Goal: Task Accomplishment & Management: Manage account settings

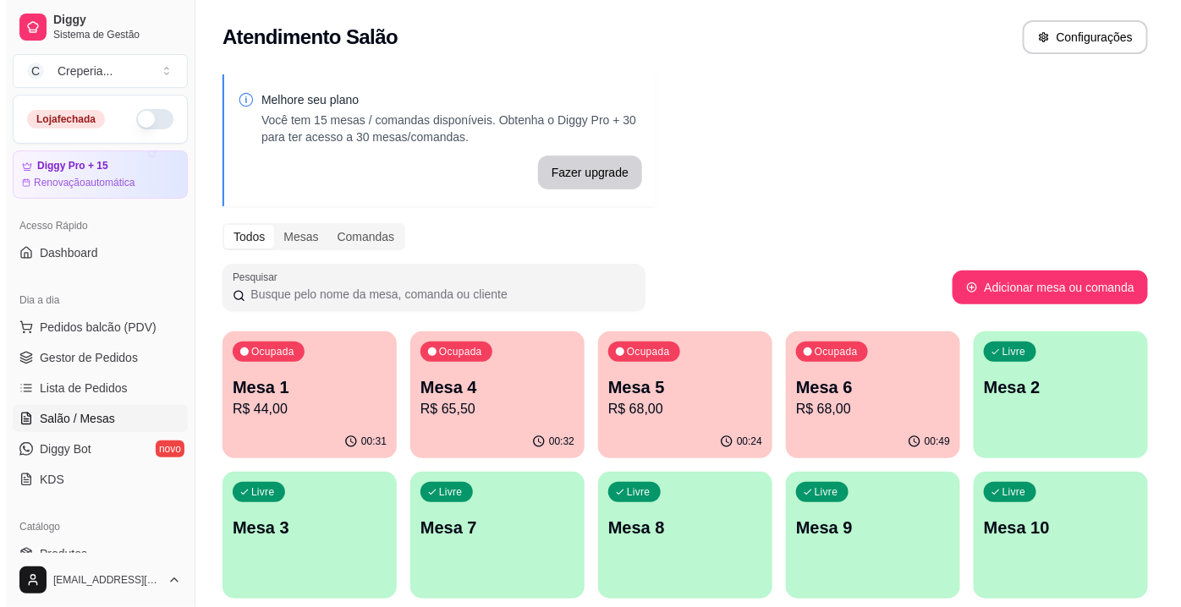
scroll to position [153, 0]
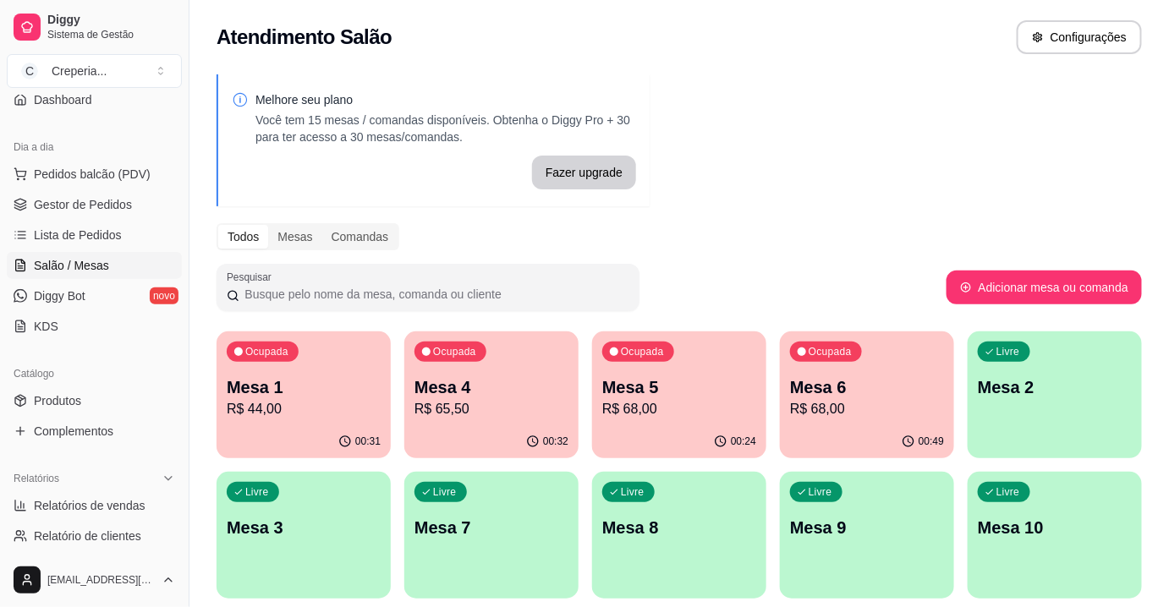
click at [512, 414] on p "R$ 65,50" at bounding box center [491, 409] width 154 height 20
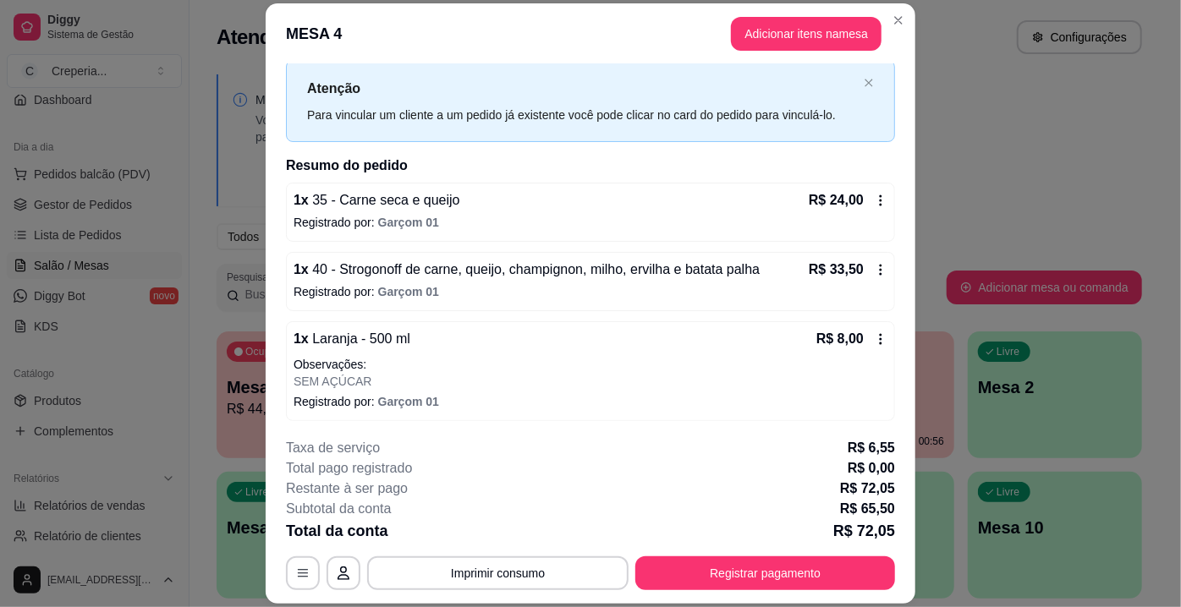
scroll to position [0, 0]
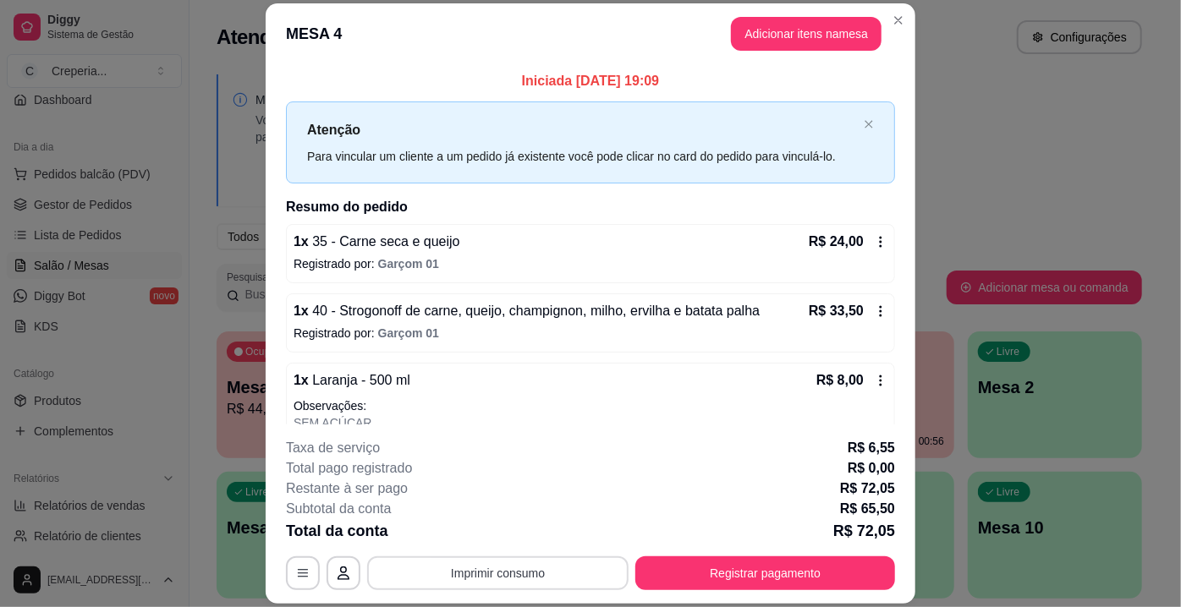
click at [462, 572] on button "Imprimir consumo" at bounding box center [497, 574] width 261 height 34
click at [482, 538] on button "IMPRESSORA" at bounding box center [497, 535] width 123 height 27
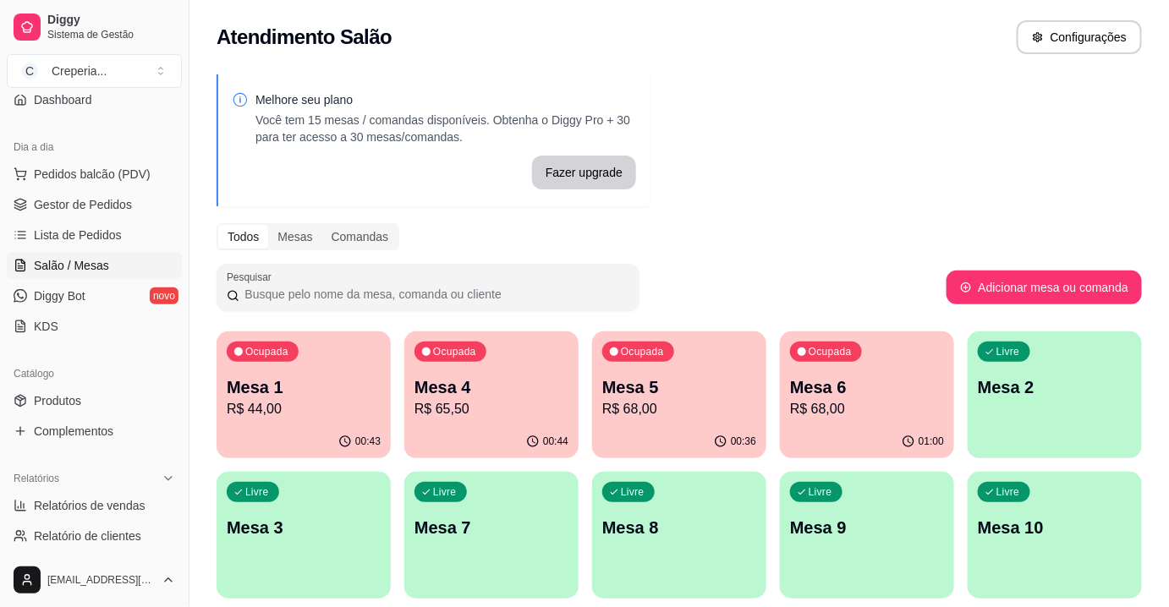
click at [640, 395] on p "Mesa 5" at bounding box center [679, 388] width 154 height 24
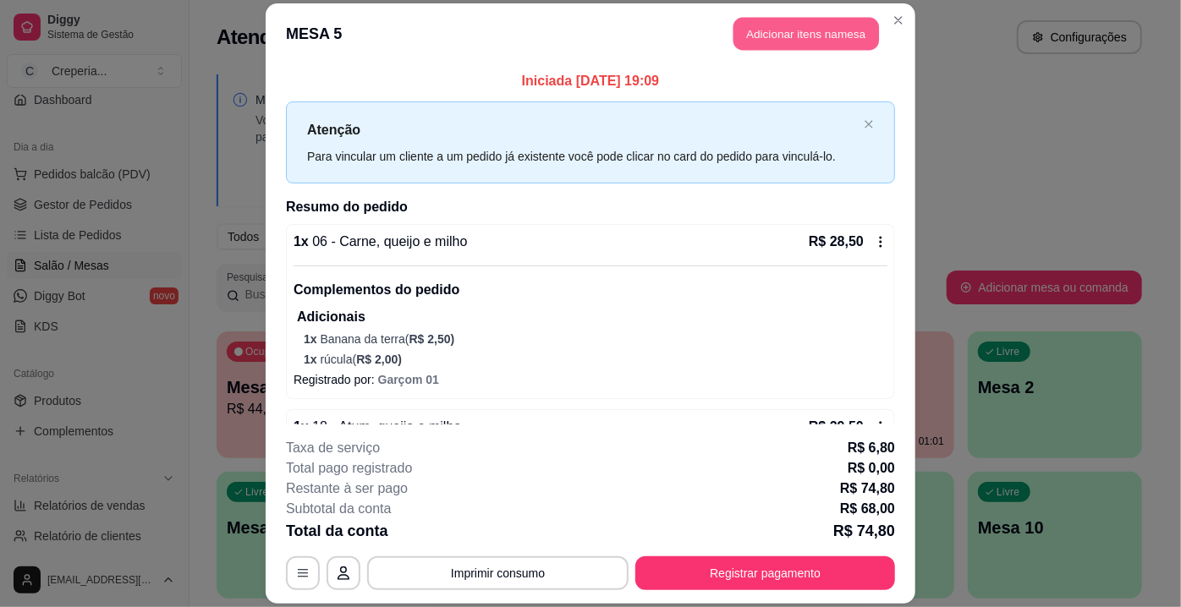
click at [814, 21] on button "Adicionar itens na mesa" at bounding box center [805, 33] width 145 height 33
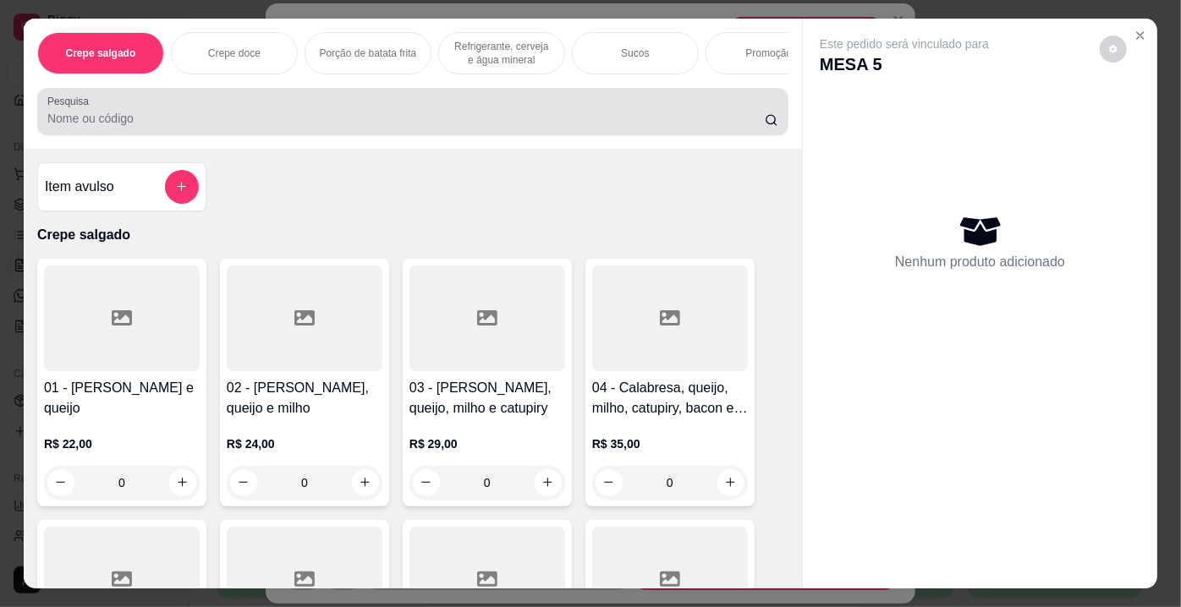
click at [285, 129] on div at bounding box center [412, 112] width 731 height 34
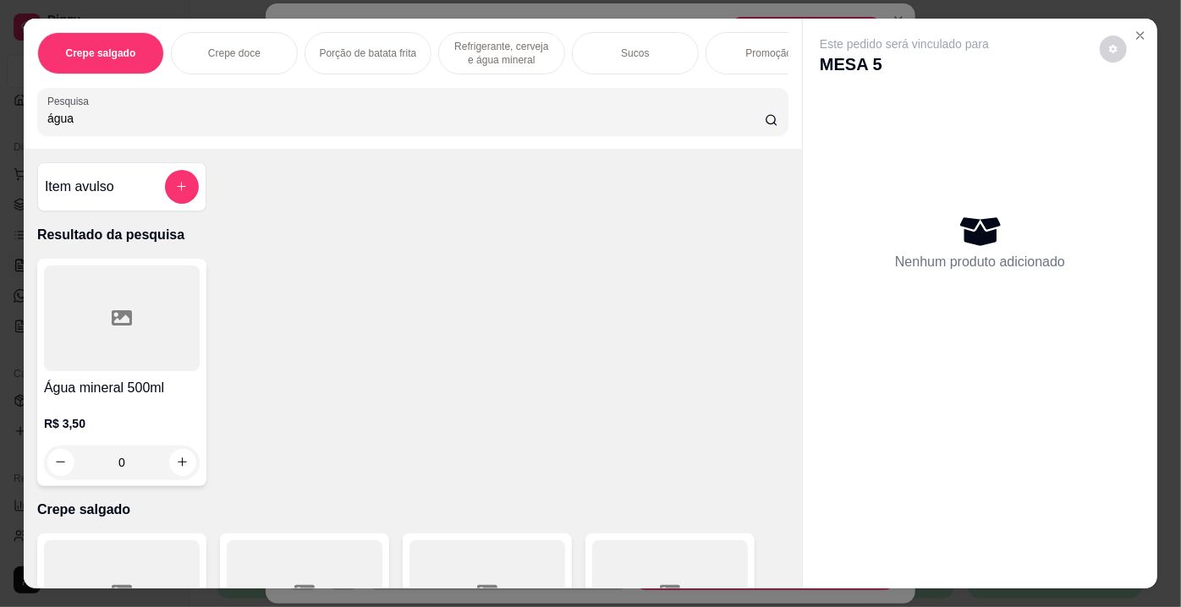
type input "água"
click at [80, 336] on div at bounding box center [122, 319] width 156 height 106
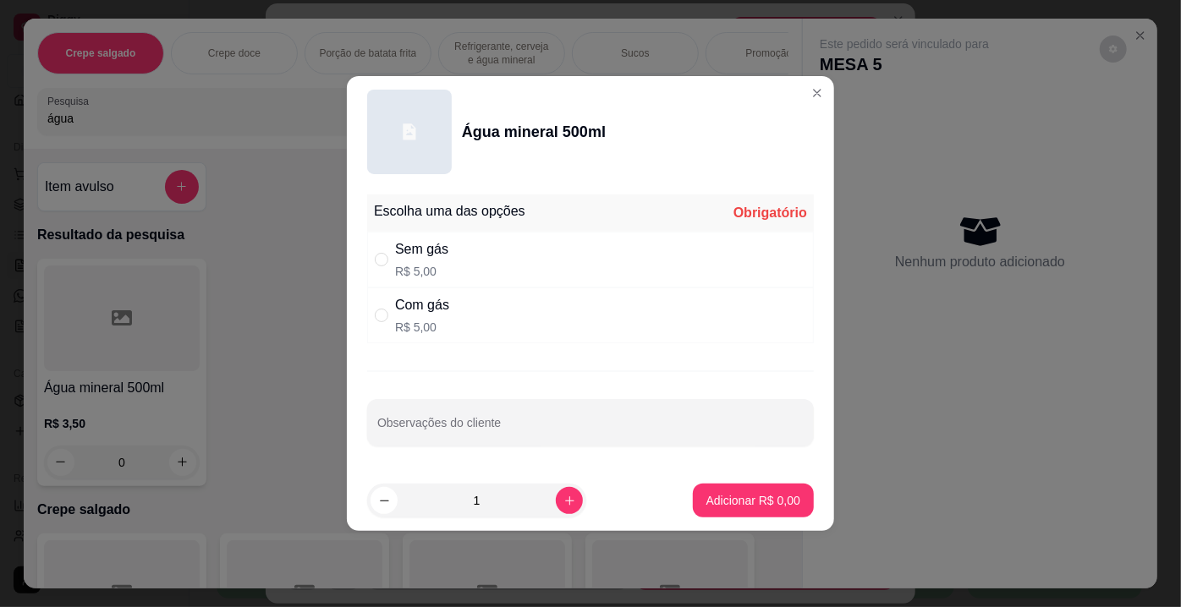
click at [480, 261] on div "Sem gás R$ 5,00" at bounding box center [590, 260] width 447 height 56
radio input "true"
click at [732, 499] on p "Adicionar R$ 5,00" at bounding box center [753, 500] width 94 height 17
type input "1"
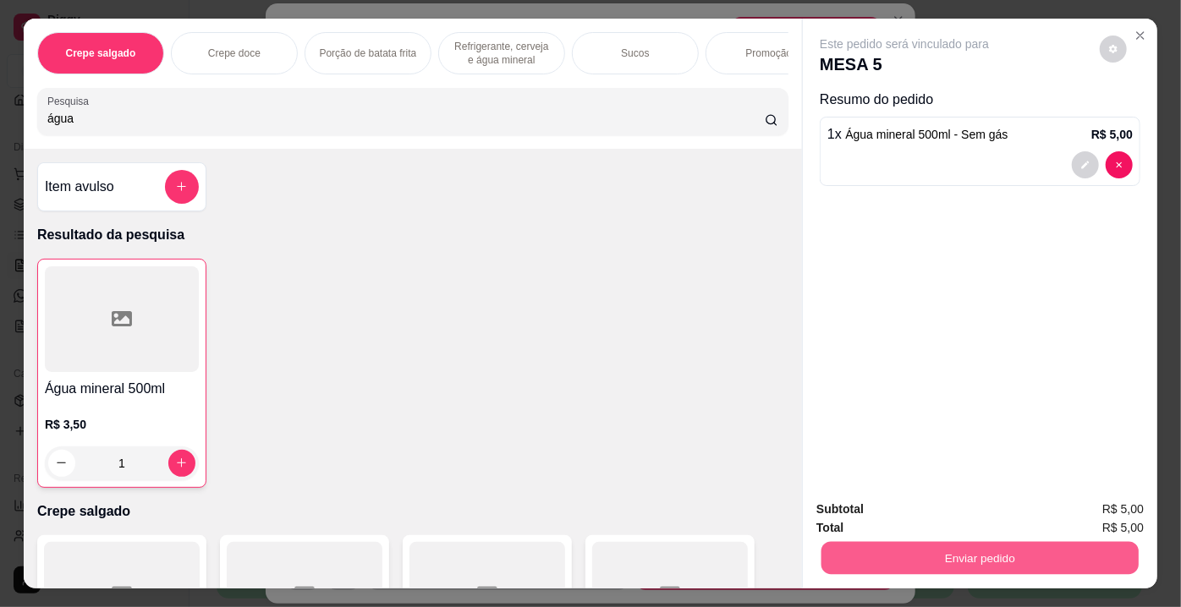
click at [938, 542] on button "Enviar pedido" at bounding box center [979, 558] width 317 height 33
click at [1092, 513] on button "Enviar pedido" at bounding box center [1100, 512] width 96 height 32
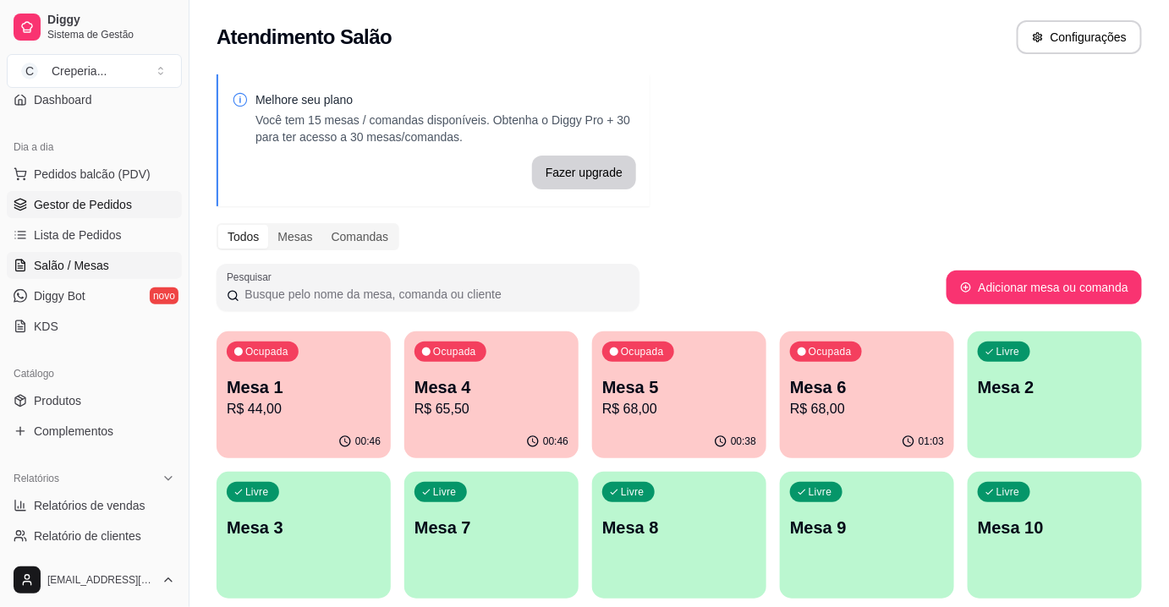
click at [100, 198] on span "Gestor de Pedidos" at bounding box center [83, 204] width 98 height 17
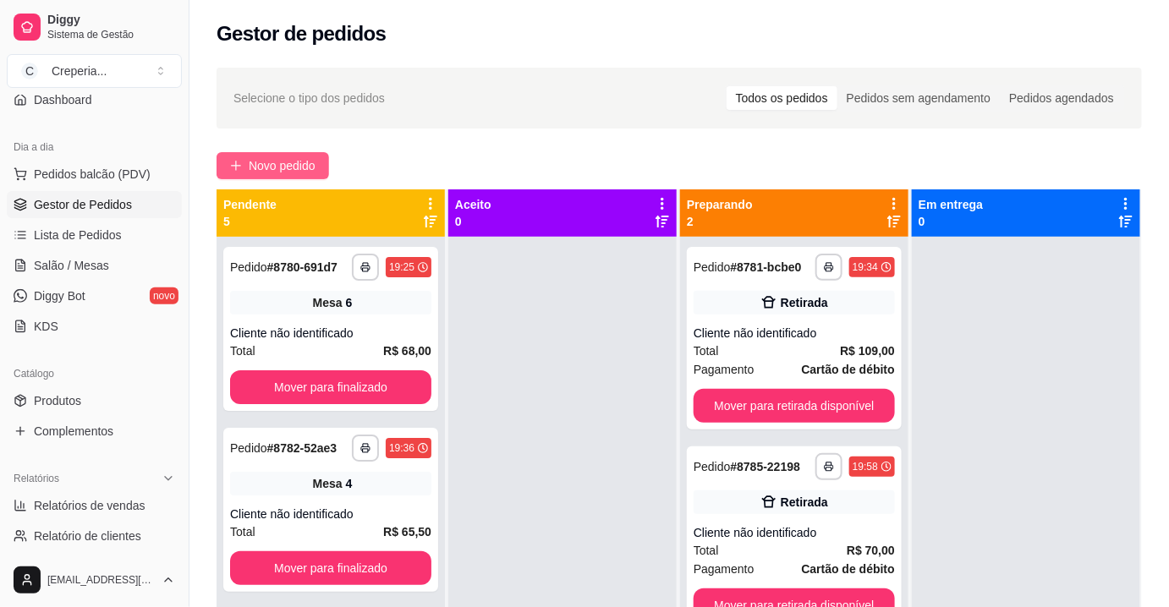
click at [299, 159] on span "Novo pedido" at bounding box center [282, 165] width 67 height 19
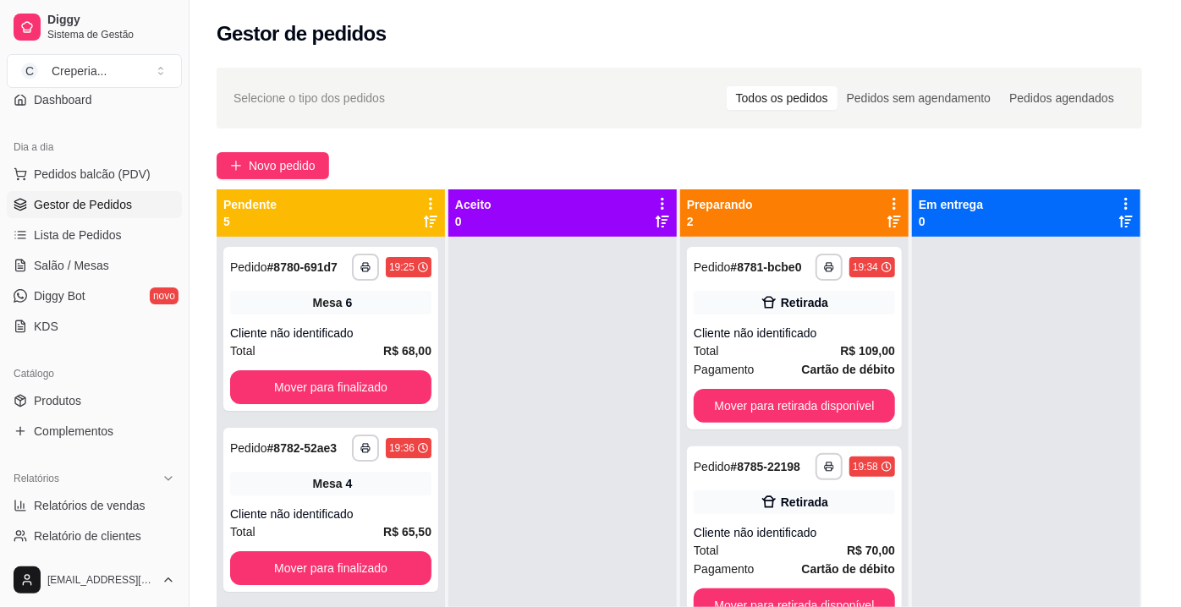
click at [318, 115] on input "Pesquisa" at bounding box center [405, 118] width 717 height 17
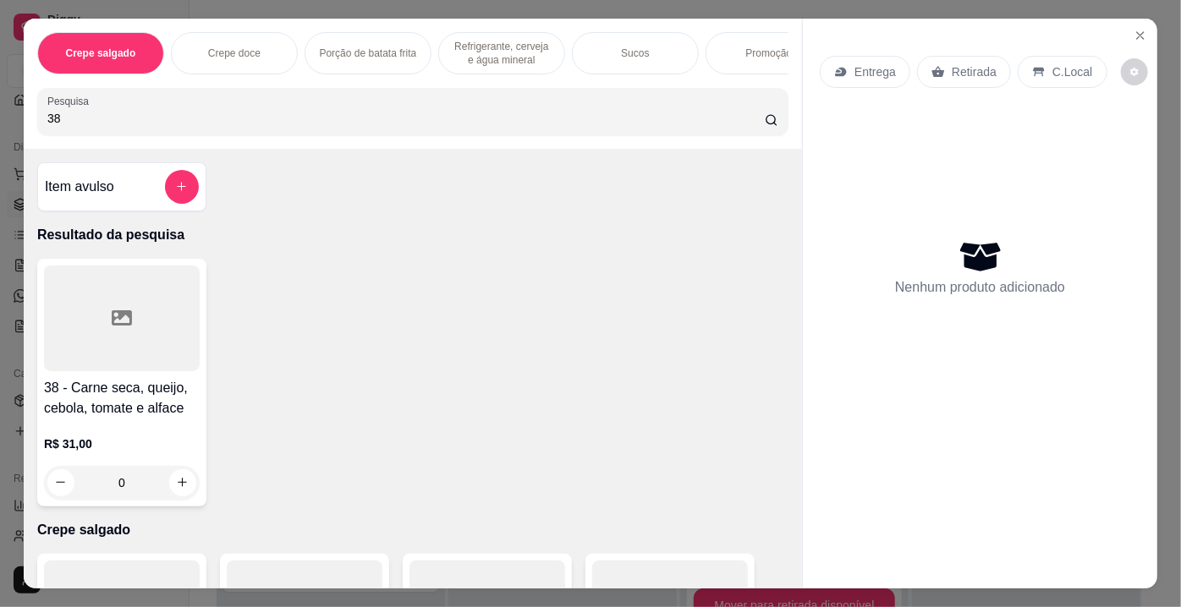
type input "38"
click at [112, 306] on div at bounding box center [122, 319] width 156 height 106
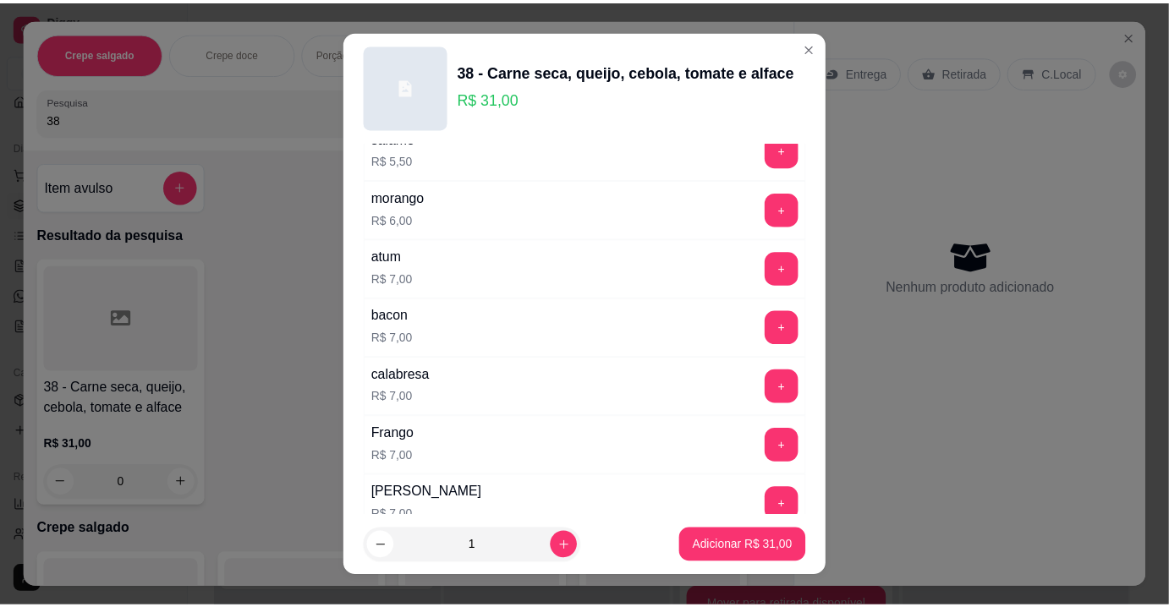
scroll to position [2537, 0]
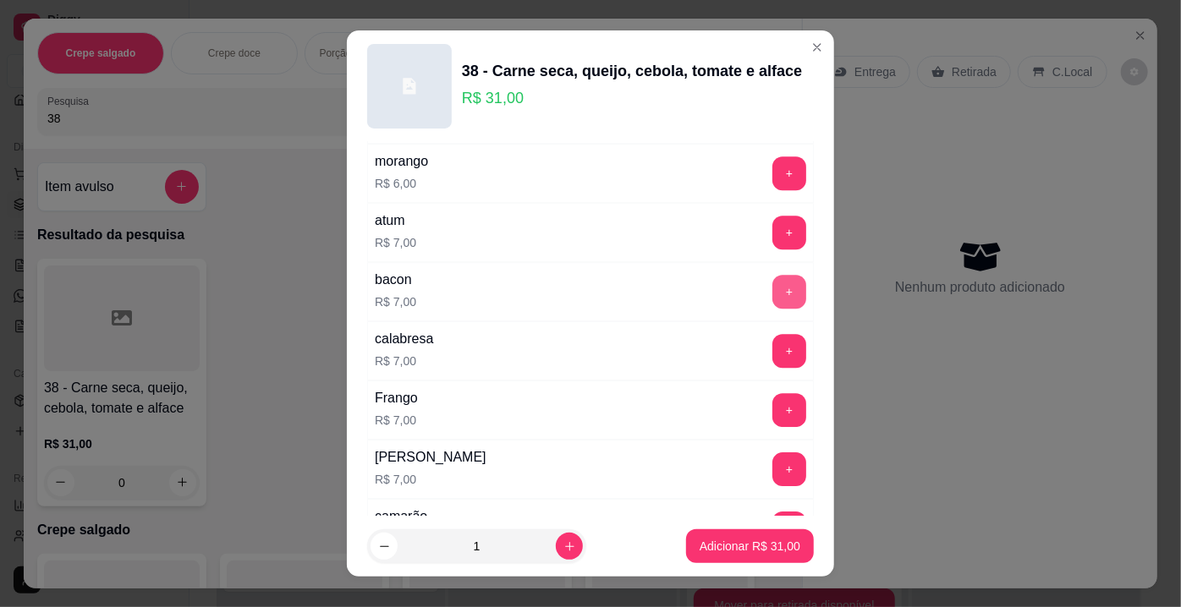
click at [772, 275] on button "+" at bounding box center [789, 292] width 34 height 34
click at [742, 541] on p "Adicionar R$ 38,00" at bounding box center [749, 546] width 101 height 17
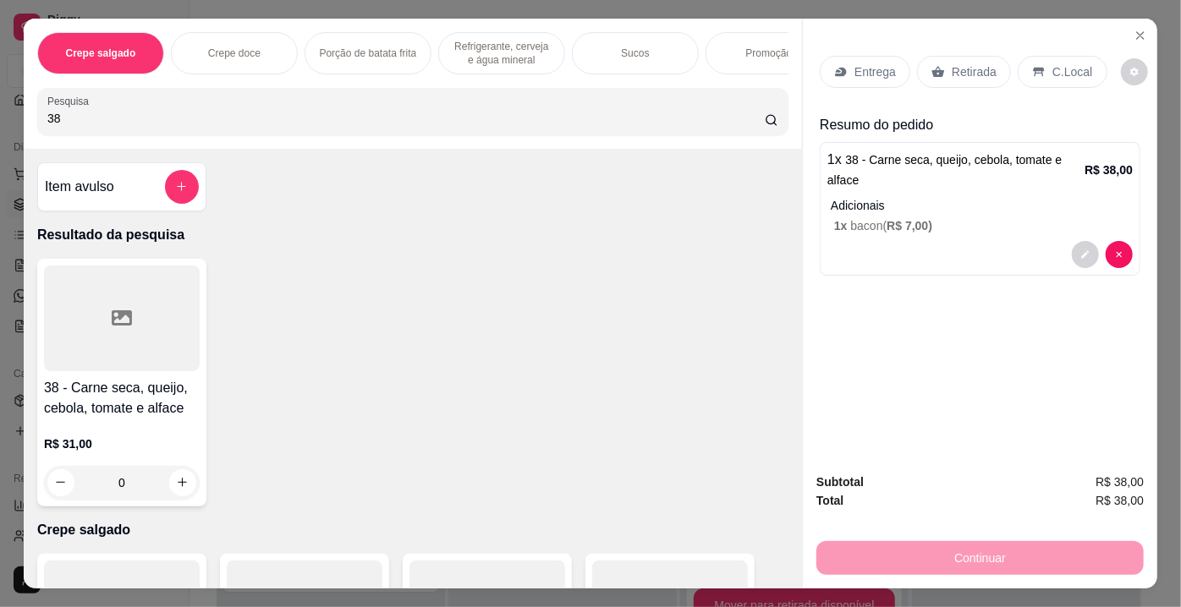
click at [952, 73] on p "Retirada" at bounding box center [974, 71] width 45 height 17
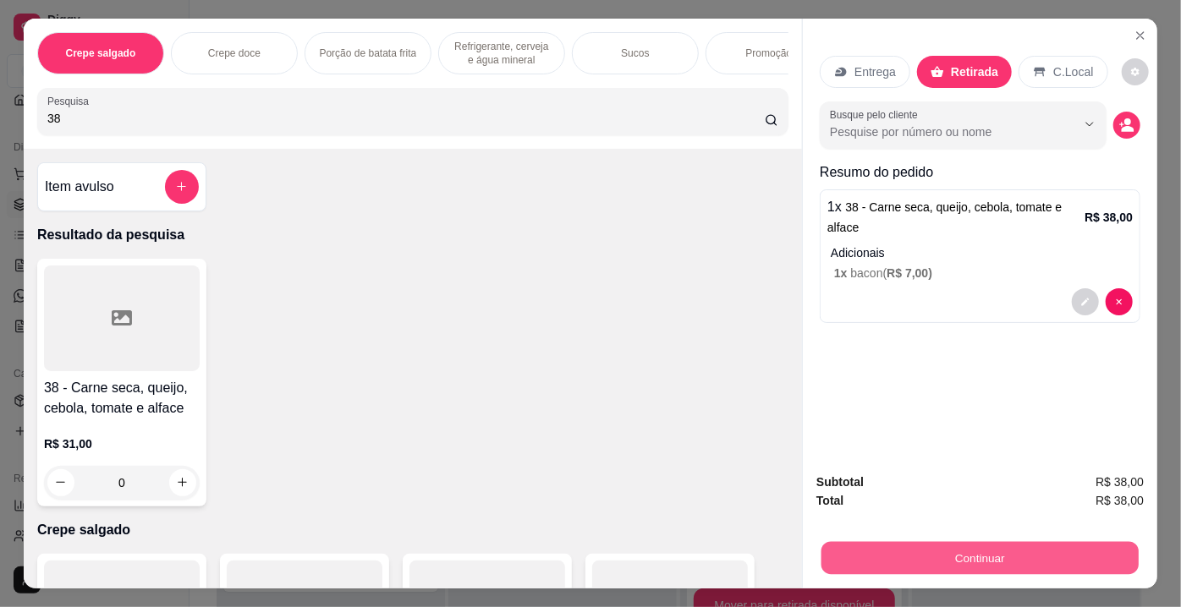
click at [914, 549] on button "Continuar" at bounding box center [979, 558] width 317 height 33
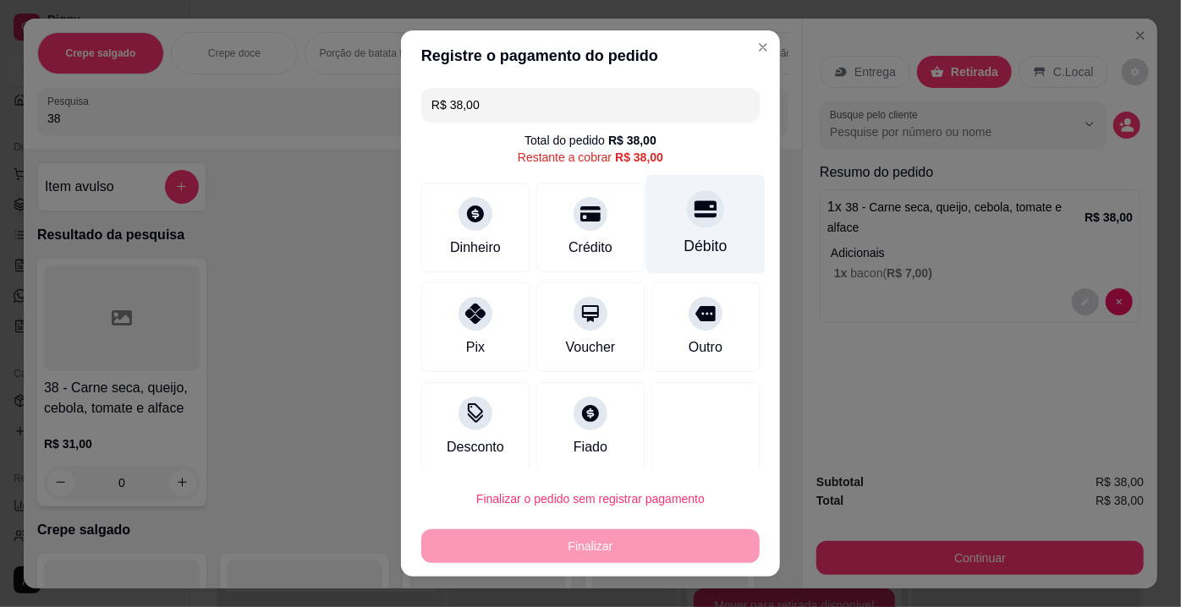
click at [687, 196] on div at bounding box center [705, 208] width 37 height 37
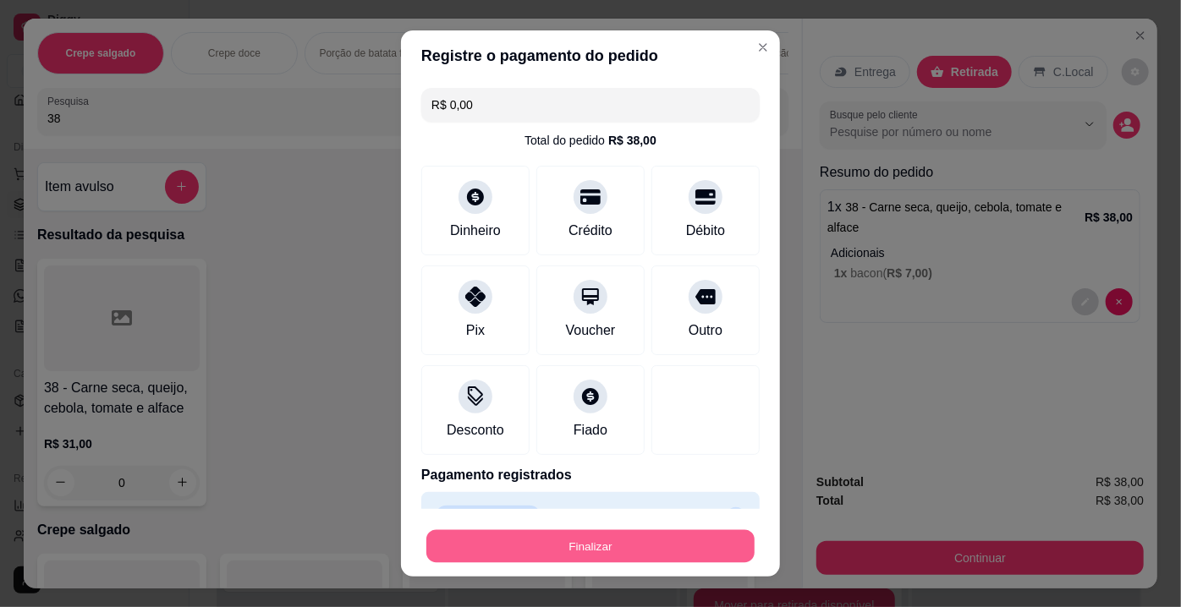
click at [628, 551] on button "Finalizar" at bounding box center [590, 546] width 328 height 33
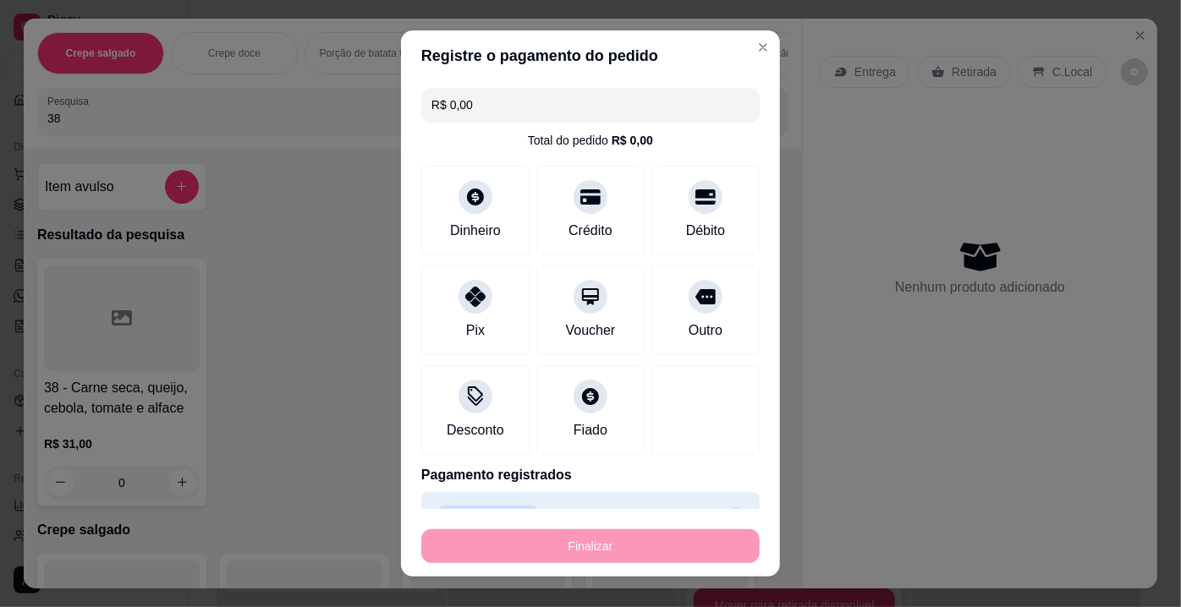
type input "-R$ 38,00"
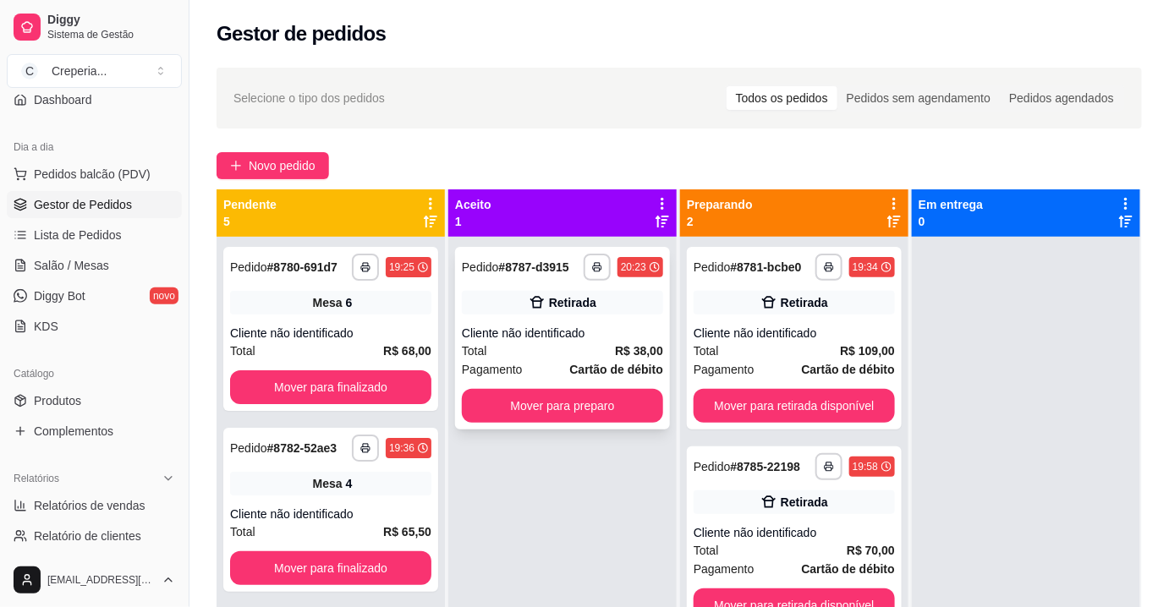
click at [613, 327] on div "Cliente não identificado" at bounding box center [562, 333] width 201 height 17
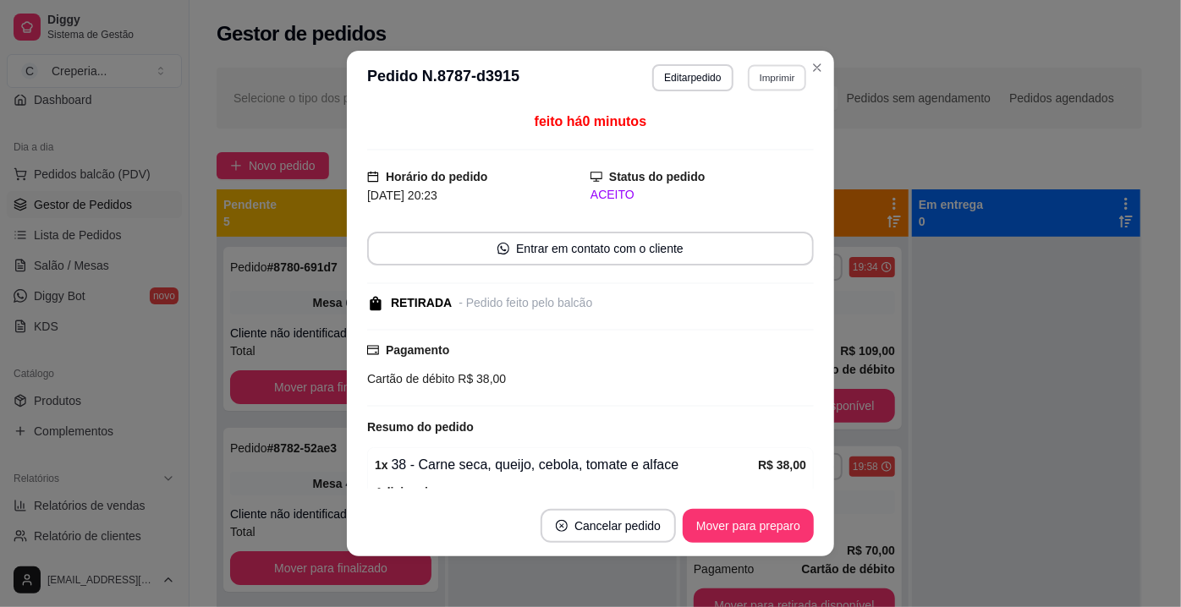
click at [753, 84] on button "Imprimir" at bounding box center [777, 77] width 58 height 26
click at [760, 136] on button "IMPRESSORA" at bounding box center [741, 136] width 118 height 26
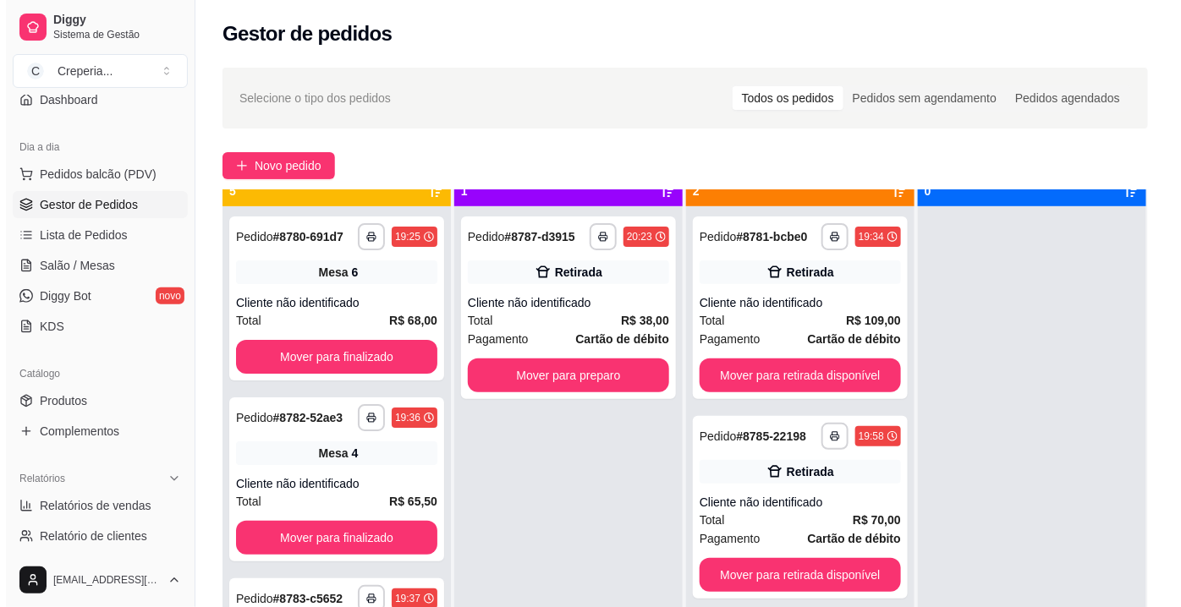
scroll to position [47, 0]
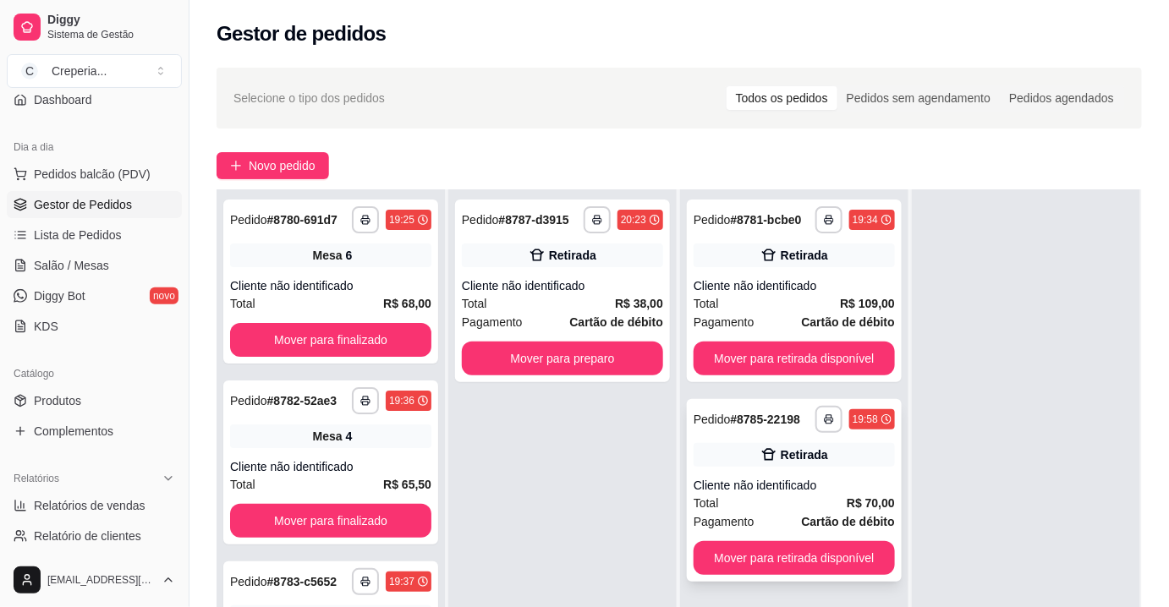
click at [855, 455] on div "Retirada" at bounding box center [794, 455] width 201 height 24
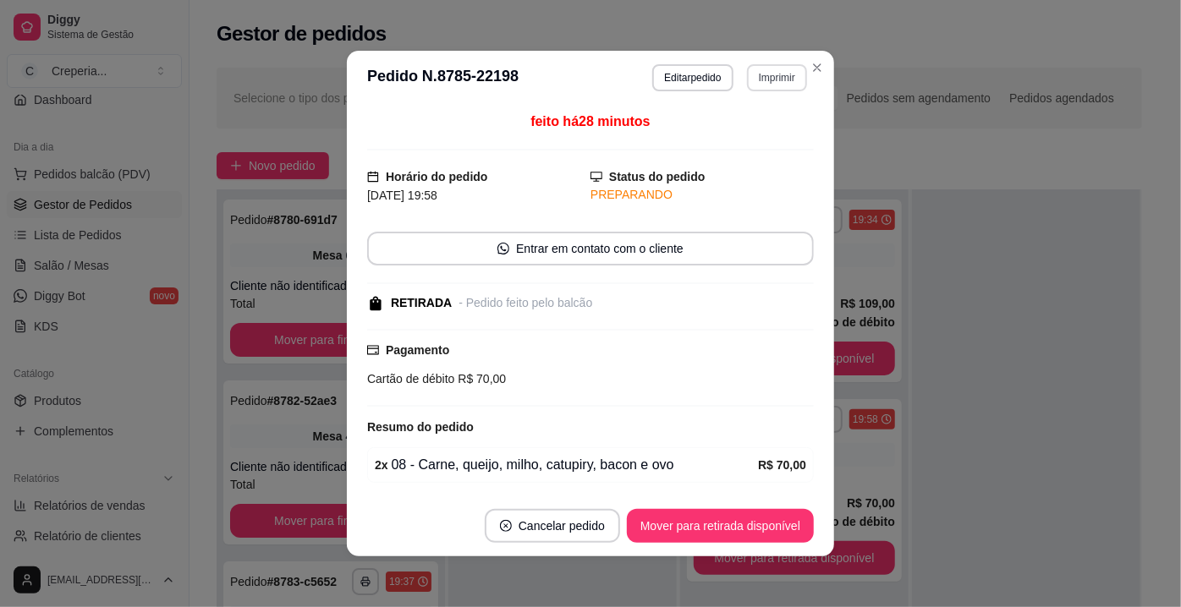
click at [766, 80] on button "Imprimir" at bounding box center [777, 77] width 60 height 27
click at [760, 134] on button "IMPRESSORA" at bounding box center [741, 136] width 123 height 27
click at [645, 524] on button "Mover para retirada disponível" at bounding box center [719, 526] width 181 height 33
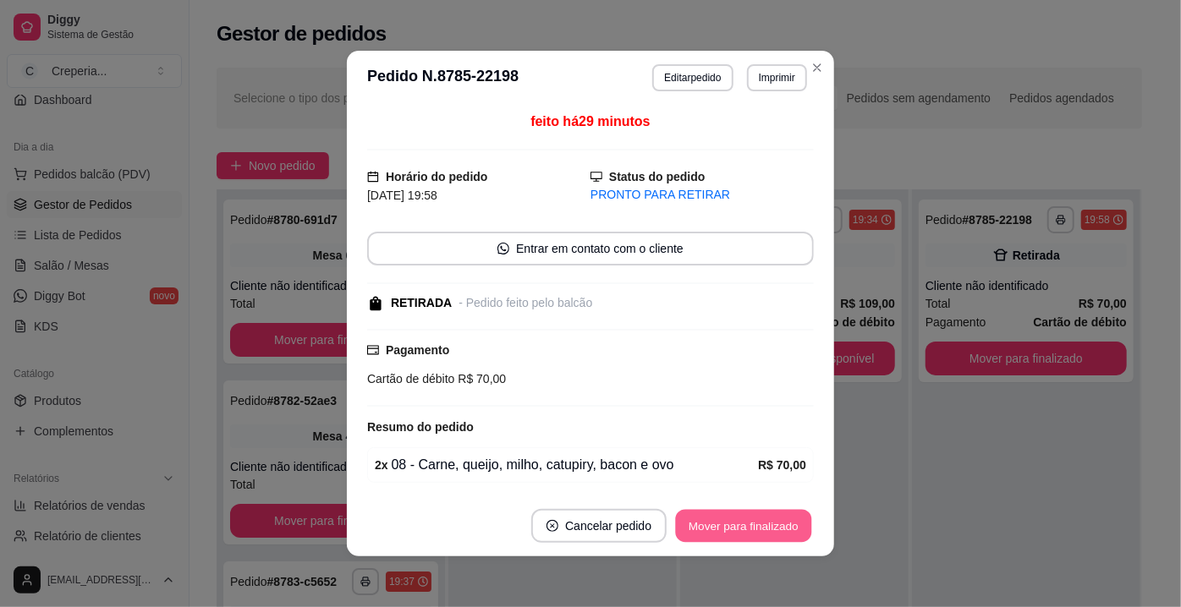
click at [732, 521] on button "Mover para finalizado" at bounding box center [744, 526] width 136 height 33
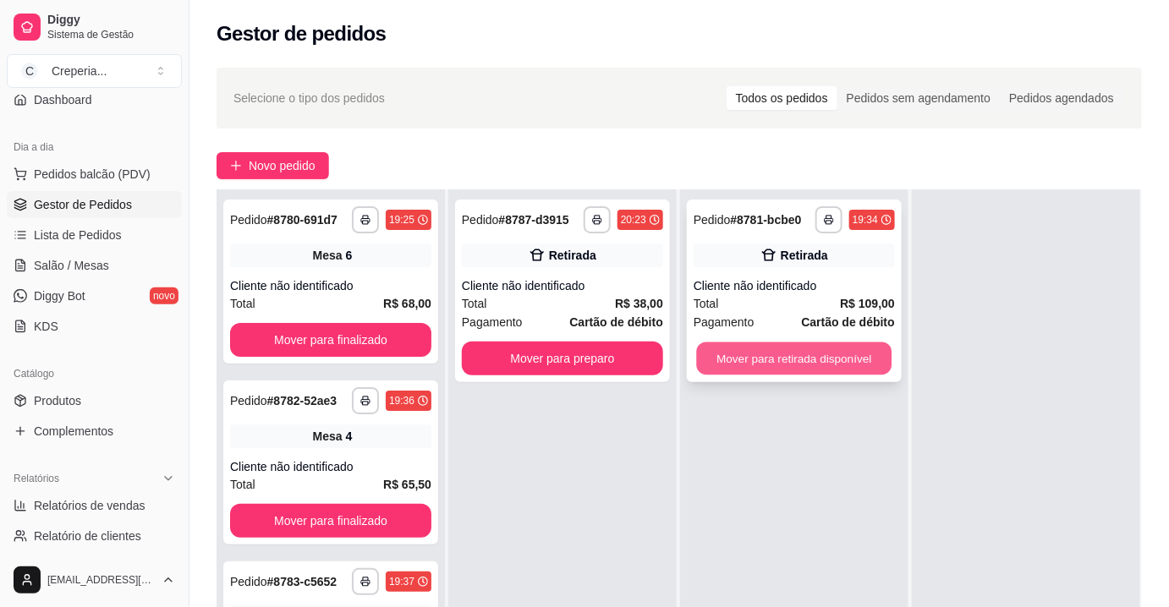
click at [753, 362] on button "Mover para retirada disponível" at bounding box center [794, 359] width 195 height 33
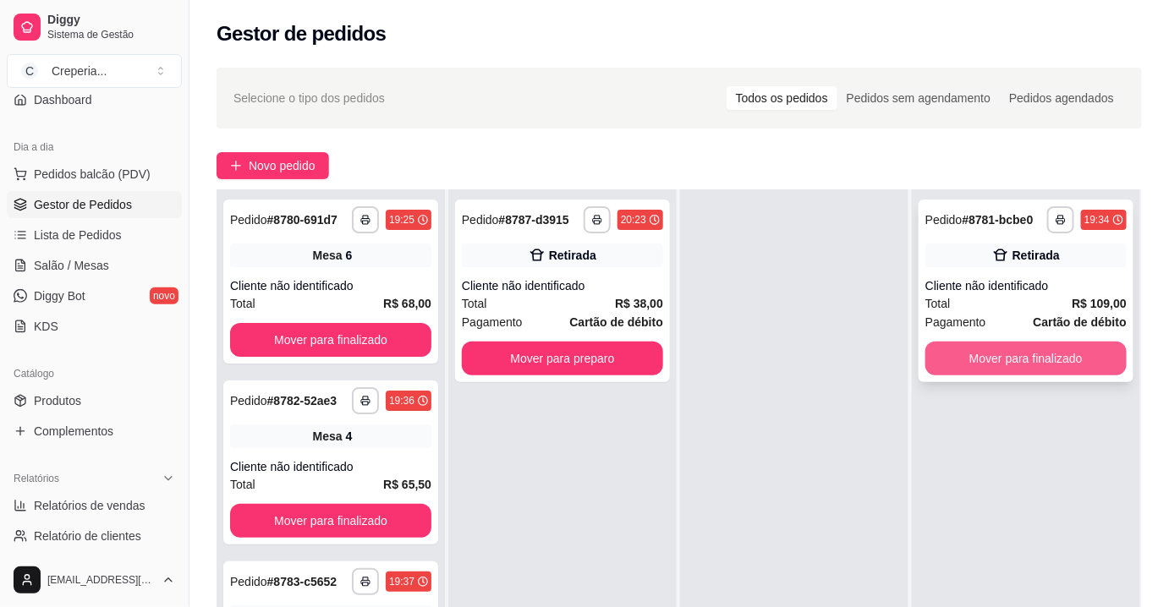
click at [977, 364] on button "Mover para finalizado" at bounding box center [1025, 359] width 201 height 34
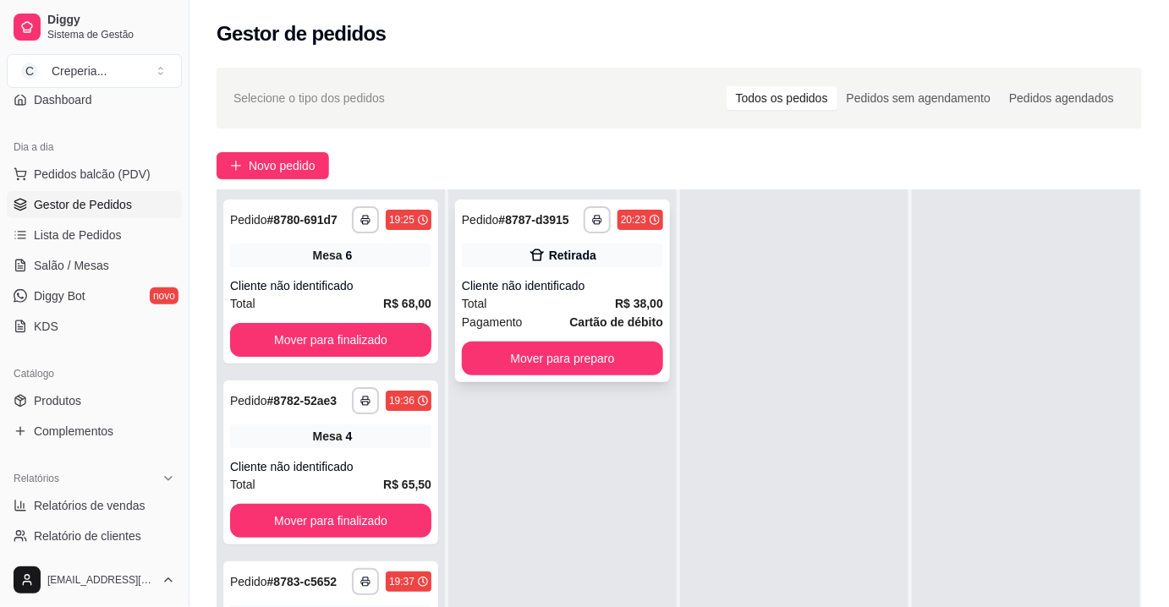
click at [567, 289] on div "Cliente não identificado" at bounding box center [562, 285] width 201 height 17
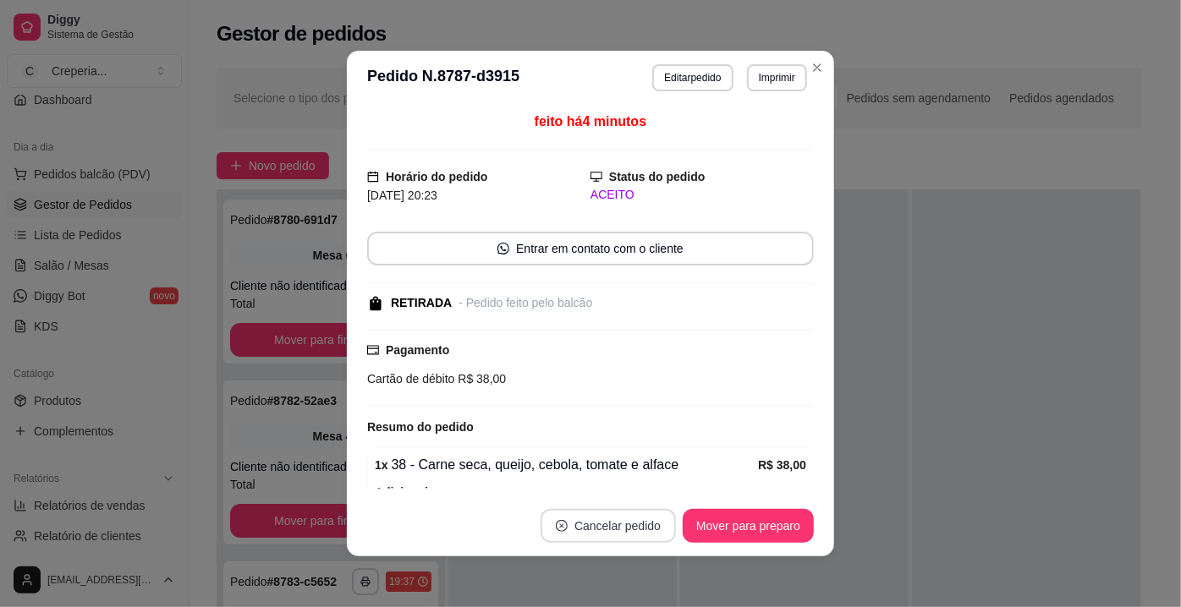
click at [627, 536] on button "Cancelar pedido" at bounding box center [607, 526] width 135 height 34
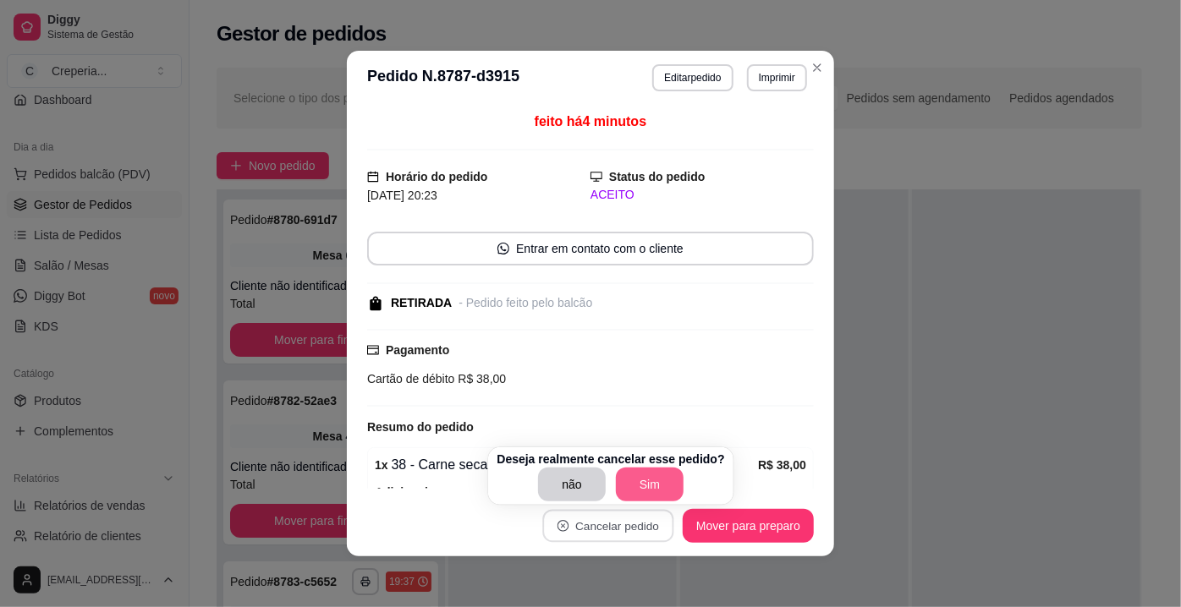
click at [642, 481] on button "Sim" at bounding box center [650, 485] width 68 height 34
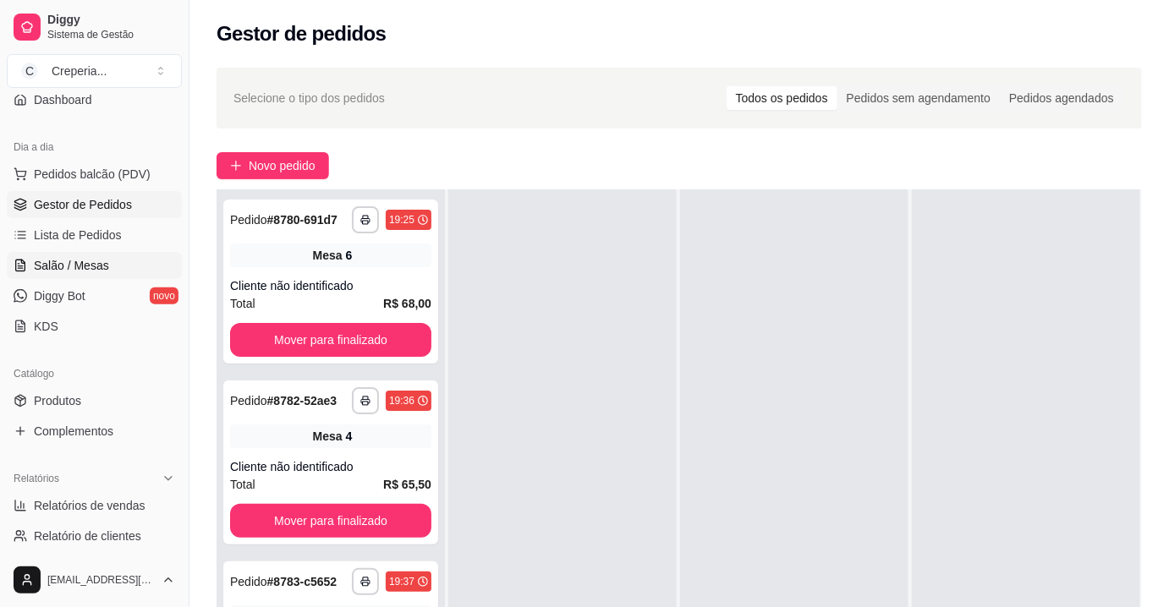
click at [119, 270] on link "Salão / Mesas" at bounding box center [94, 265] width 175 height 27
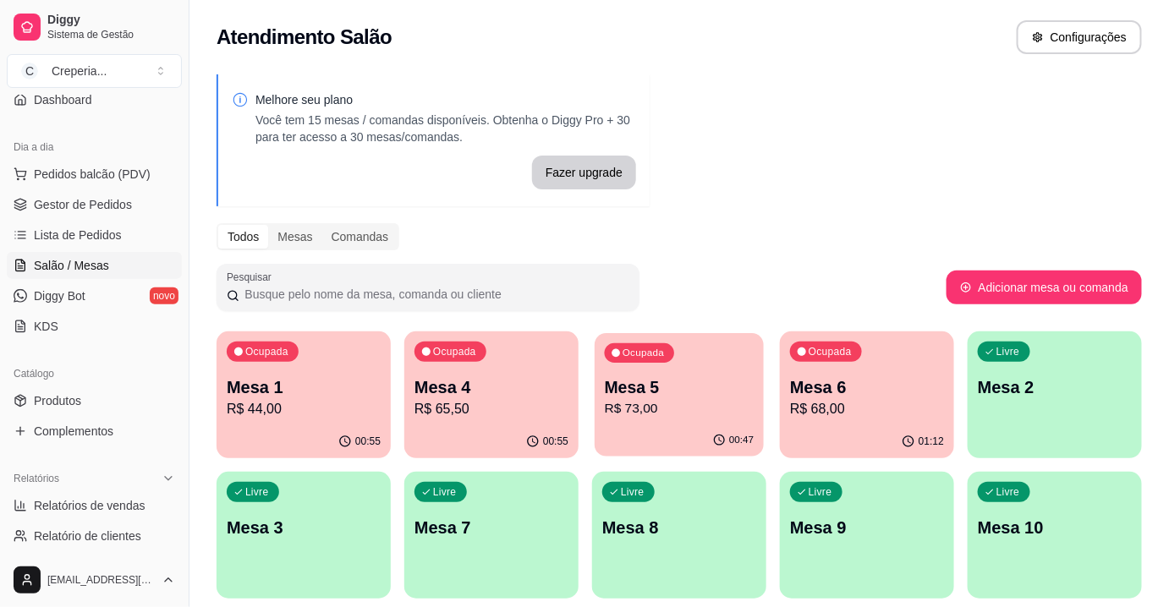
click at [726, 402] on p "R$ 73,00" at bounding box center [680, 408] width 150 height 19
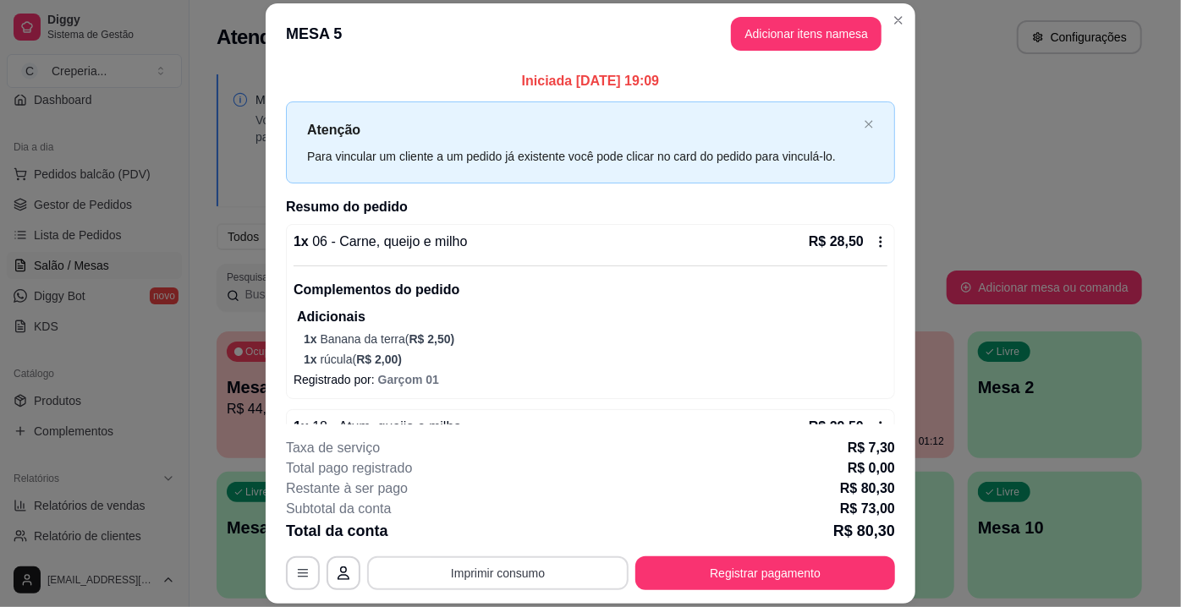
click at [561, 567] on button "Imprimir consumo" at bounding box center [497, 574] width 261 height 34
click at [510, 535] on button "IMPRESSORA" at bounding box center [497, 535] width 123 height 27
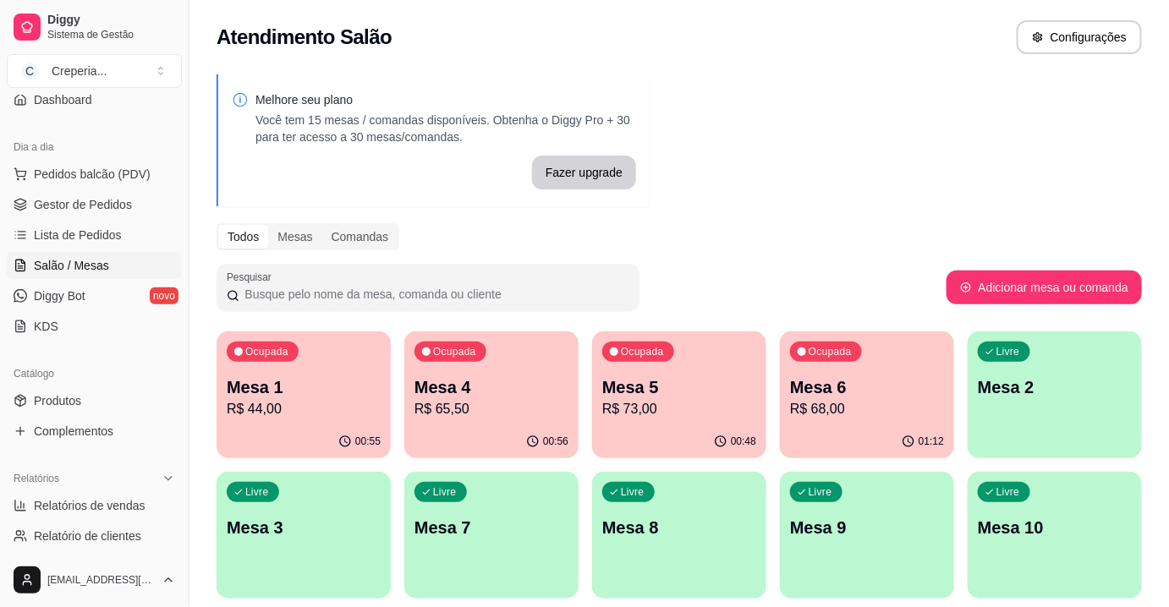
click at [464, 355] on p "Ocupada" at bounding box center [454, 352] width 43 height 14
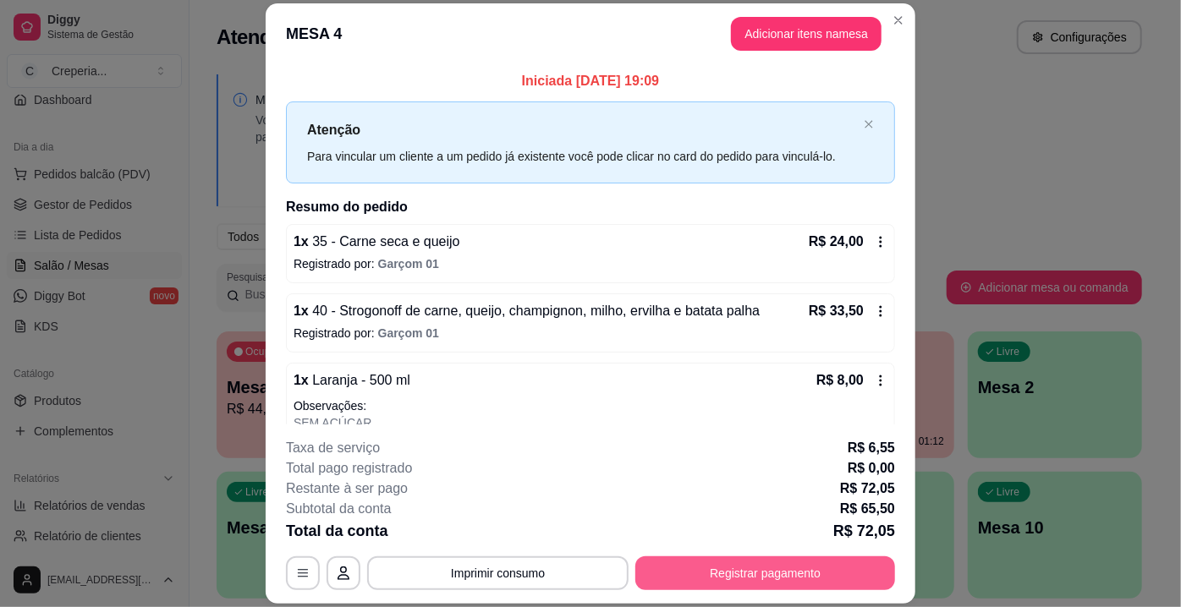
click at [699, 565] on button "Registrar pagamento" at bounding box center [765, 574] width 260 height 34
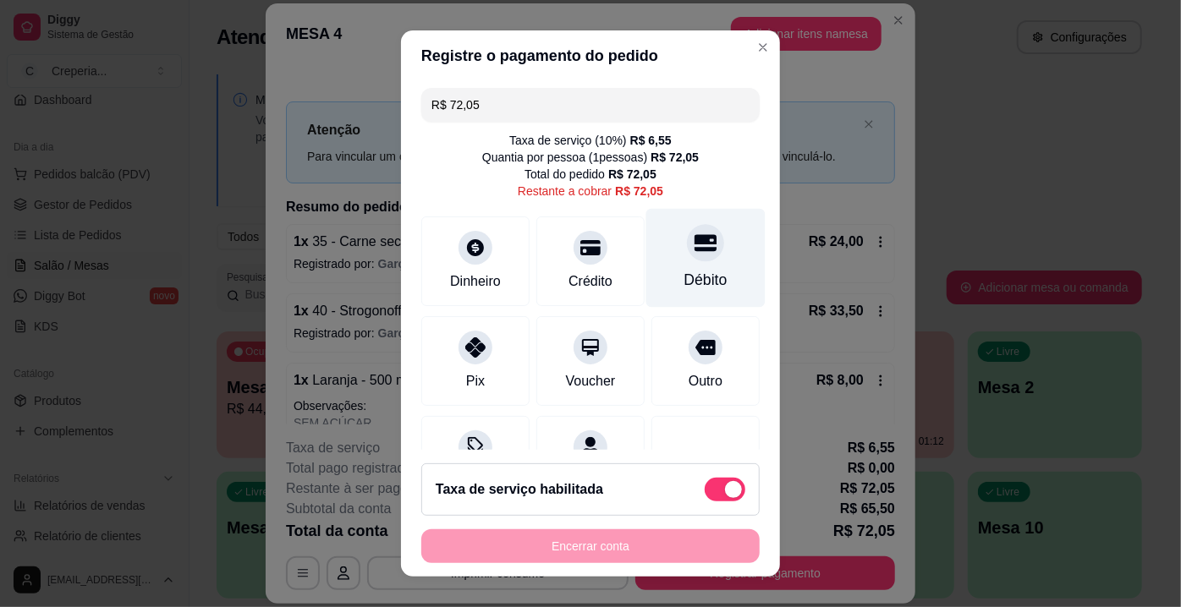
click at [665, 263] on div "Débito" at bounding box center [705, 258] width 119 height 99
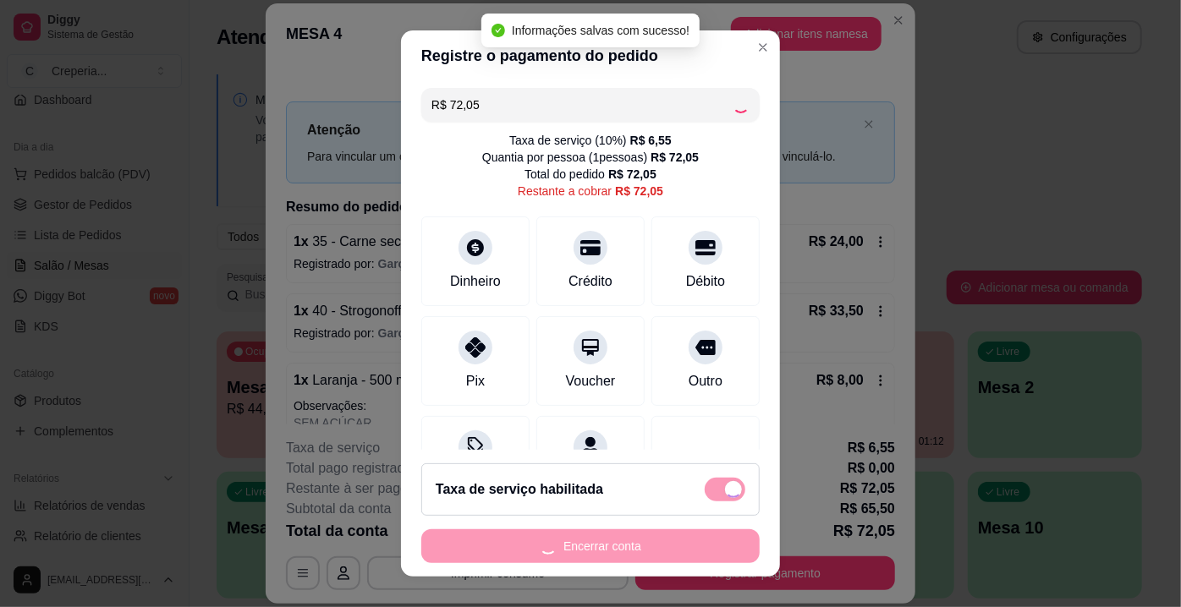
type input "R$ 0,00"
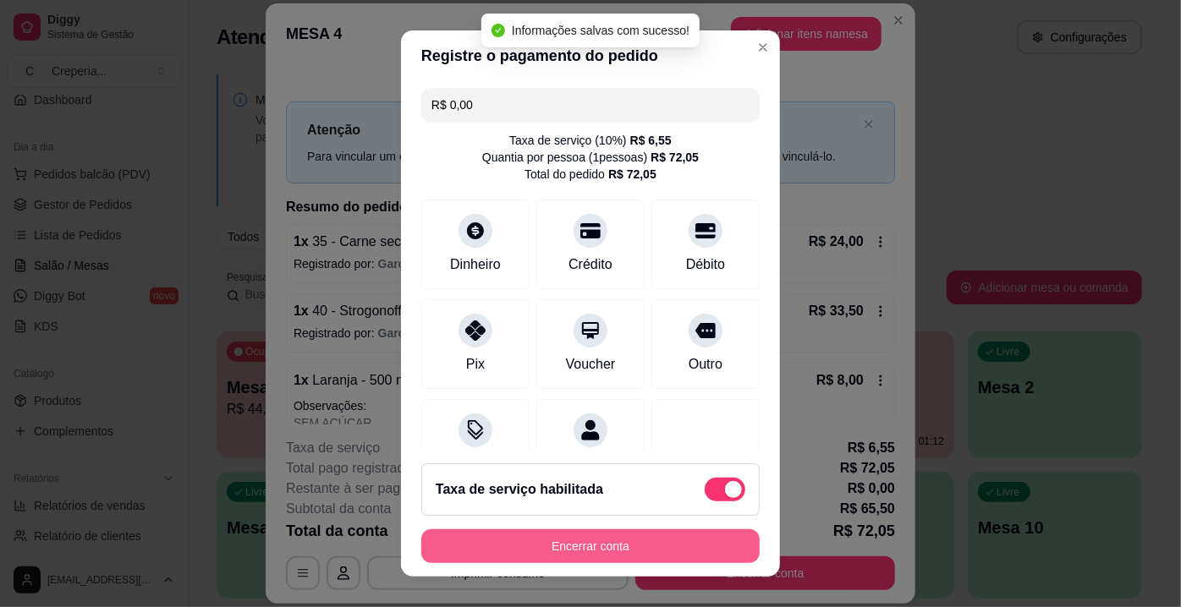
click at [667, 560] on button "Encerrar conta" at bounding box center [590, 546] width 338 height 34
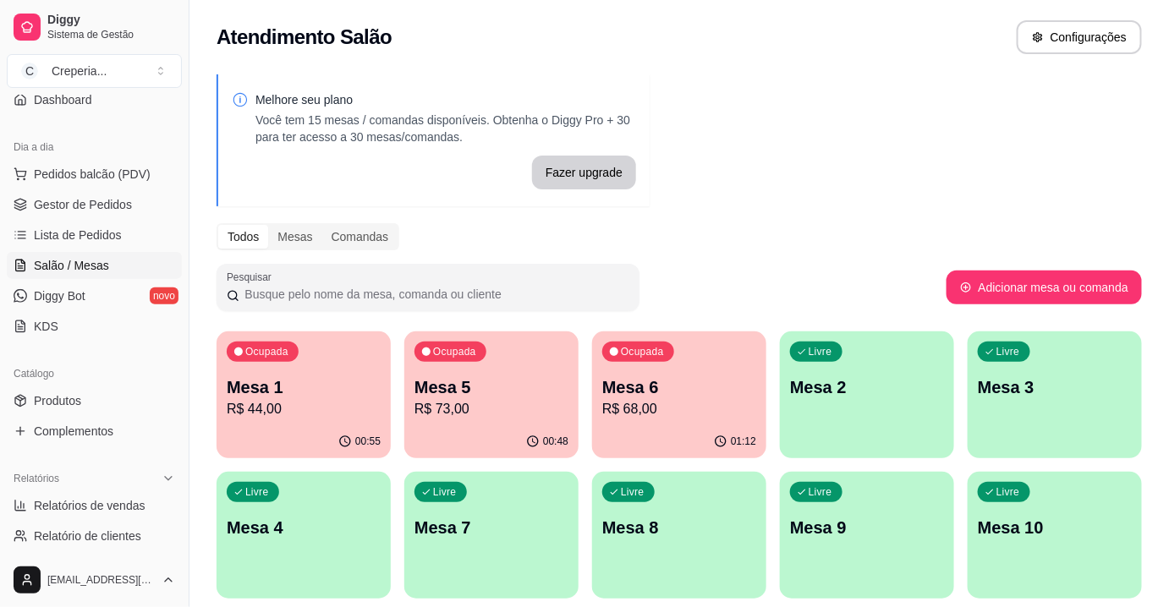
click at [753, 222] on div "Melhore seu plano Você tem 15 mesas / comandas disponíveis. Obtenha o Diggy Pro…" at bounding box center [678, 411] width 979 height 695
click at [272, 414] on p "R$ 44,00" at bounding box center [304, 409] width 154 height 20
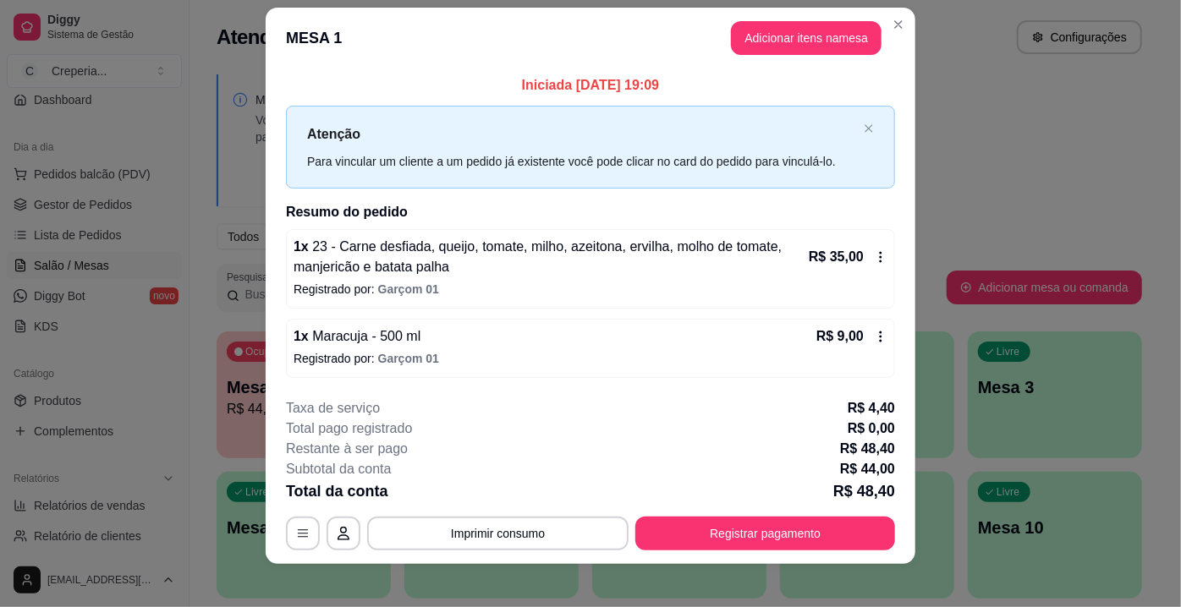
scroll to position [27, 0]
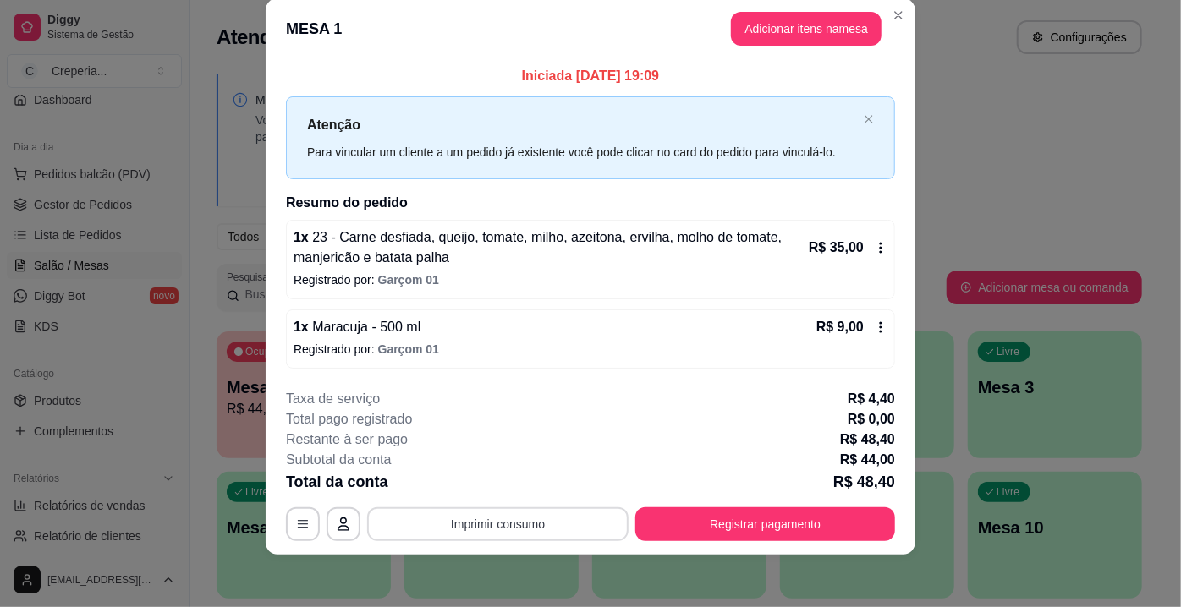
click at [473, 511] on button "Imprimir consumo" at bounding box center [497, 524] width 261 height 34
click at [483, 485] on button "IMPRESSORA" at bounding box center [497, 483] width 118 height 26
click at [733, 518] on button "Registrar pagamento" at bounding box center [765, 524] width 260 height 34
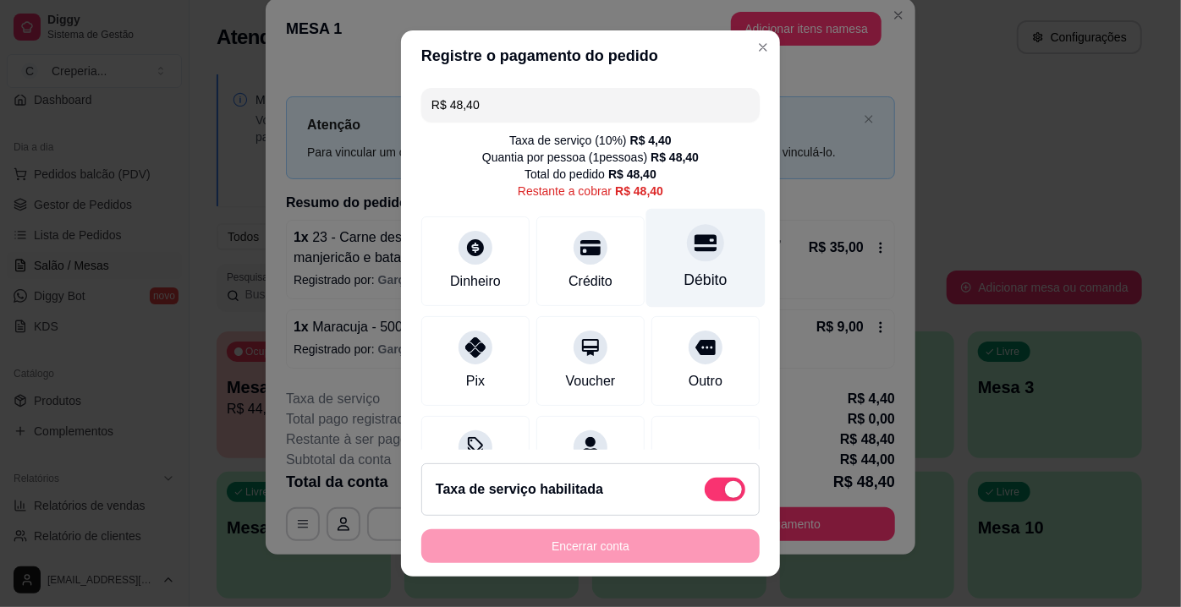
click at [705, 247] on div "Débito" at bounding box center [705, 258] width 119 height 99
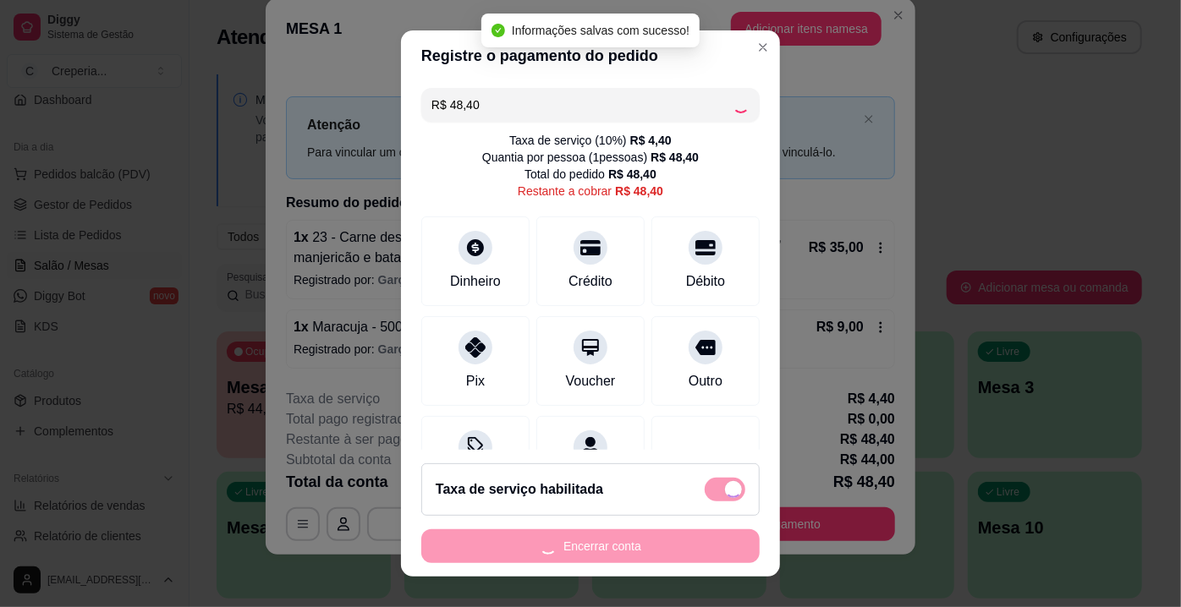
type input "R$ 0,00"
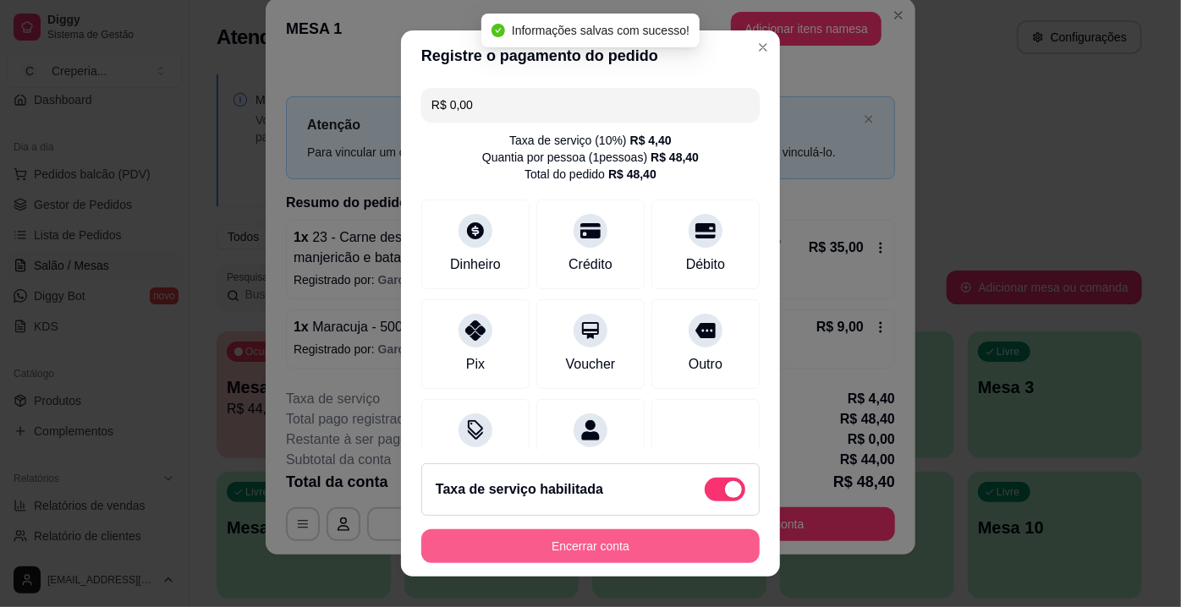
click at [580, 544] on button "Encerrar conta" at bounding box center [590, 546] width 338 height 34
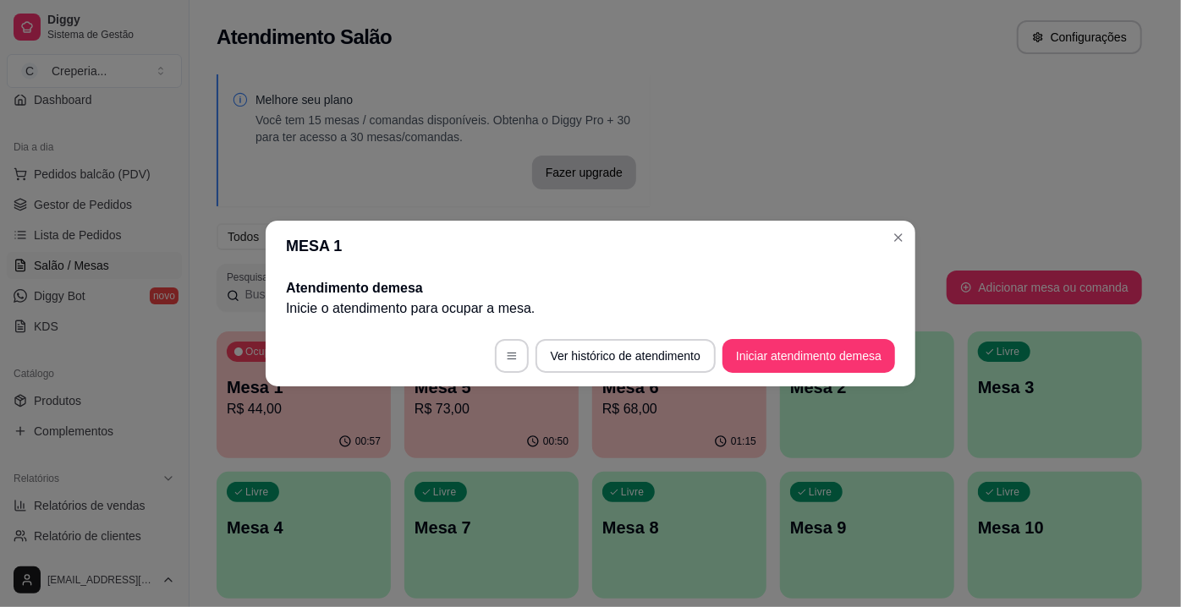
scroll to position [0, 0]
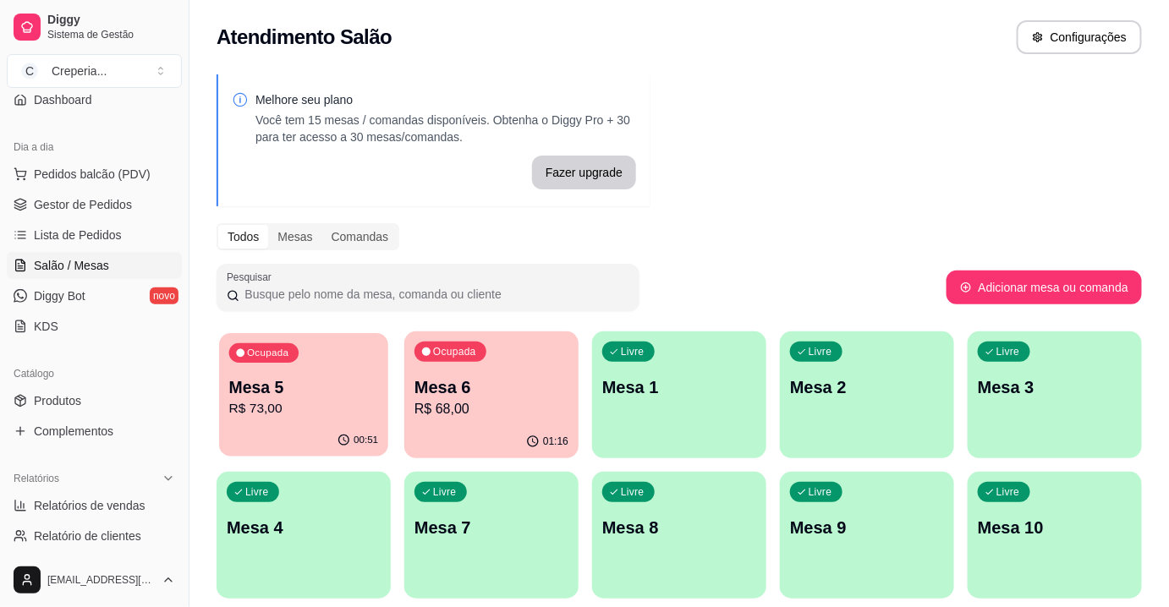
click at [304, 399] on p "R$ 73,00" at bounding box center [304, 408] width 150 height 19
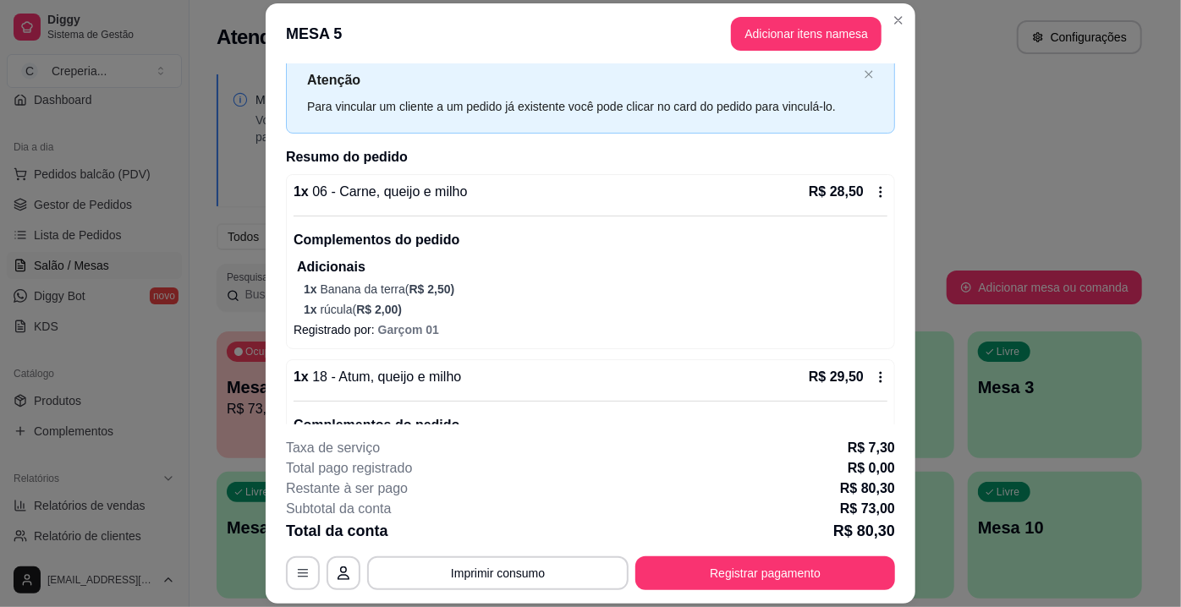
scroll to position [76, 0]
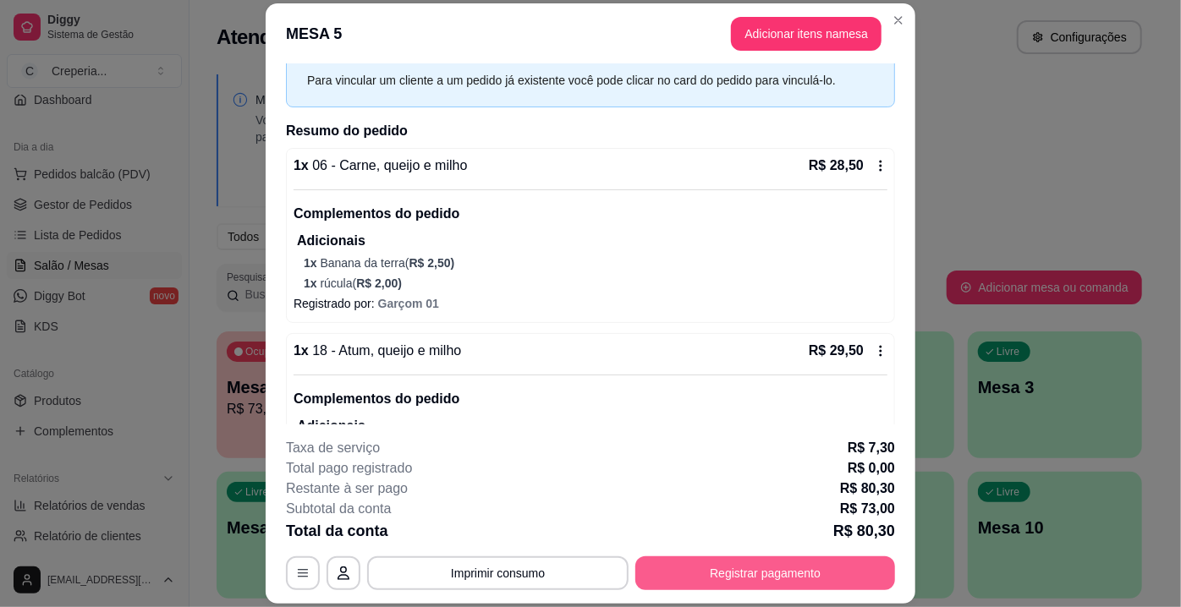
click at [737, 568] on button "Registrar pagamento" at bounding box center [765, 574] width 260 height 34
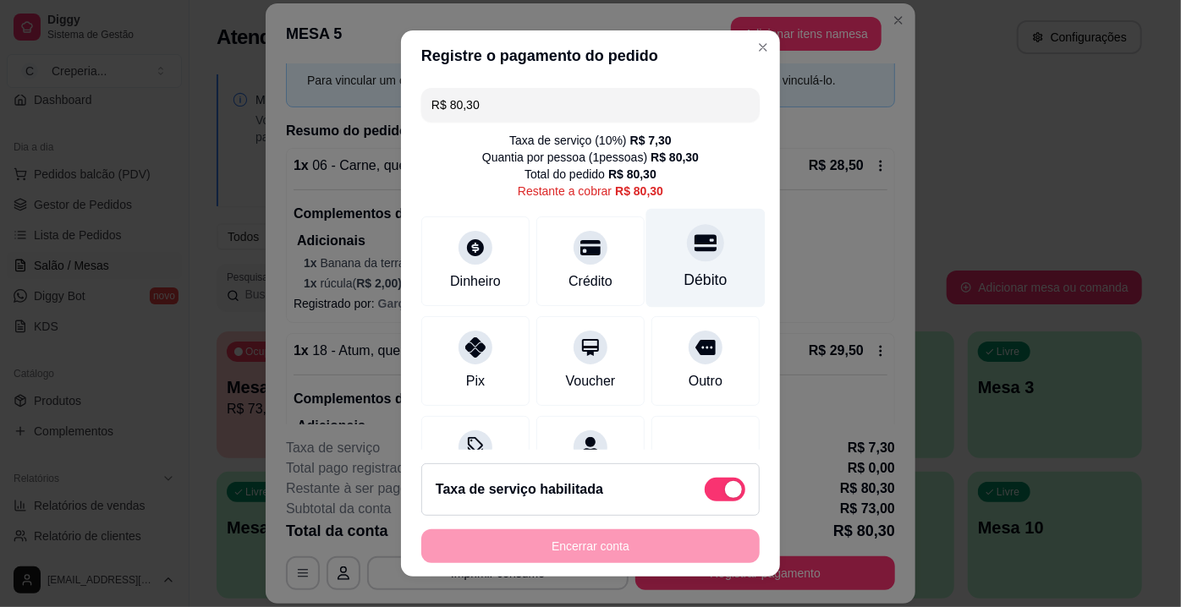
drag, startPoint x: 685, startPoint y: 256, endPoint x: 685, endPoint y: 283, distance: 26.2
click at [687, 256] on div at bounding box center [705, 242] width 37 height 37
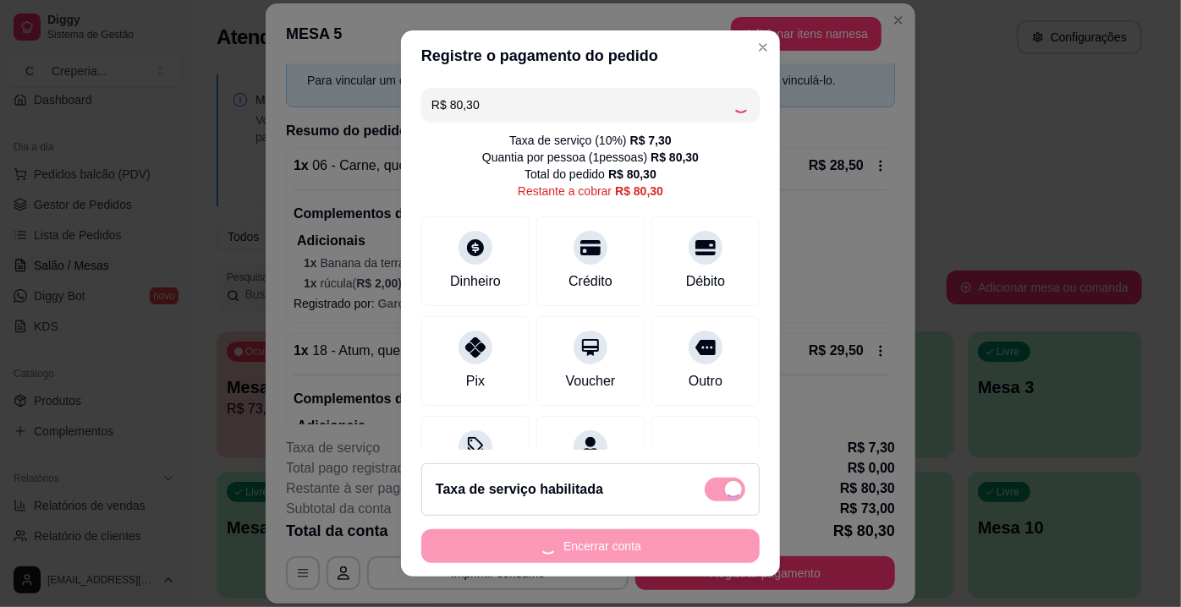
type input "R$ 0,00"
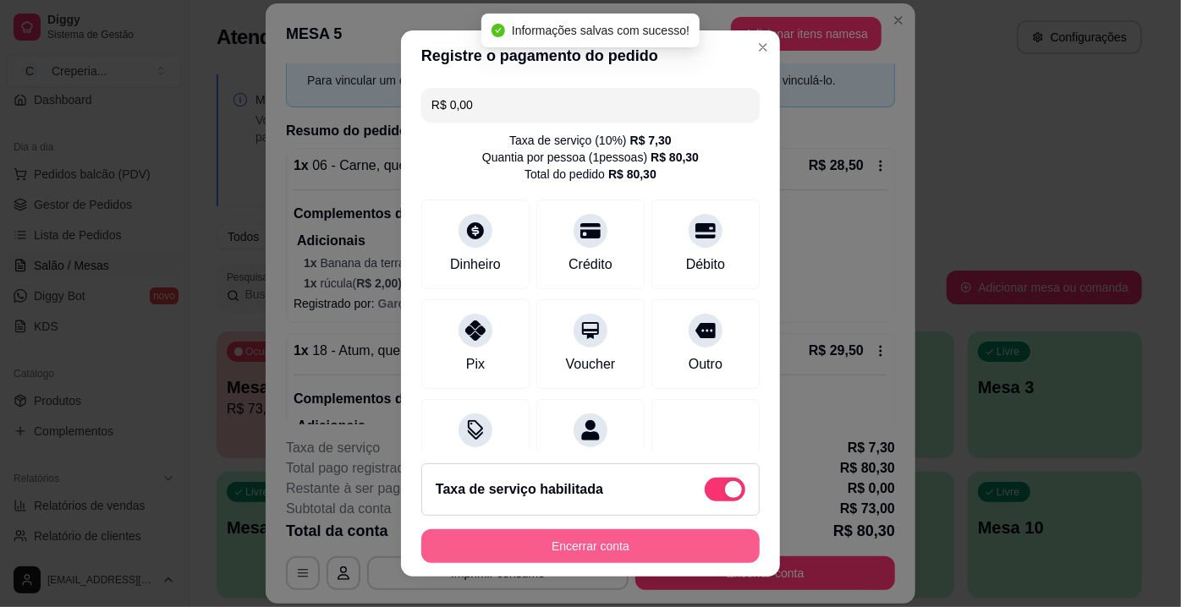
click at [609, 542] on button "Encerrar conta" at bounding box center [590, 546] width 338 height 34
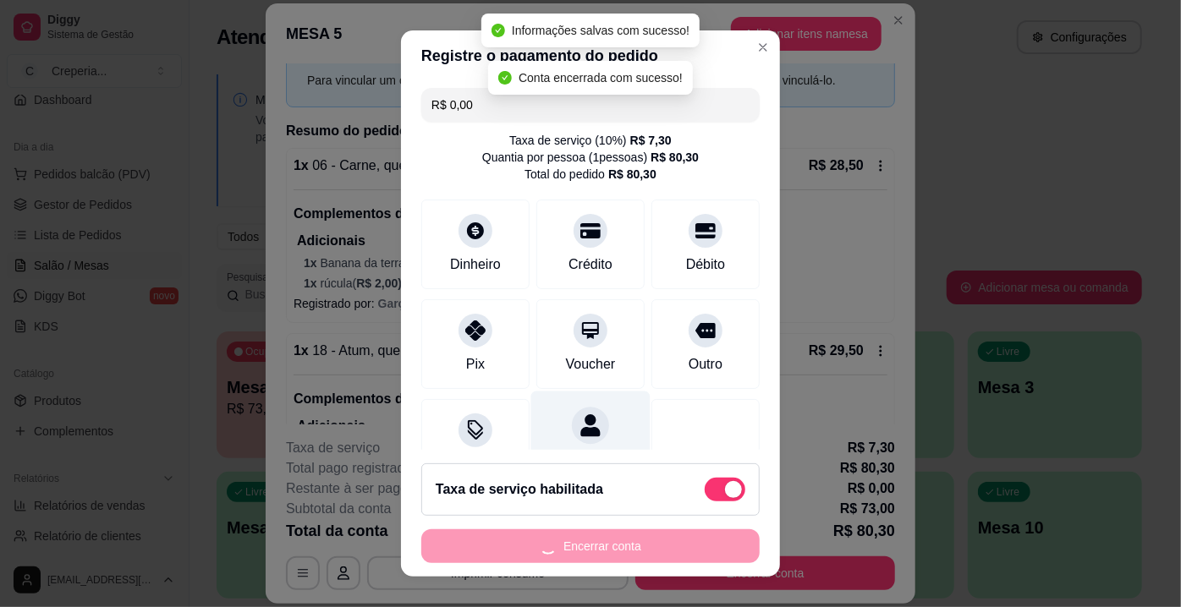
scroll to position [0, 0]
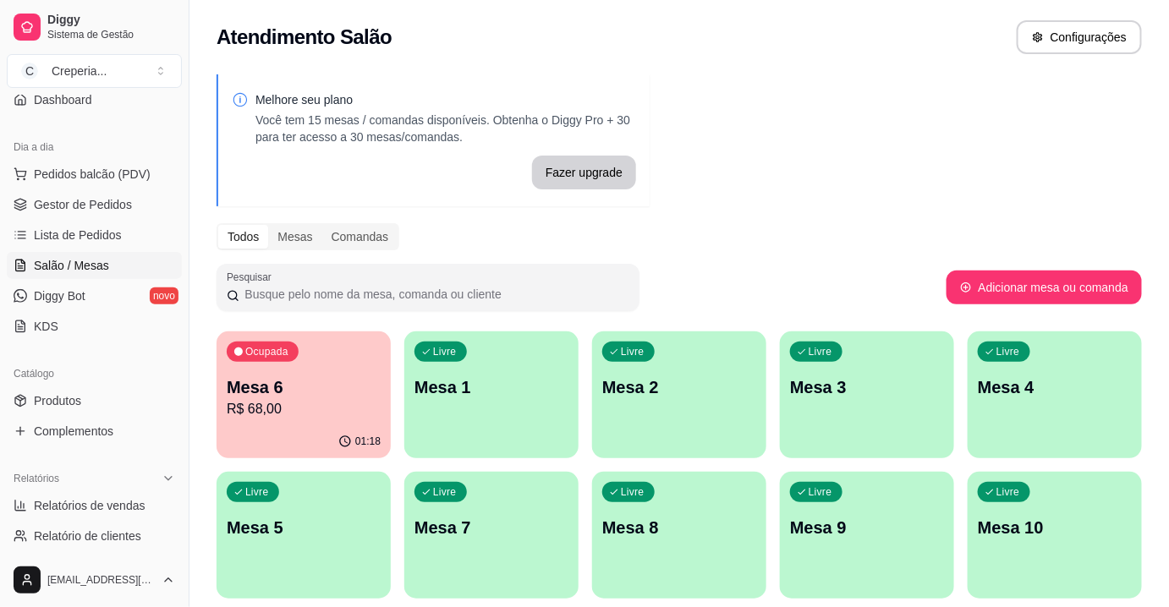
click at [349, 384] on p "Mesa 6" at bounding box center [304, 388] width 154 height 24
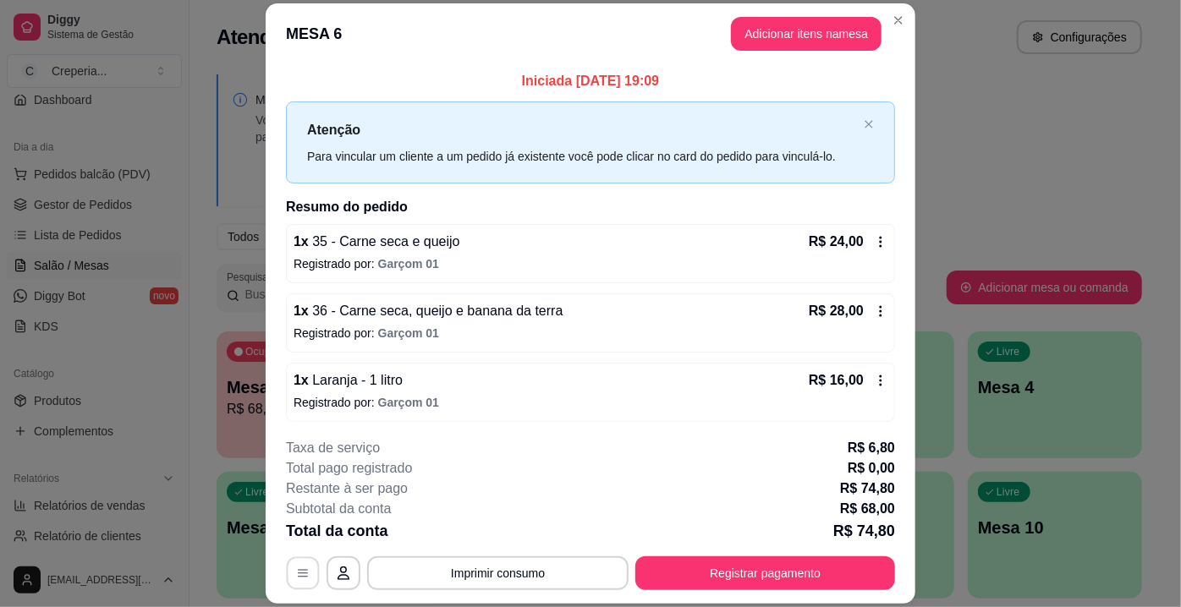
click at [296, 573] on icon "button" at bounding box center [303, 575] width 14 height 14
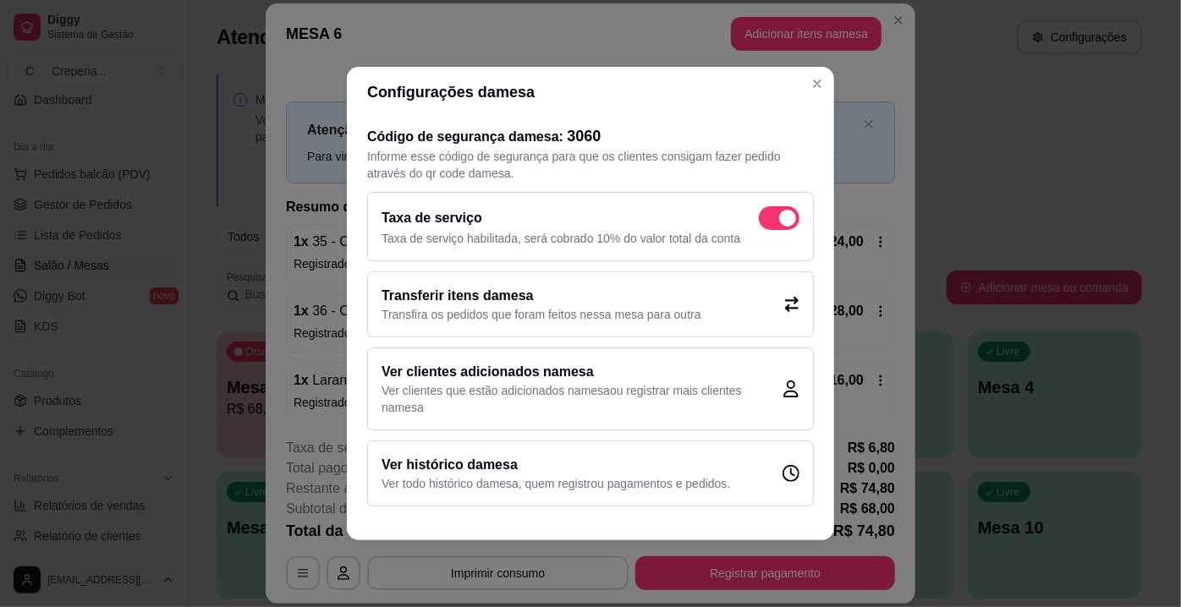
click at [797, 214] on span at bounding box center [779, 218] width 41 height 24
click at [769, 222] on input "checkbox" at bounding box center [763, 227] width 11 height 11
checkbox input "false"
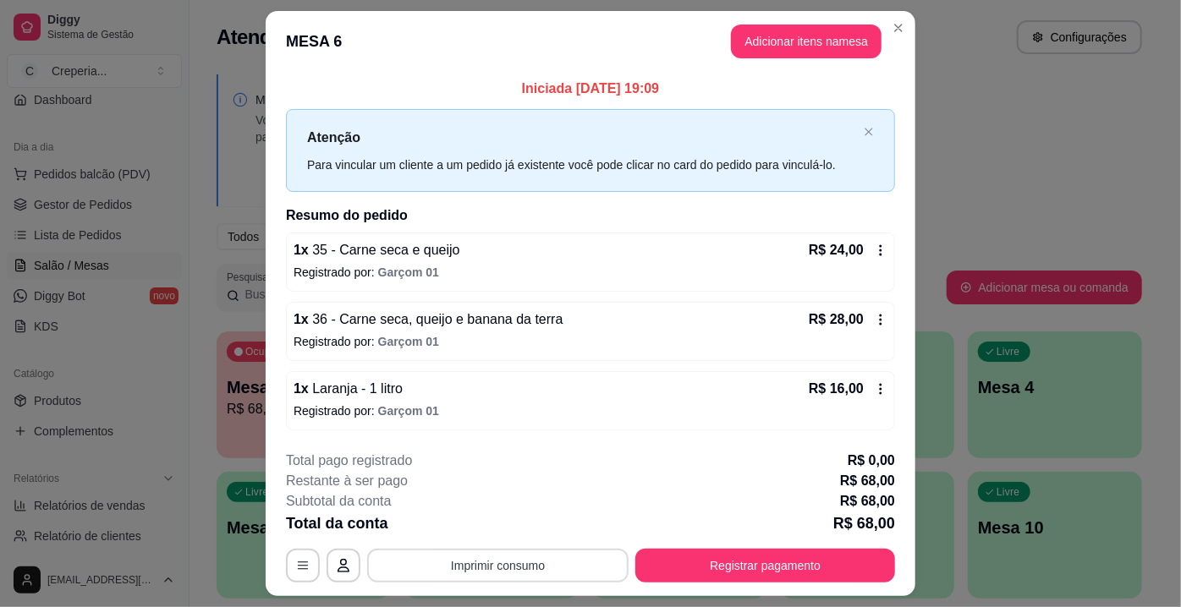
click at [557, 574] on button "Imprimir consumo" at bounding box center [497, 566] width 261 height 34
click at [529, 529] on button "IMPRESSORA" at bounding box center [497, 526] width 123 height 27
click at [704, 560] on button "Registrar pagamento" at bounding box center [765, 566] width 260 height 34
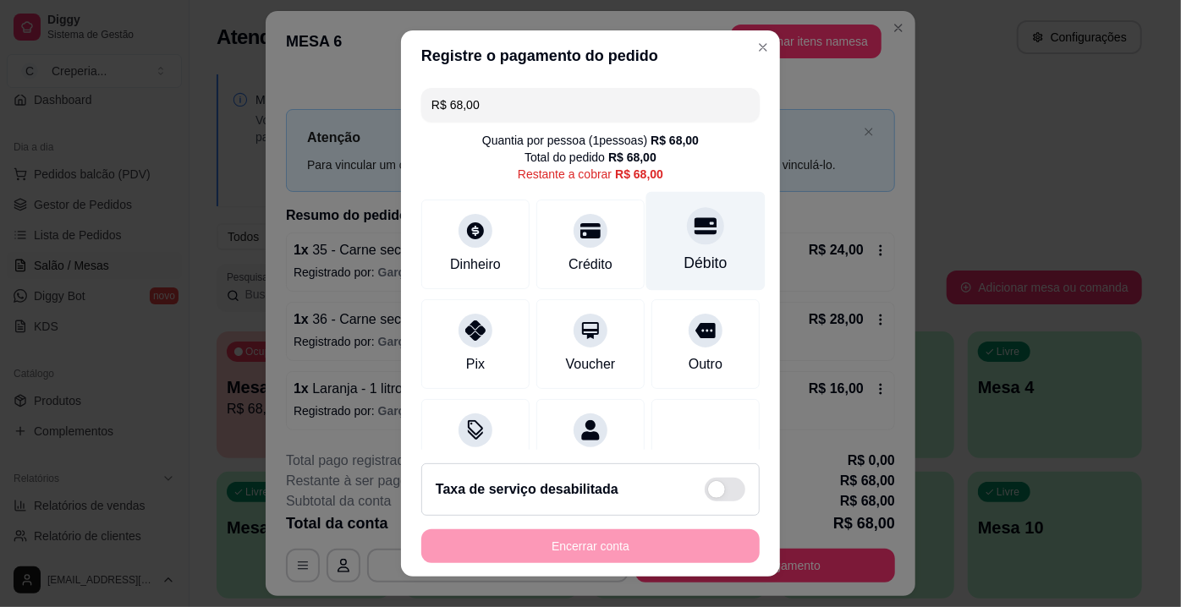
click at [687, 238] on div at bounding box center [705, 225] width 37 height 37
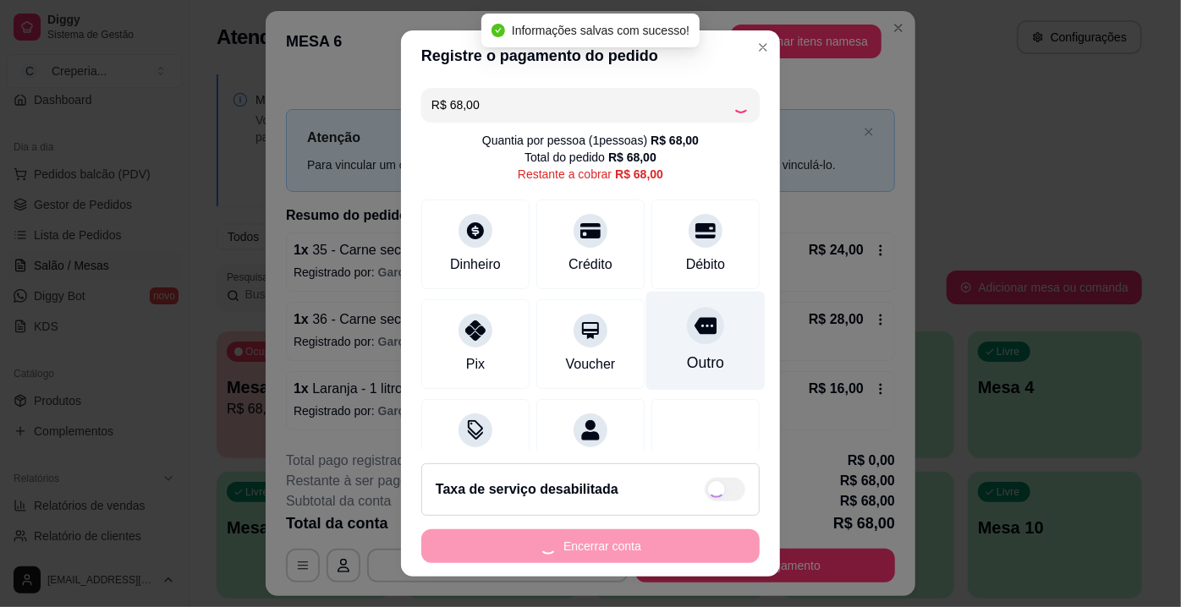
type input "R$ 0,00"
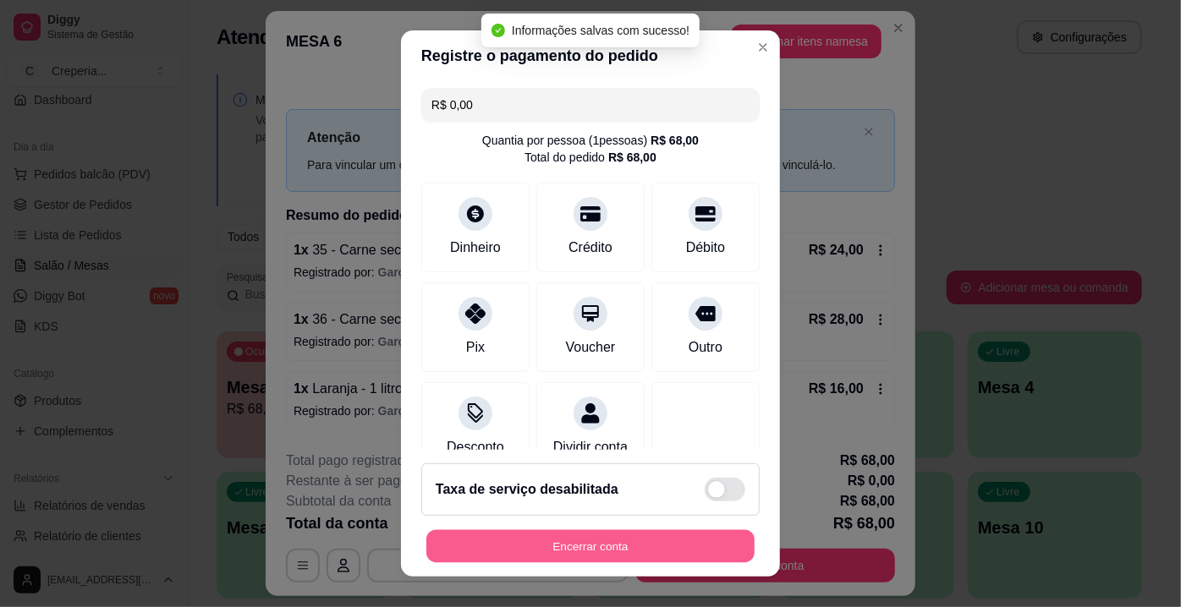
click at [592, 538] on button "Encerrar conta" at bounding box center [590, 546] width 328 height 33
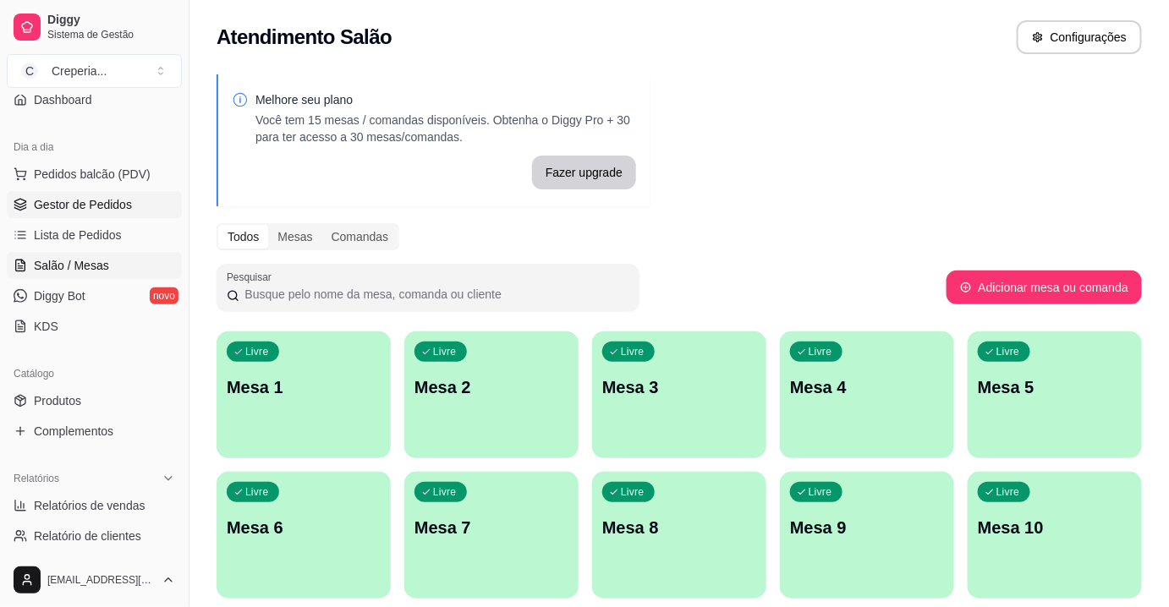
click at [106, 202] on span "Gestor de Pedidos" at bounding box center [83, 204] width 98 height 17
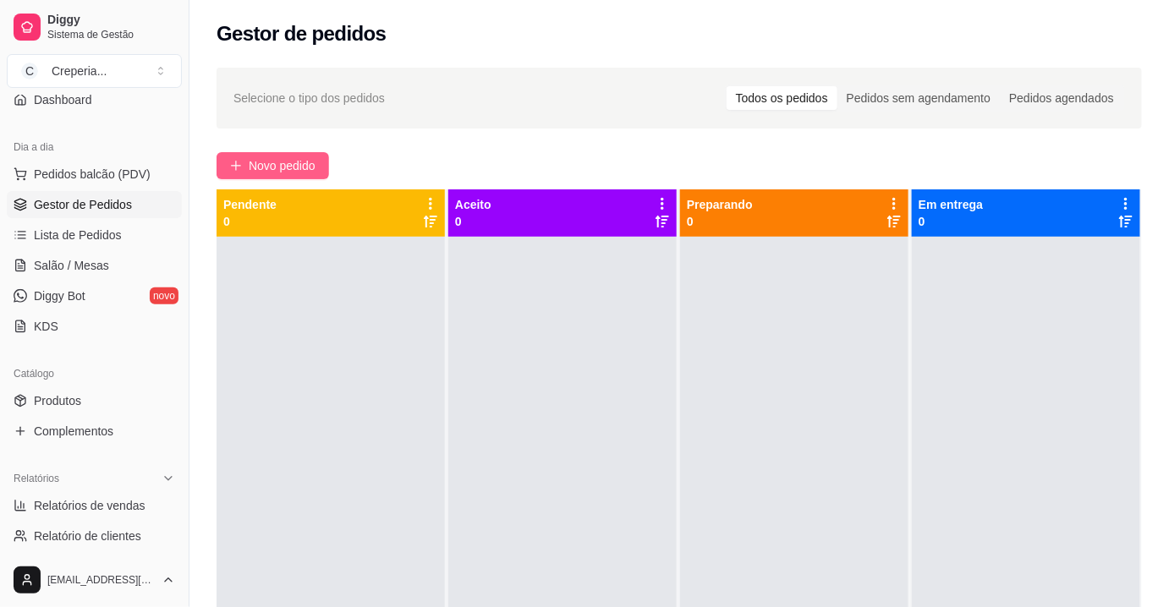
click at [310, 163] on span "Novo pedido" at bounding box center [282, 165] width 67 height 19
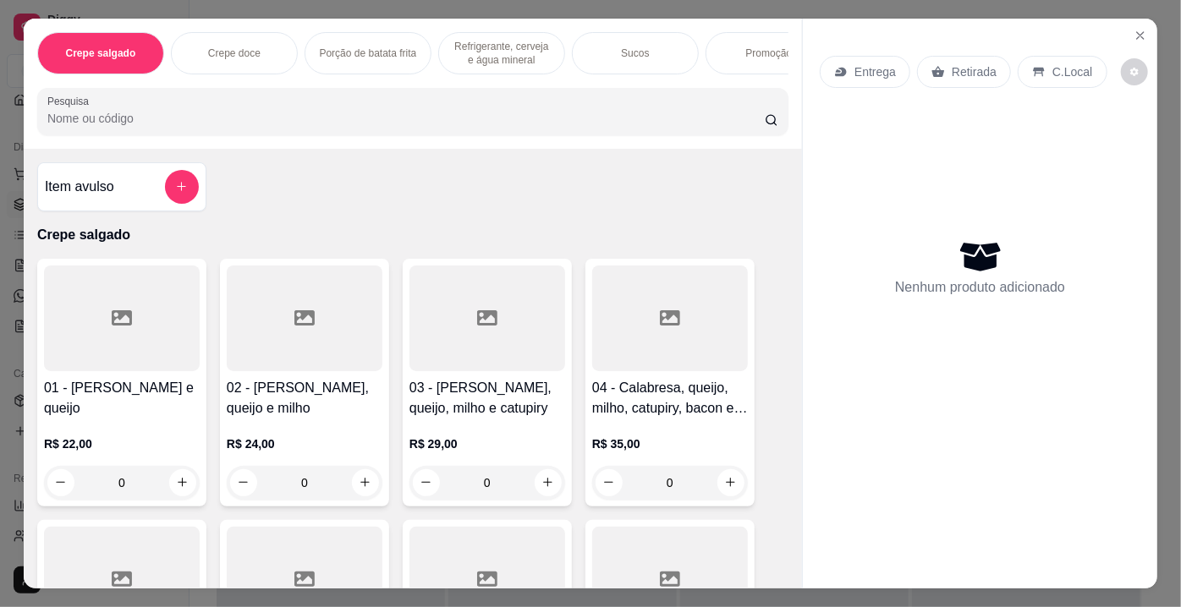
click at [194, 127] on input "Pesquisa" at bounding box center [405, 118] width 717 height 17
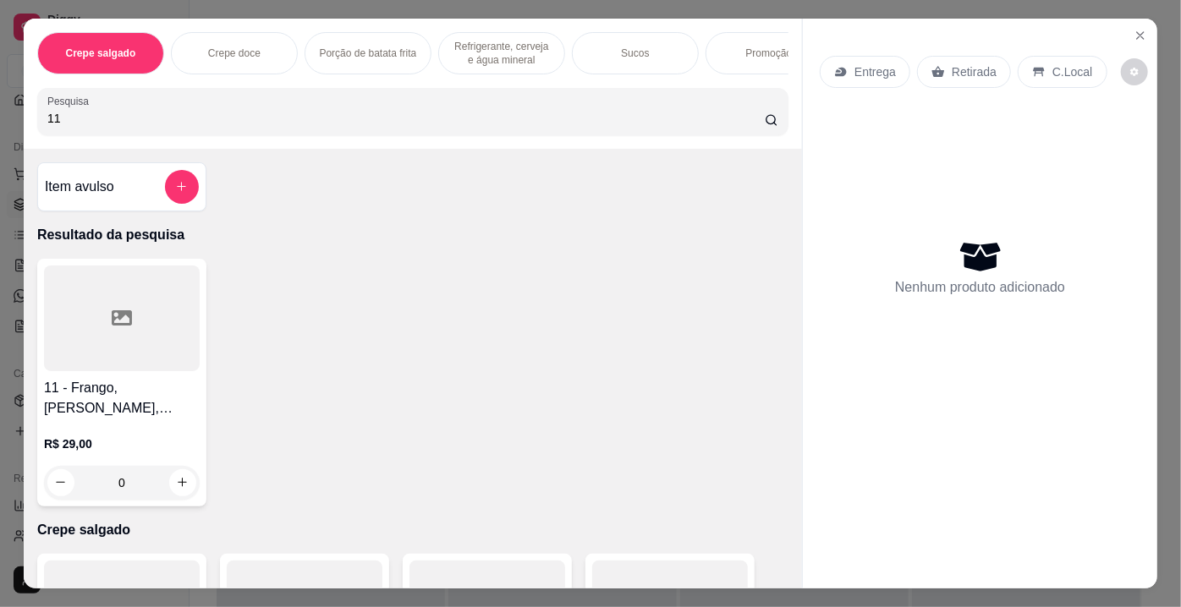
type input "11"
click at [149, 333] on div at bounding box center [122, 319] width 156 height 106
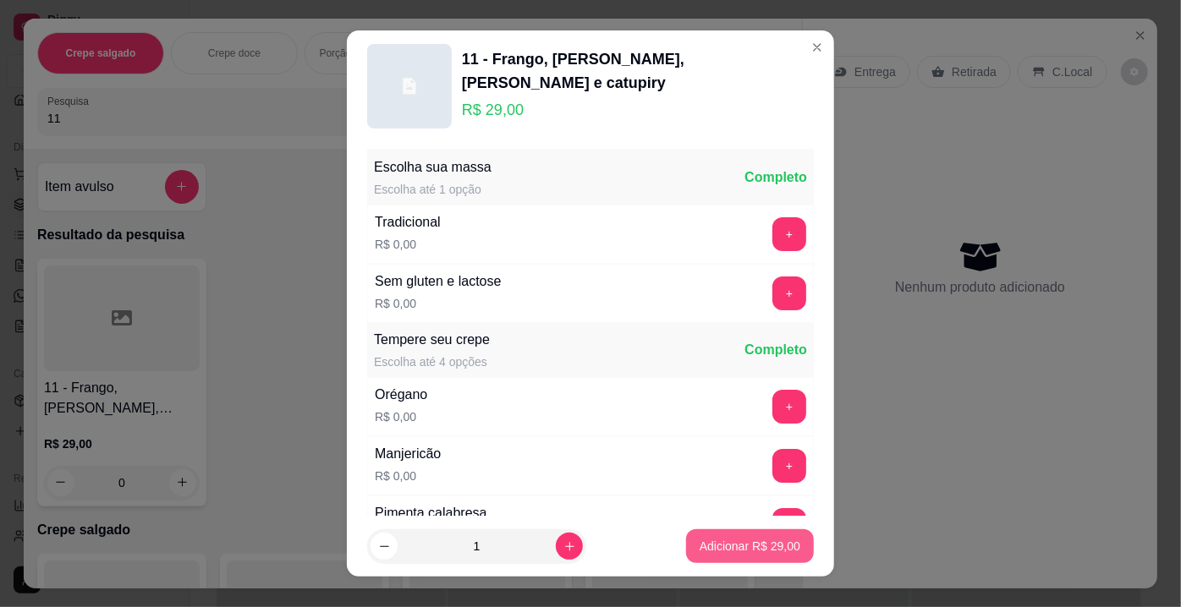
click at [710, 545] on p "Adicionar R$ 29,00" at bounding box center [749, 546] width 101 height 17
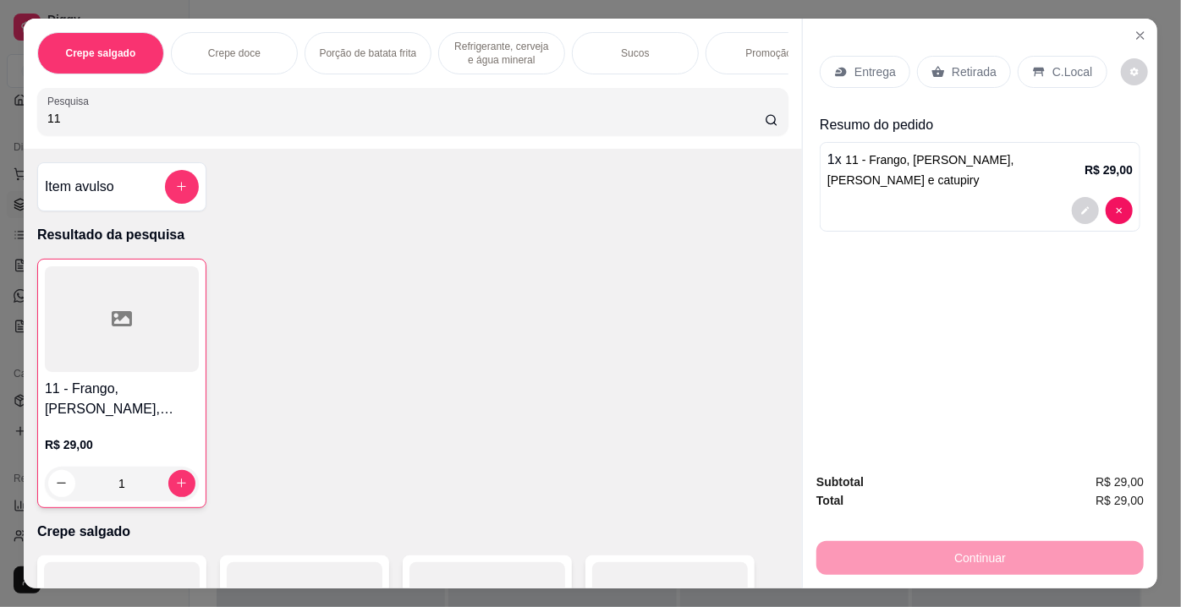
type input "1"
drag, startPoint x: 66, startPoint y: 120, endPoint x: 0, endPoint y: 113, distance: 66.3
click at [0, 113] on div "Crepe salgado Crepe doce Porção de batata frita Refrigerante, cerveja e água mi…" at bounding box center [590, 303] width 1181 height 607
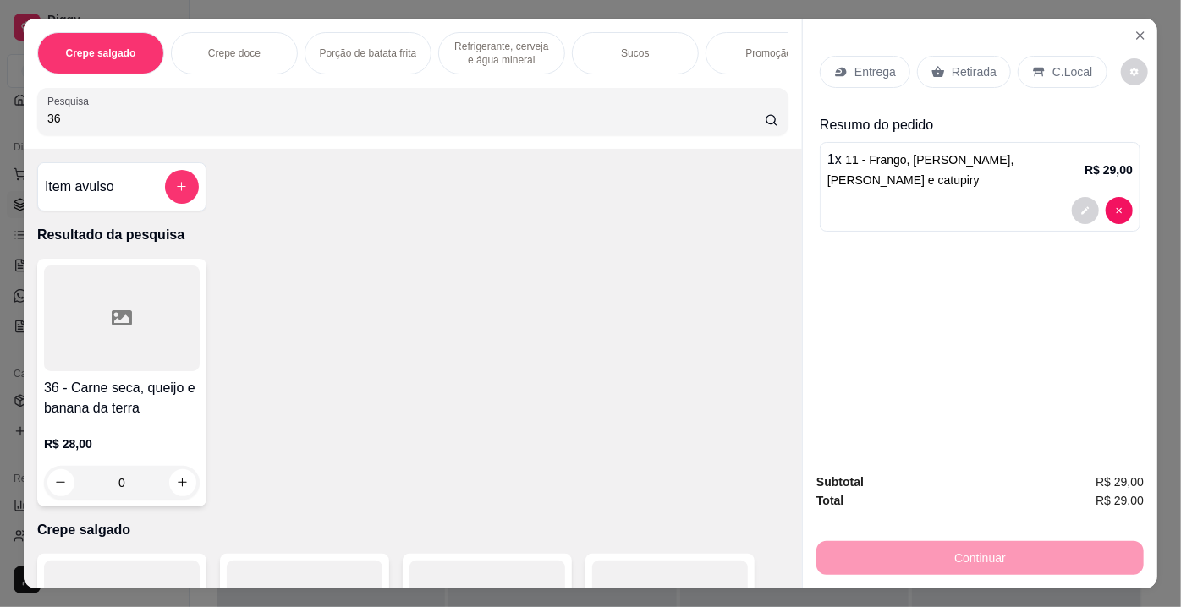
type input "36"
click at [99, 331] on div at bounding box center [122, 319] width 156 height 106
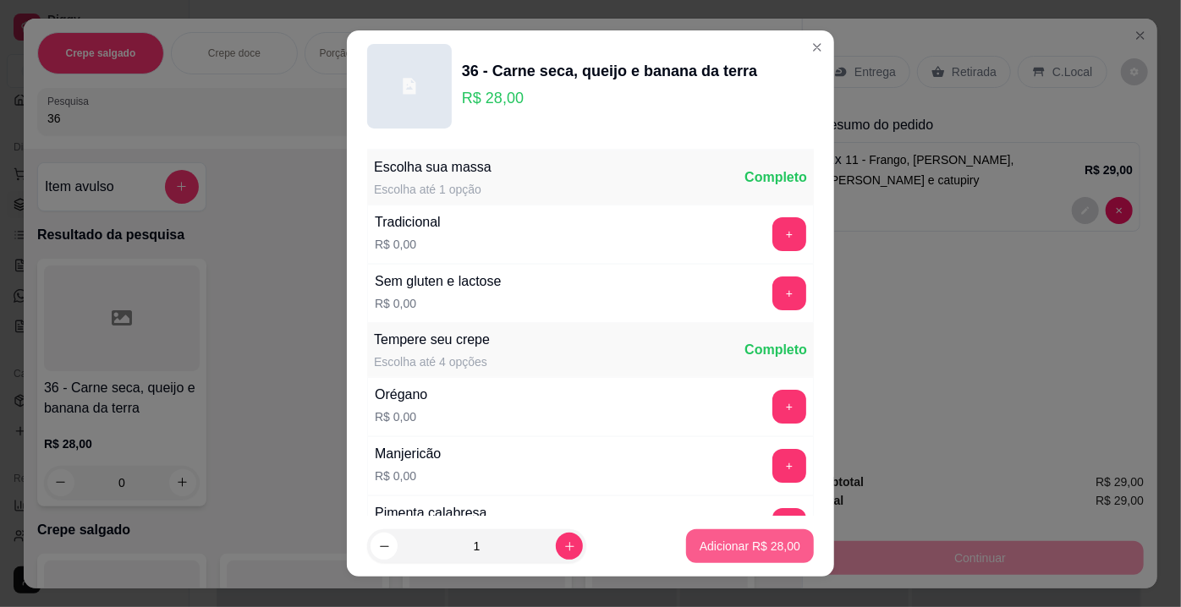
click at [721, 545] on p "Adicionar R$ 28,00" at bounding box center [749, 546] width 101 height 17
type input "1"
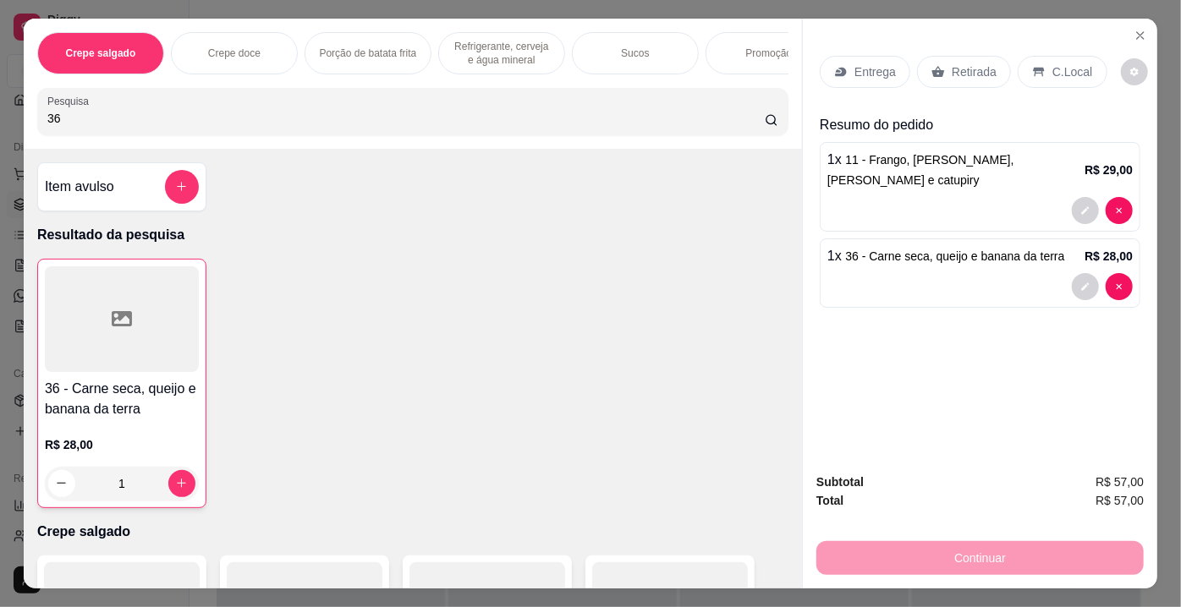
click at [952, 69] on p "Retirada" at bounding box center [974, 71] width 45 height 17
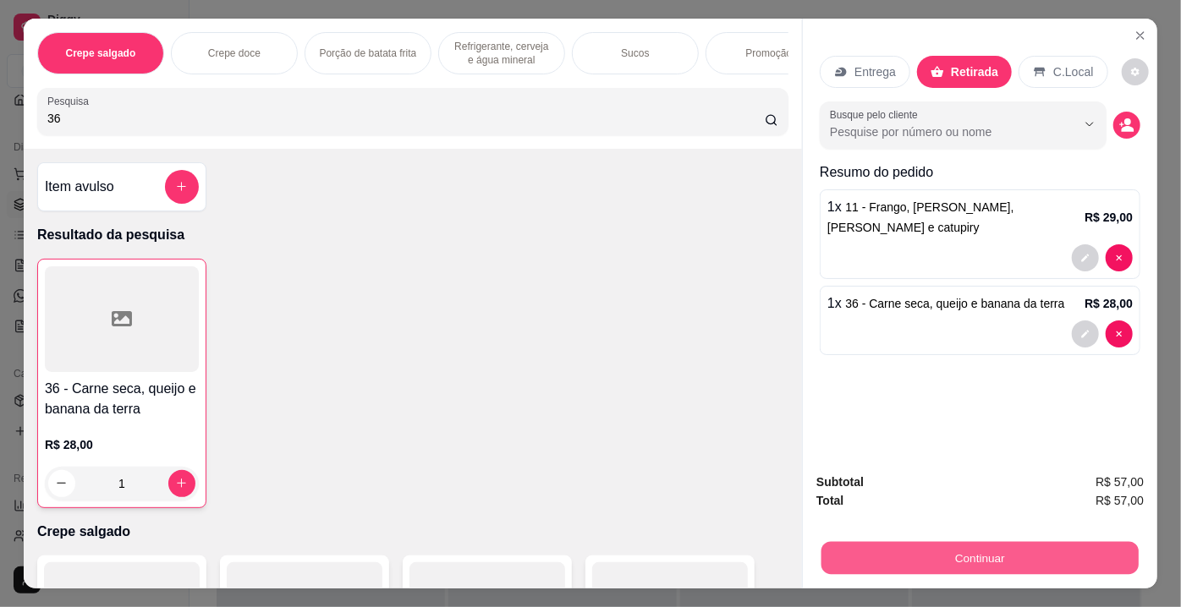
click at [904, 555] on button "Continuar" at bounding box center [979, 558] width 317 height 33
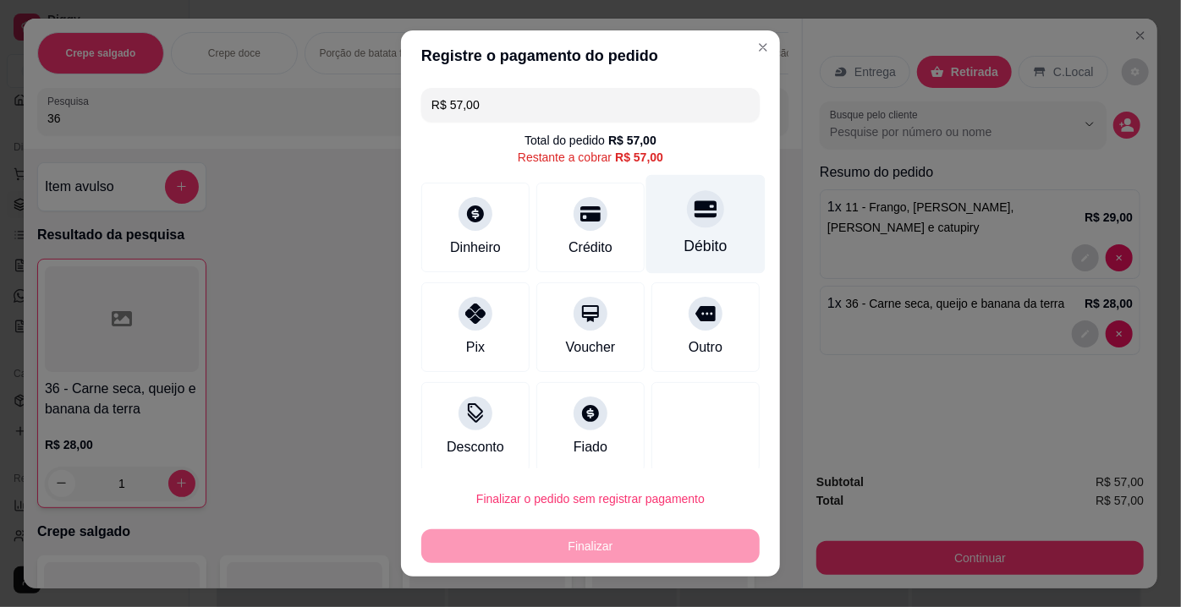
click at [694, 236] on div "Débito" at bounding box center [705, 246] width 43 height 22
type input "R$ 0,00"
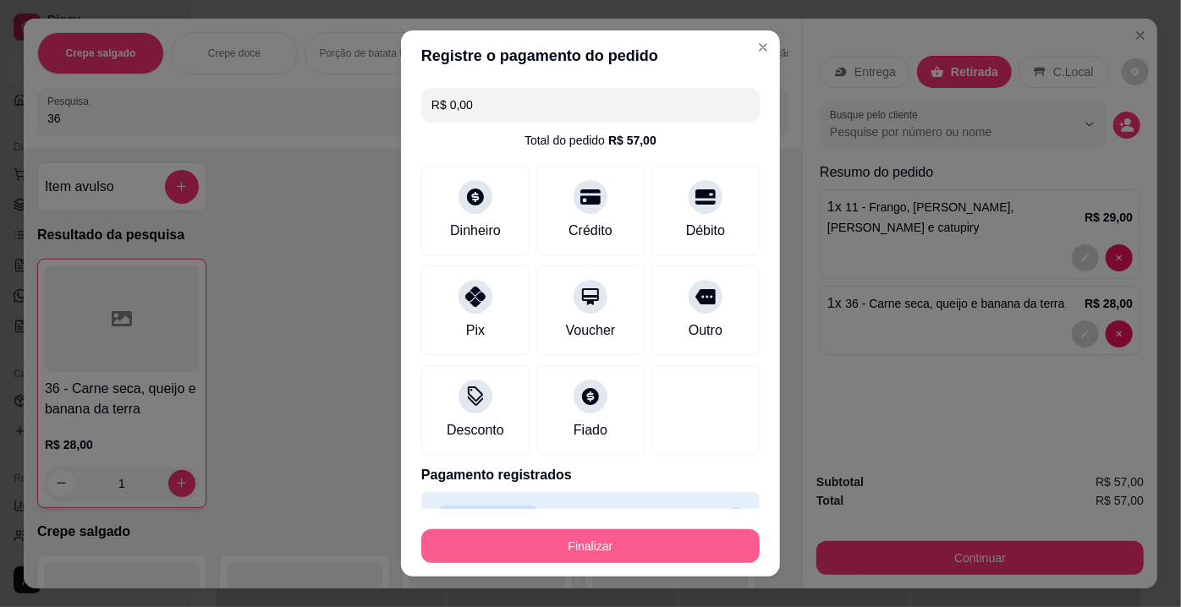
click at [584, 553] on button "Finalizar" at bounding box center [590, 546] width 338 height 34
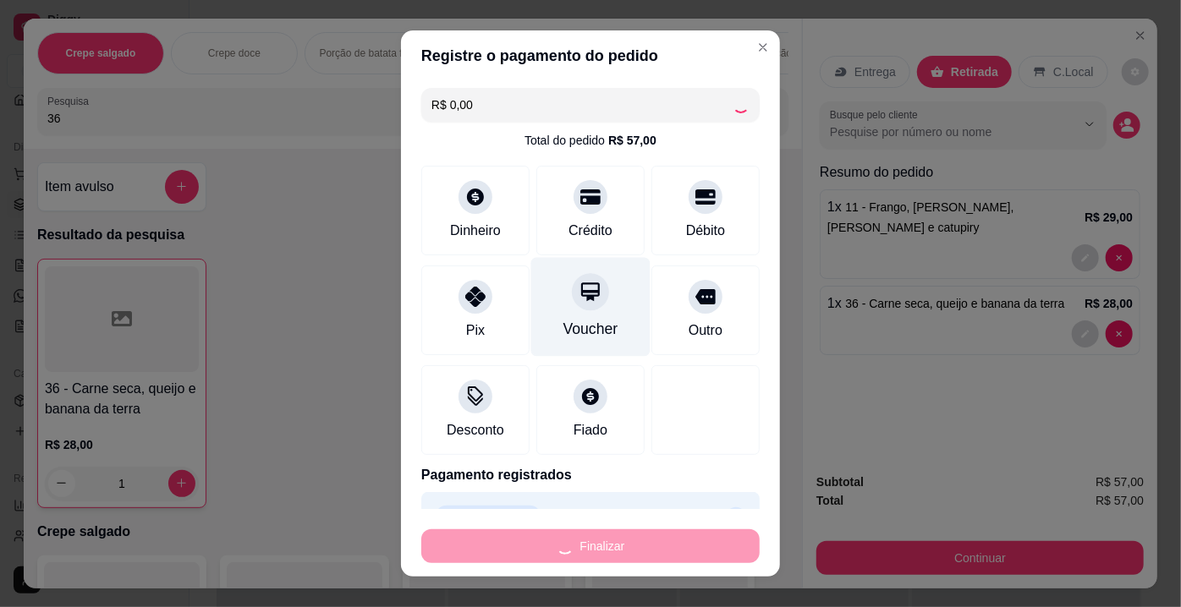
type input "0"
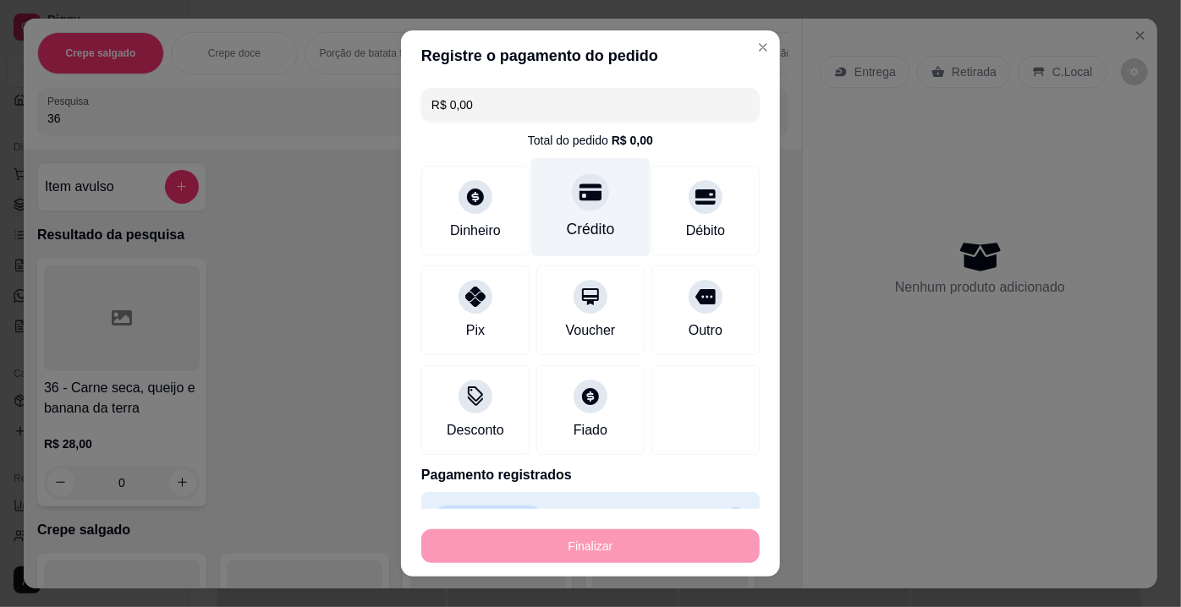
type input "-R$ 57,00"
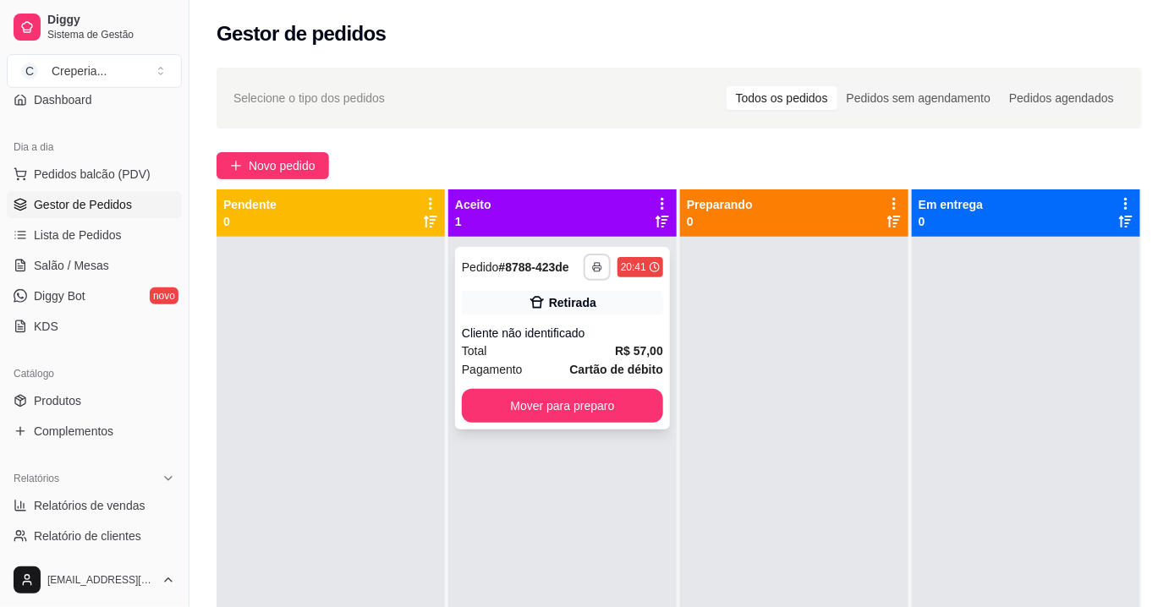
click at [595, 271] on icon "button" at bounding box center [597, 267] width 10 height 10
click at [543, 327] on button "IMPRESSORA" at bounding box center [547, 326] width 123 height 27
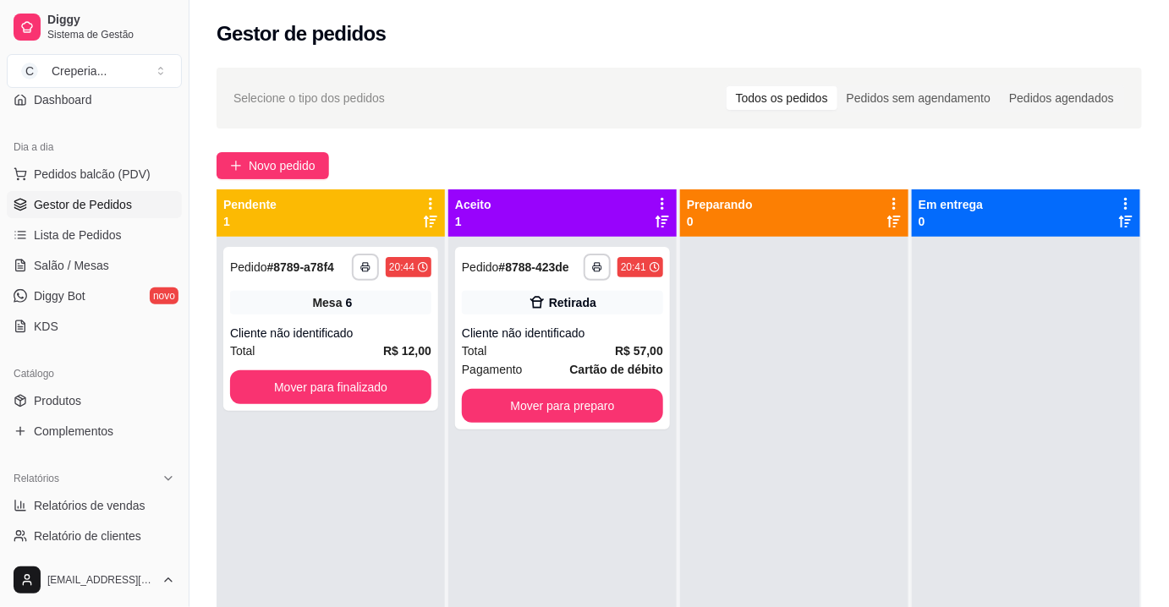
click at [884, 342] on div at bounding box center [794, 540] width 228 height 607
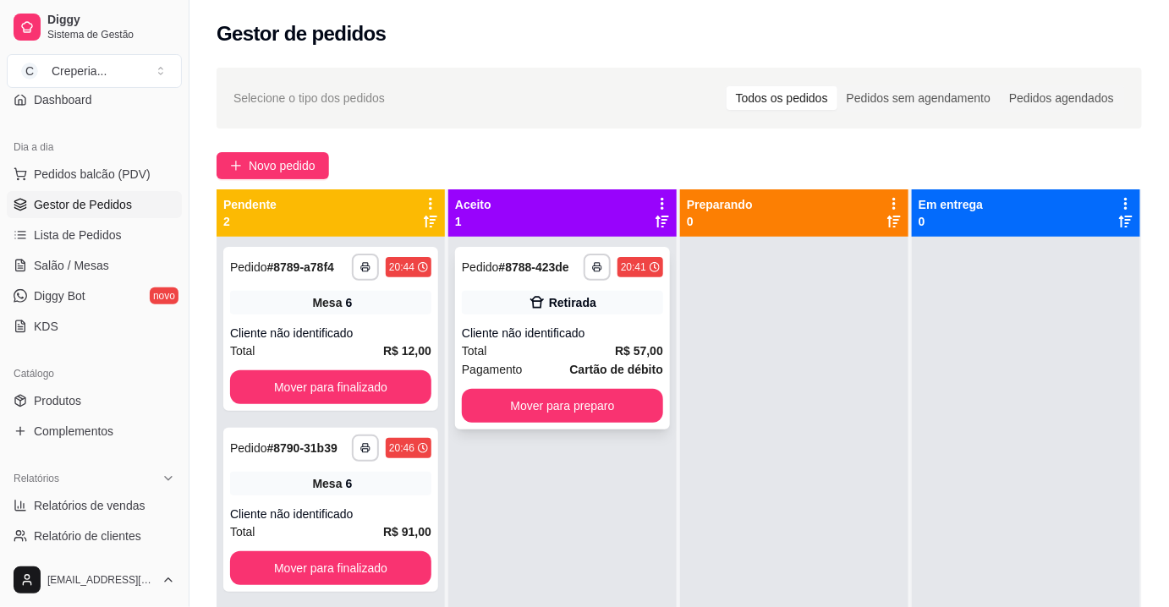
click at [562, 357] on div "Total R$ 57,00" at bounding box center [562, 351] width 201 height 19
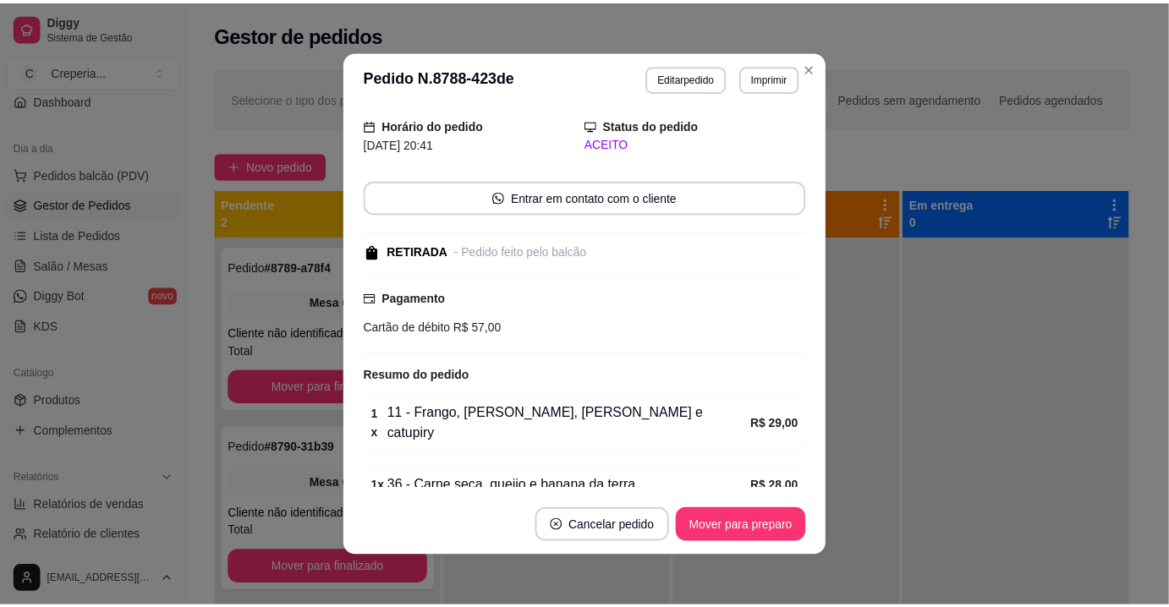
scroll to position [108, 0]
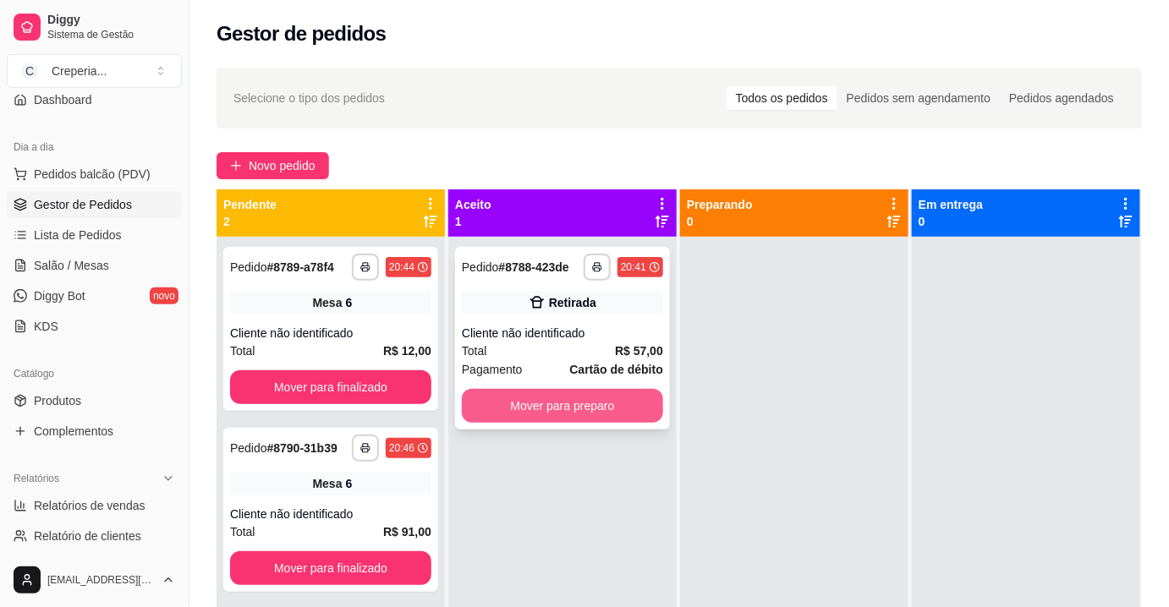
click at [594, 403] on button "Mover para preparo" at bounding box center [562, 406] width 201 height 34
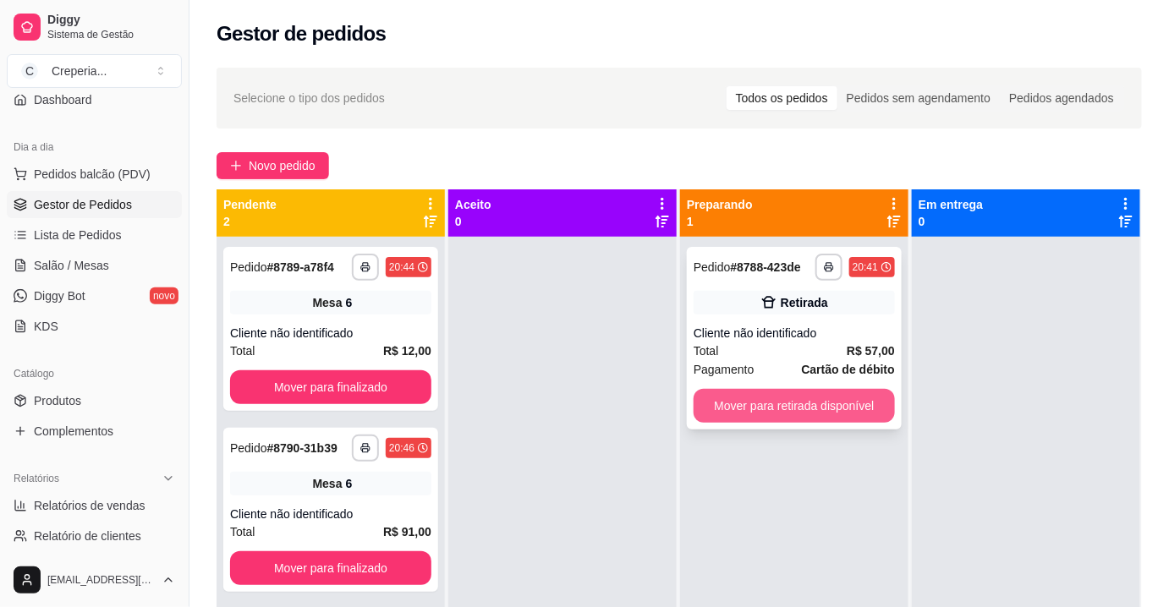
click at [762, 402] on button "Mover para retirada disponível" at bounding box center [794, 406] width 201 height 34
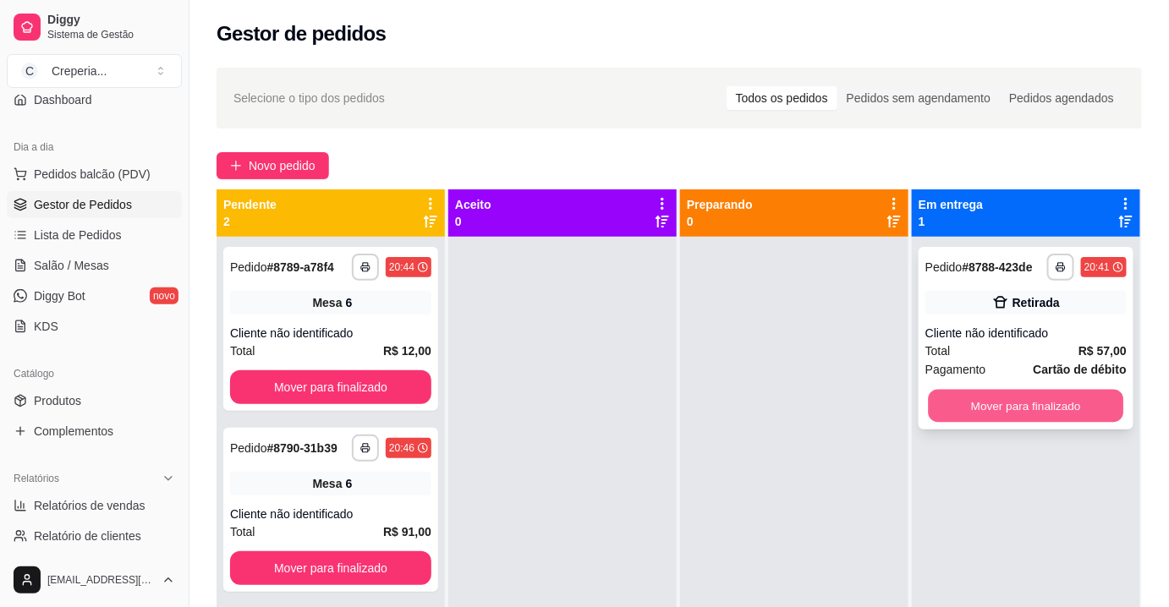
click at [965, 408] on button "Mover para finalizado" at bounding box center [1026, 406] width 195 height 33
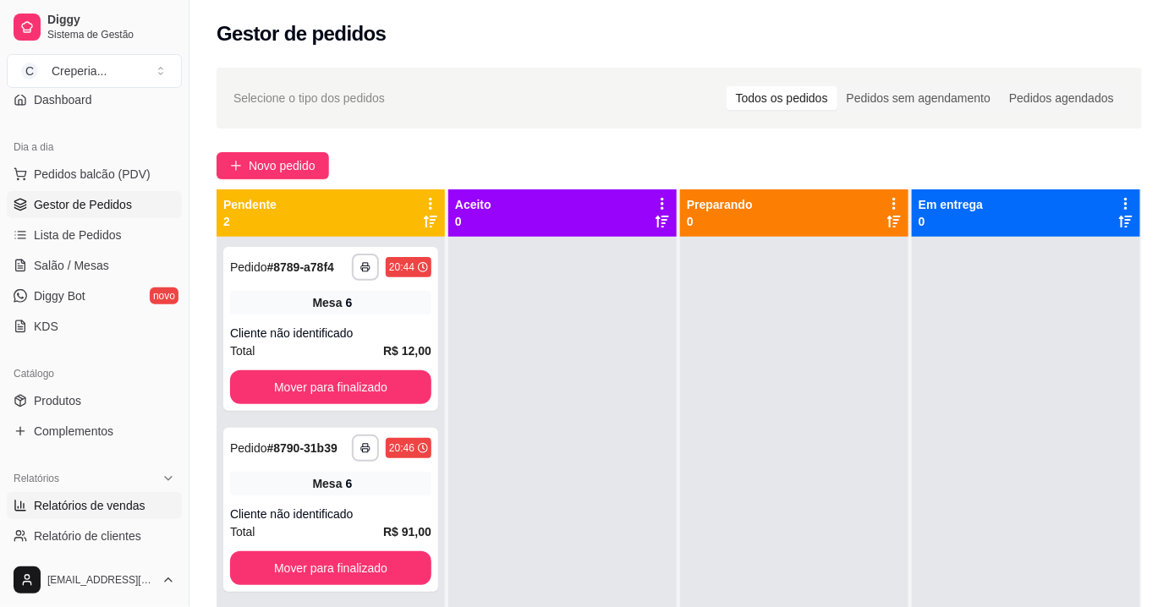
click at [73, 507] on span "Relatórios de vendas" at bounding box center [90, 505] width 112 height 17
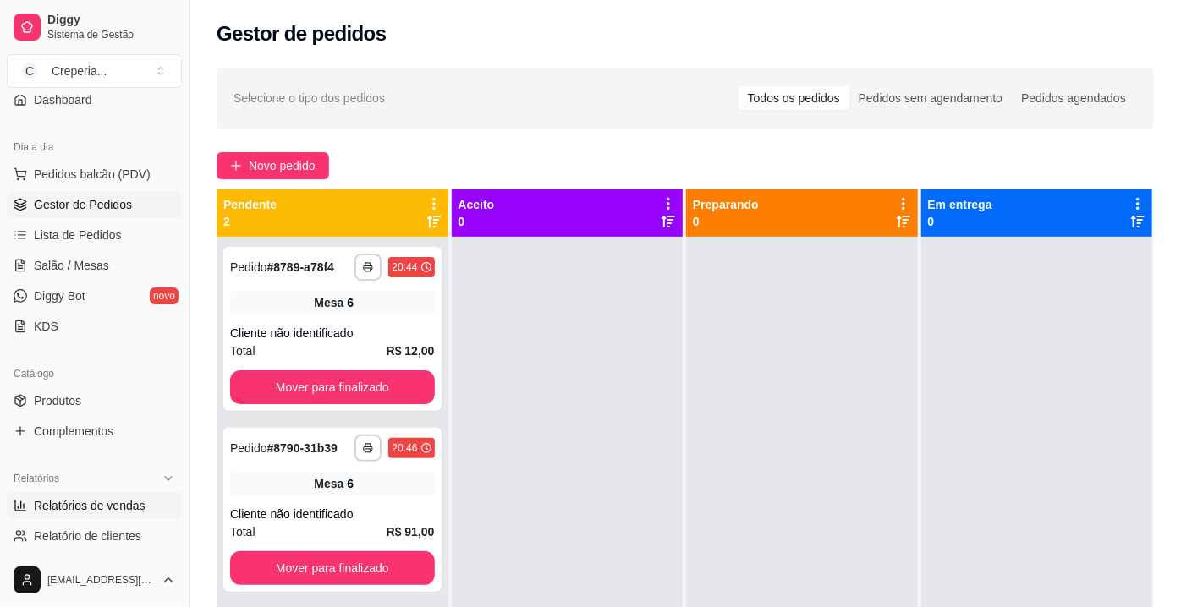
select select "ALL"
select select "0"
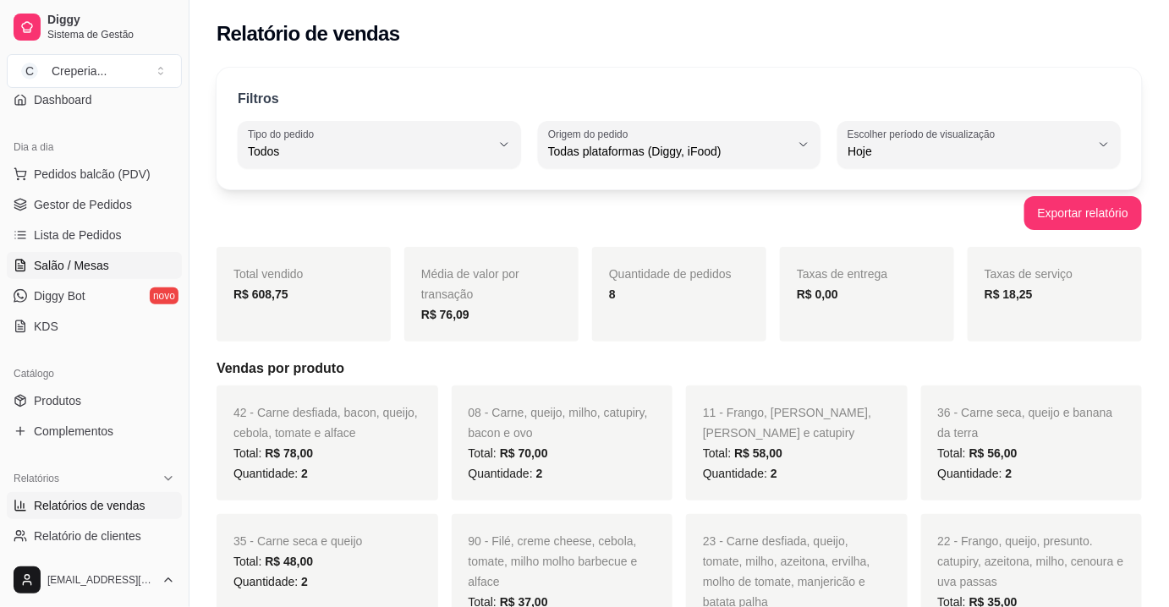
click at [103, 264] on span "Salão / Mesas" at bounding box center [71, 265] width 75 height 17
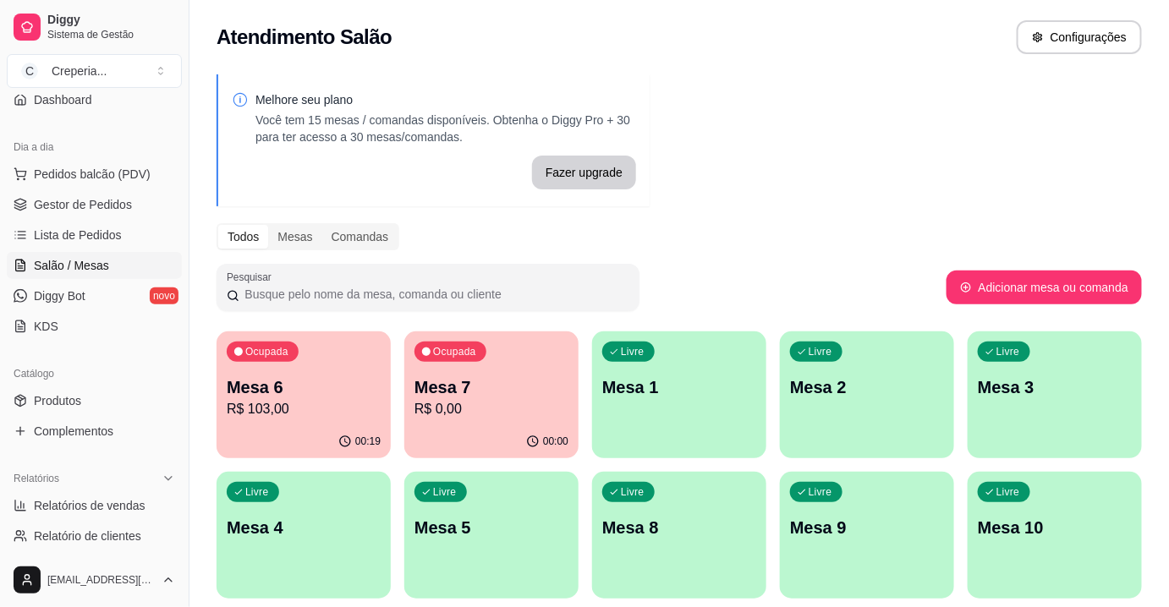
click at [511, 378] on p "Mesa 7" at bounding box center [491, 388] width 154 height 24
click at [503, 373] on div "Ocupada Mesa 7 R$ 0,00" at bounding box center [491, 378] width 169 height 91
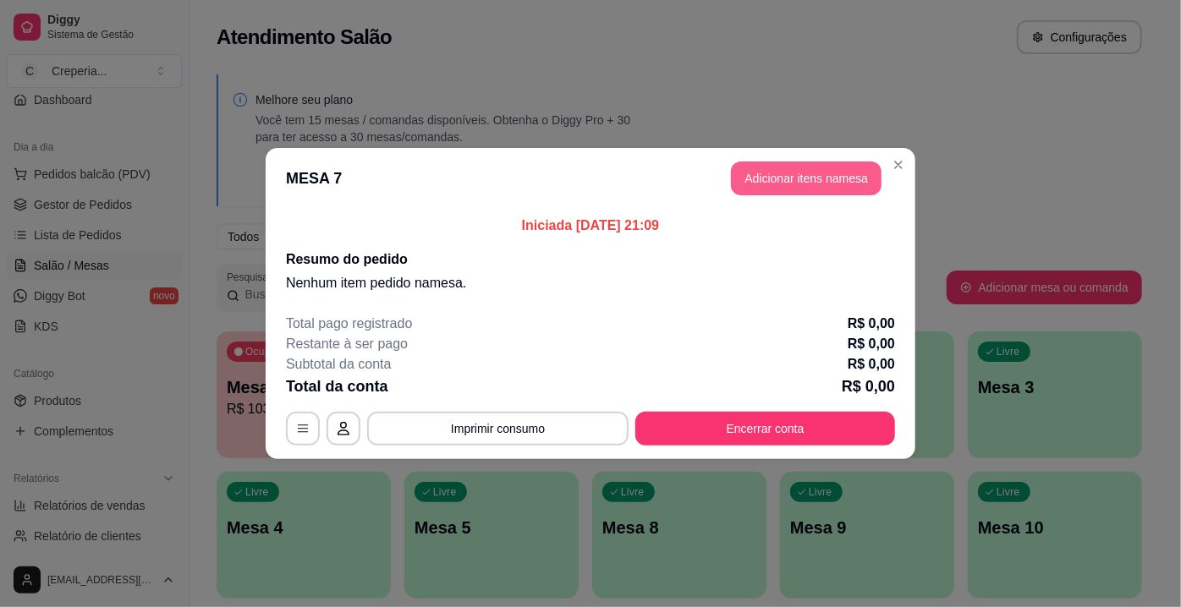
click at [839, 186] on button "Adicionar itens na mesa" at bounding box center [806, 179] width 151 height 34
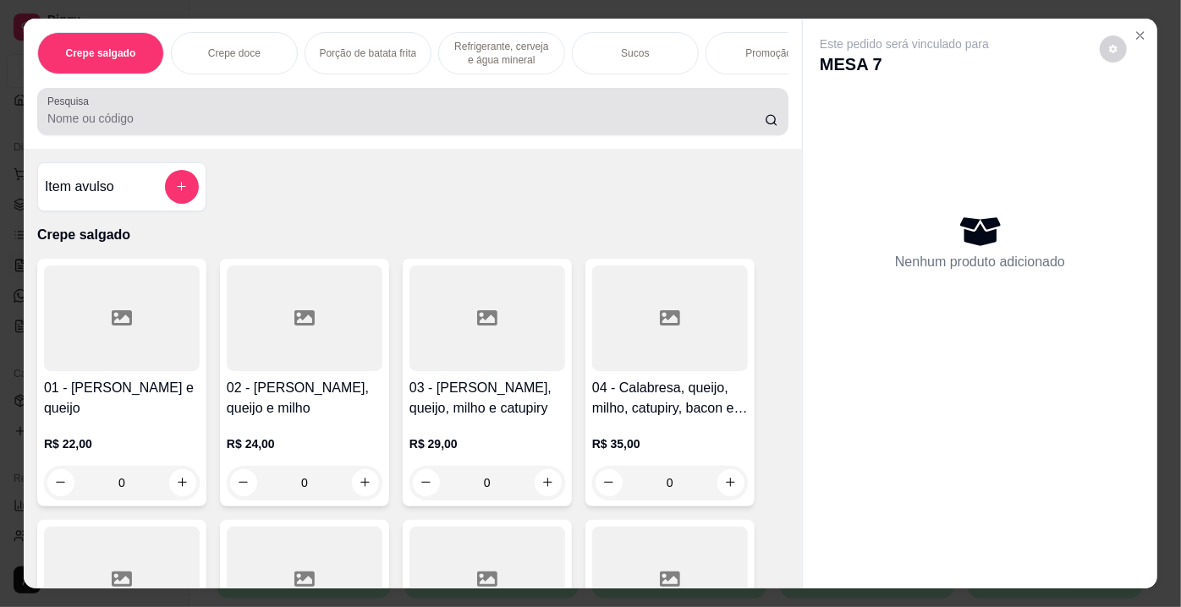
drag, startPoint x: 356, startPoint y: 115, endPoint x: 356, endPoint y: 130, distance: 15.2
click at [356, 122] on input "Pesquisa" at bounding box center [405, 118] width 717 height 17
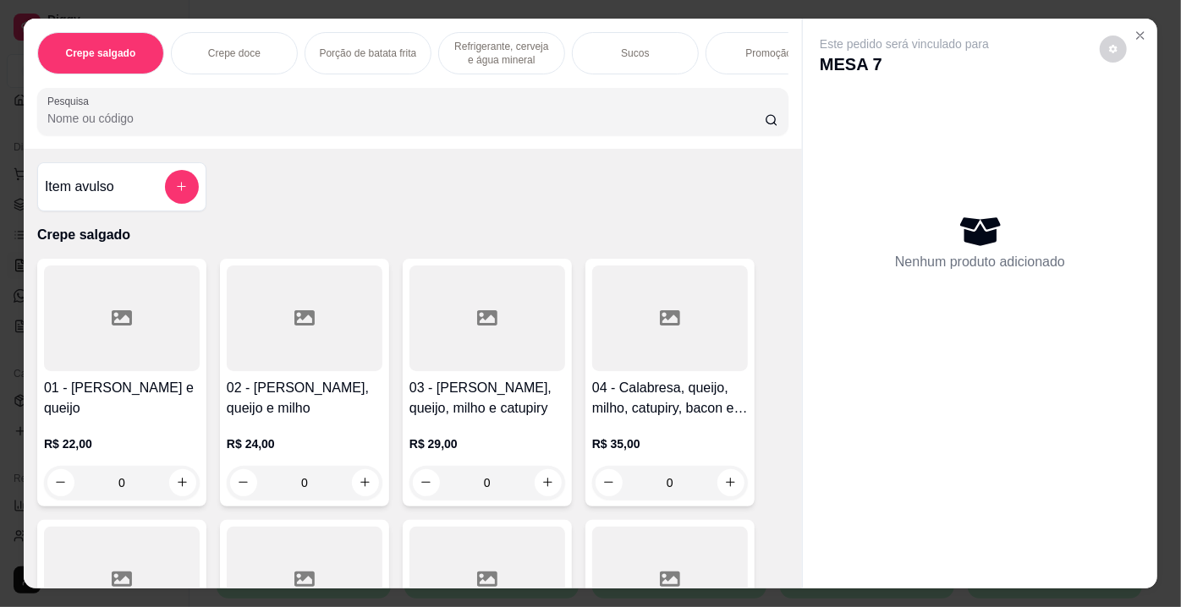
click at [192, 337] on div at bounding box center [122, 319] width 156 height 106
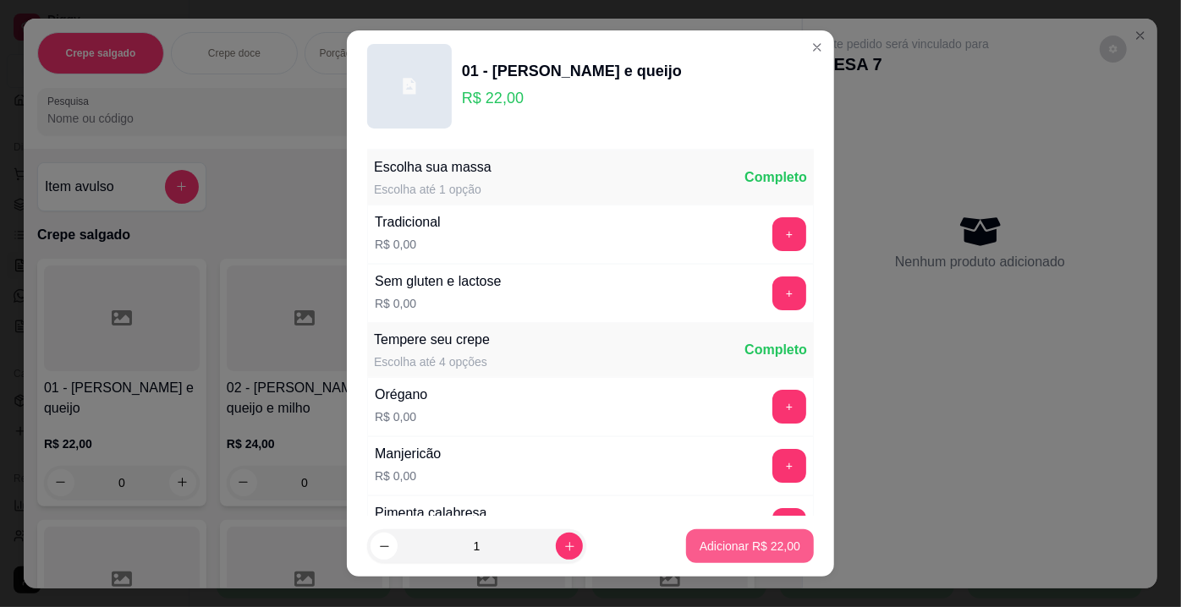
click at [744, 524] on footer "1 Adicionar R$ 22,00" at bounding box center [590, 546] width 487 height 61
click at [760, 555] on button "Adicionar R$ 22,00" at bounding box center [750, 546] width 128 height 34
type input "1"
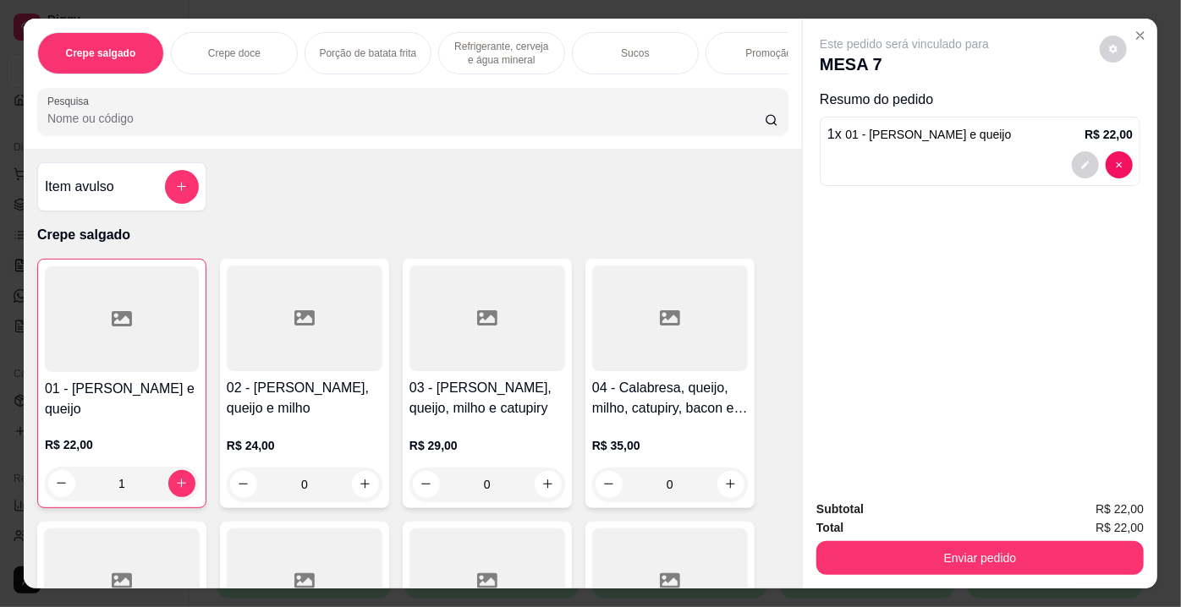
click at [239, 116] on input "Pesquisa" at bounding box center [405, 118] width 717 height 17
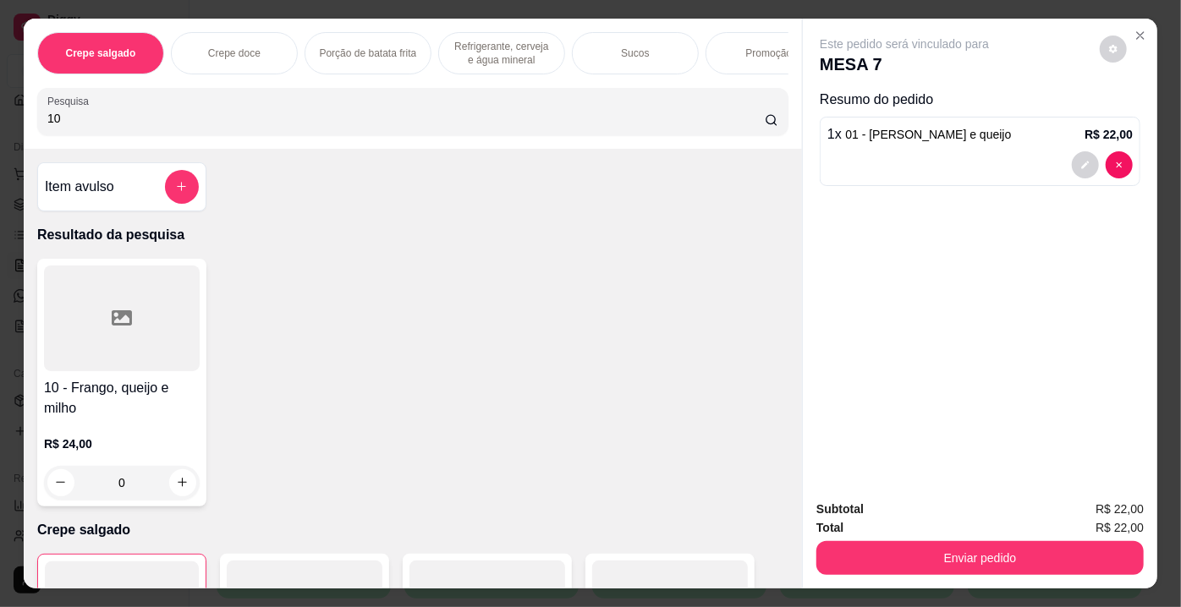
type input "10"
click at [52, 333] on div at bounding box center [122, 319] width 156 height 106
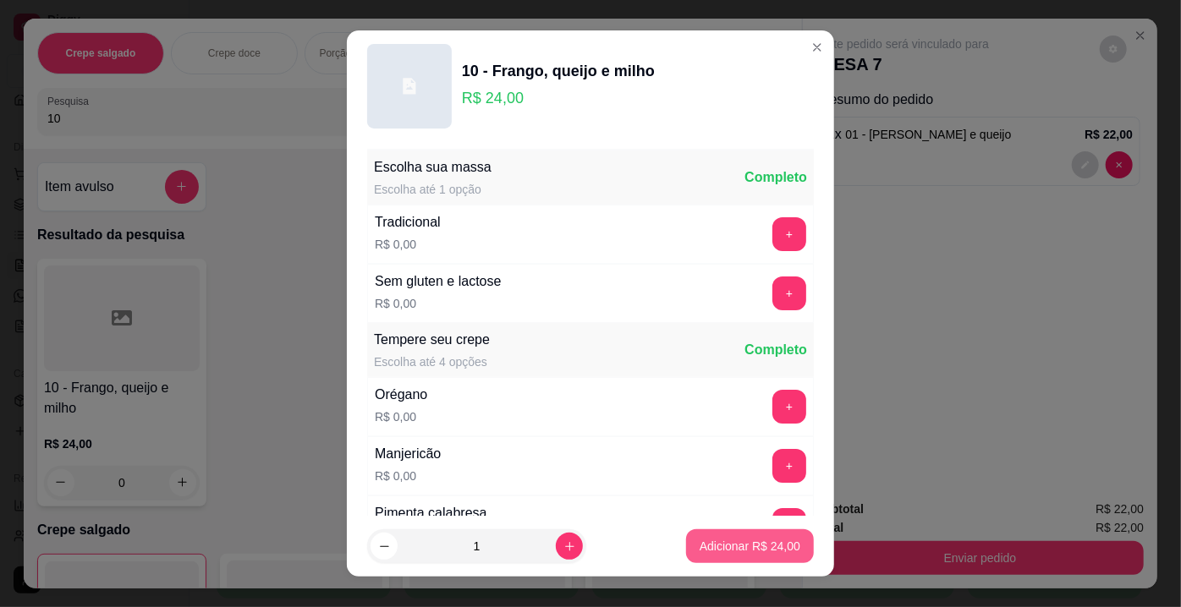
click at [686, 540] on button "Adicionar R$ 24,00" at bounding box center [750, 546] width 128 height 34
type input "1"
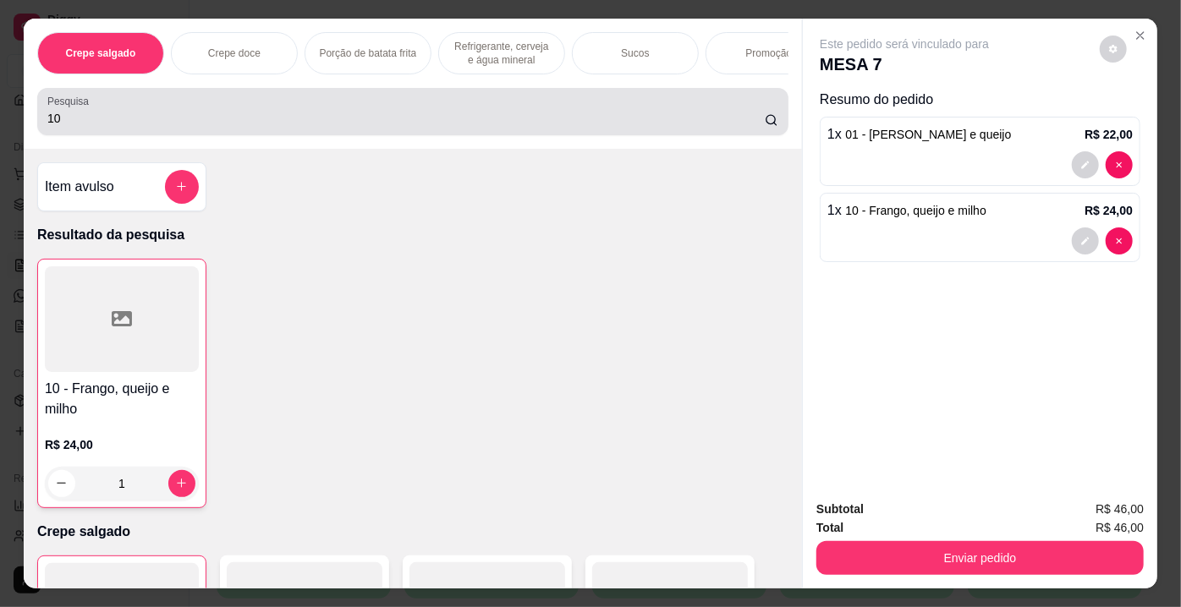
click at [93, 114] on input "10" at bounding box center [405, 118] width 717 height 17
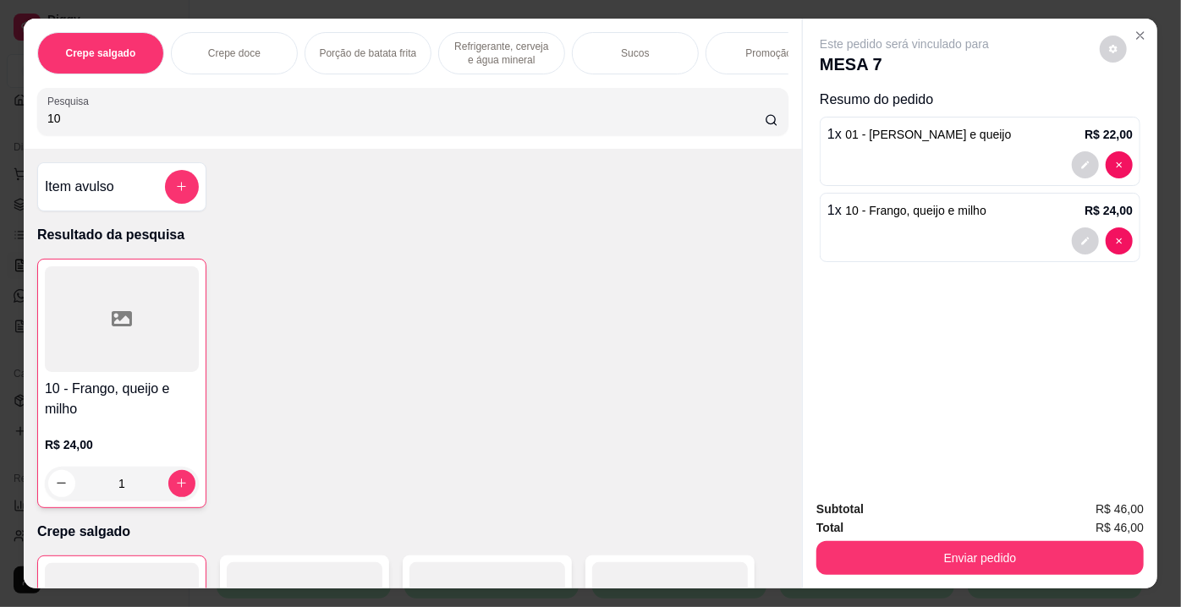
type input "1"
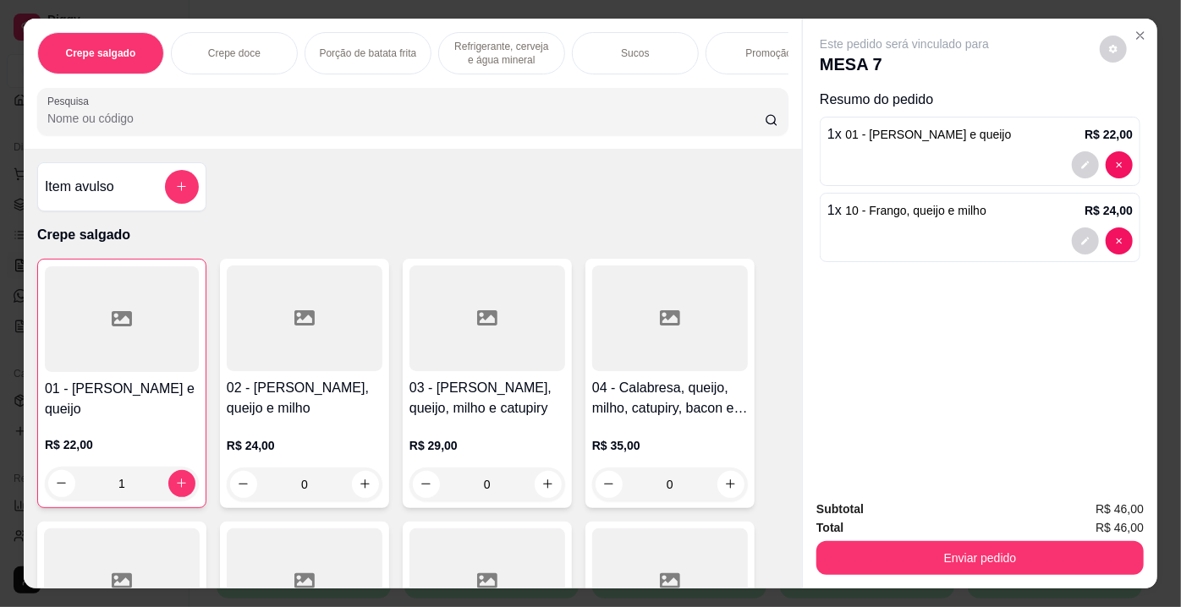
type input "ç"
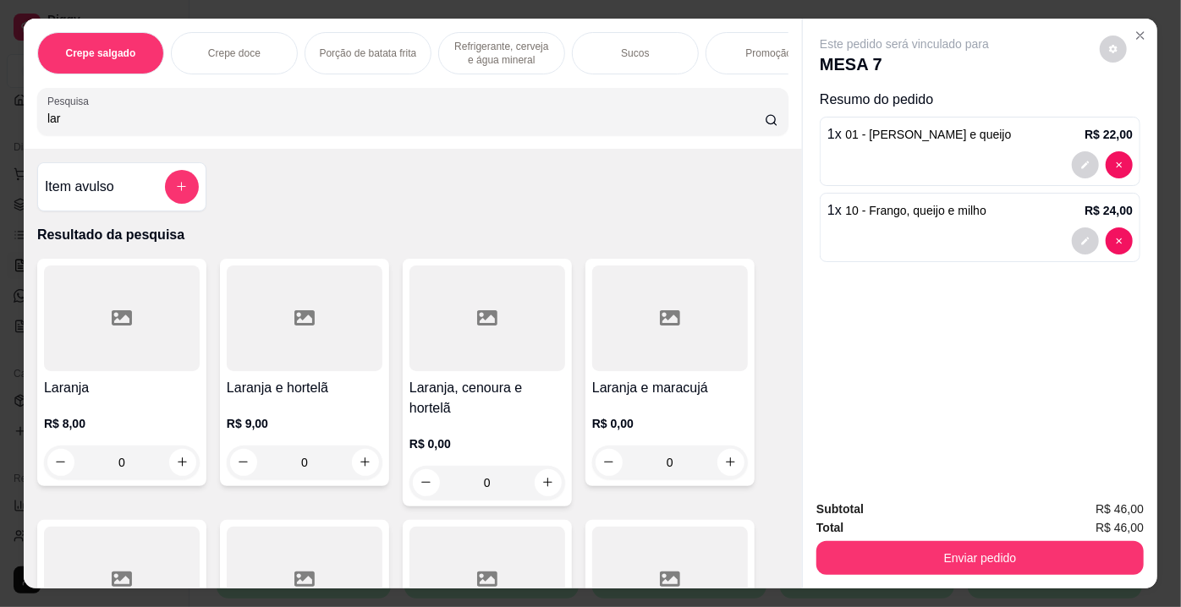
type input "lar"
click at [103, 286] on div at bounding box center [122, 319] width 156 height 106
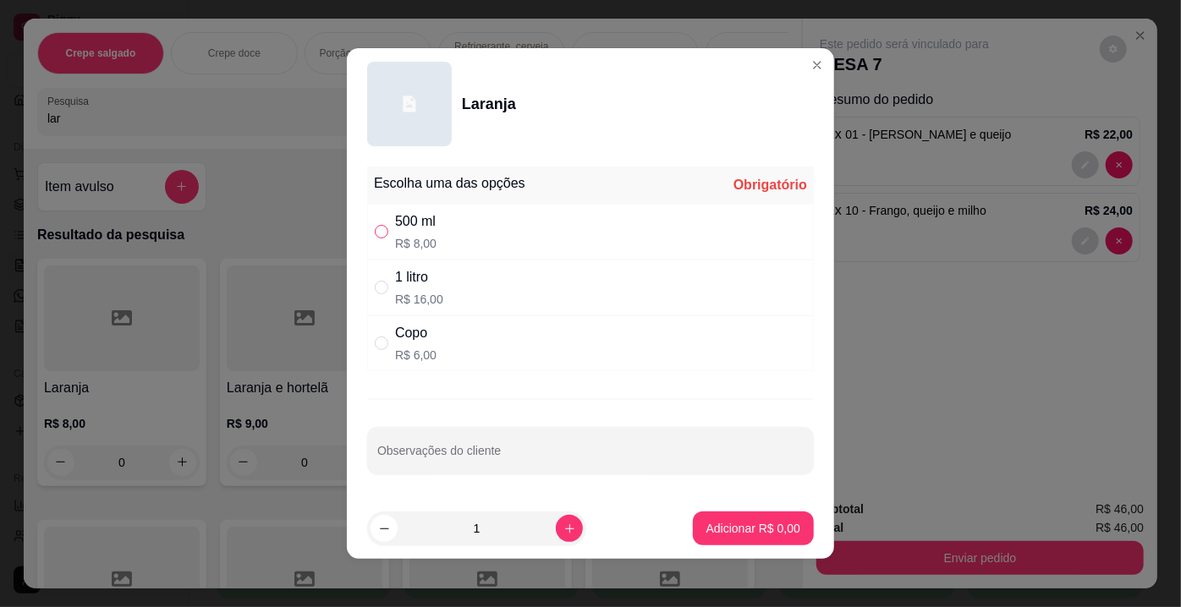
click at [381, 226] on input "" at bounding box center [382, 232] width 14 height 14
radio input "true"
click at [688, 510] on footer "1 Adicionar R$ 8,00" at bounding box center [590, 528] width 487 height 61
click at [693, 515] on button "Adicionar R$ 8,00" at bounding box center [753, 529] width 121 height 34
type input "1"
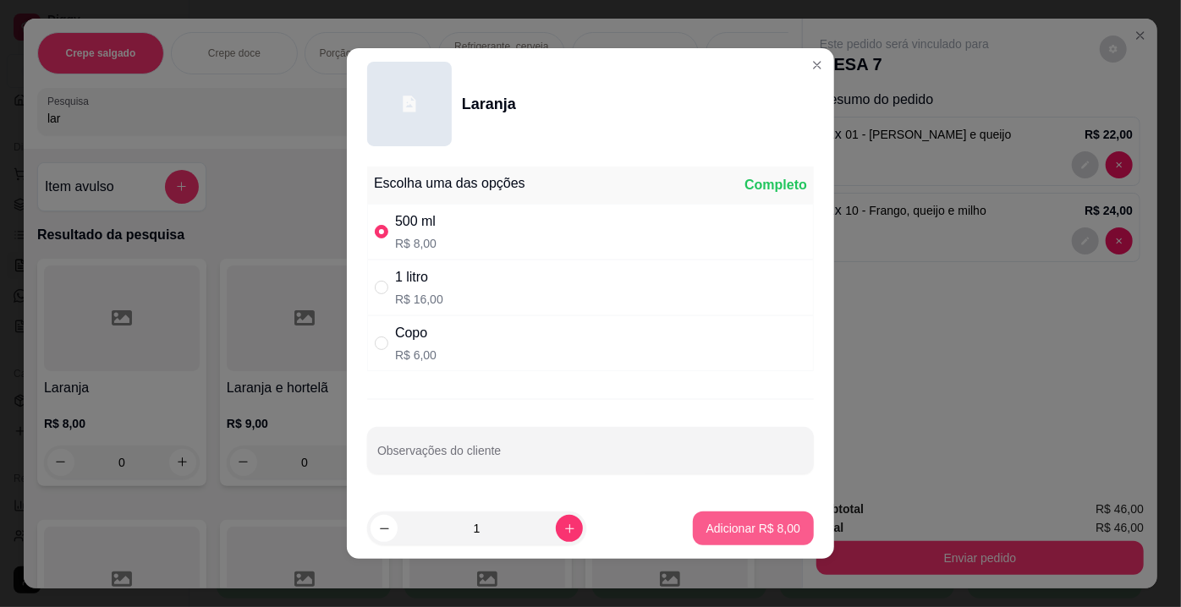
type input "1"
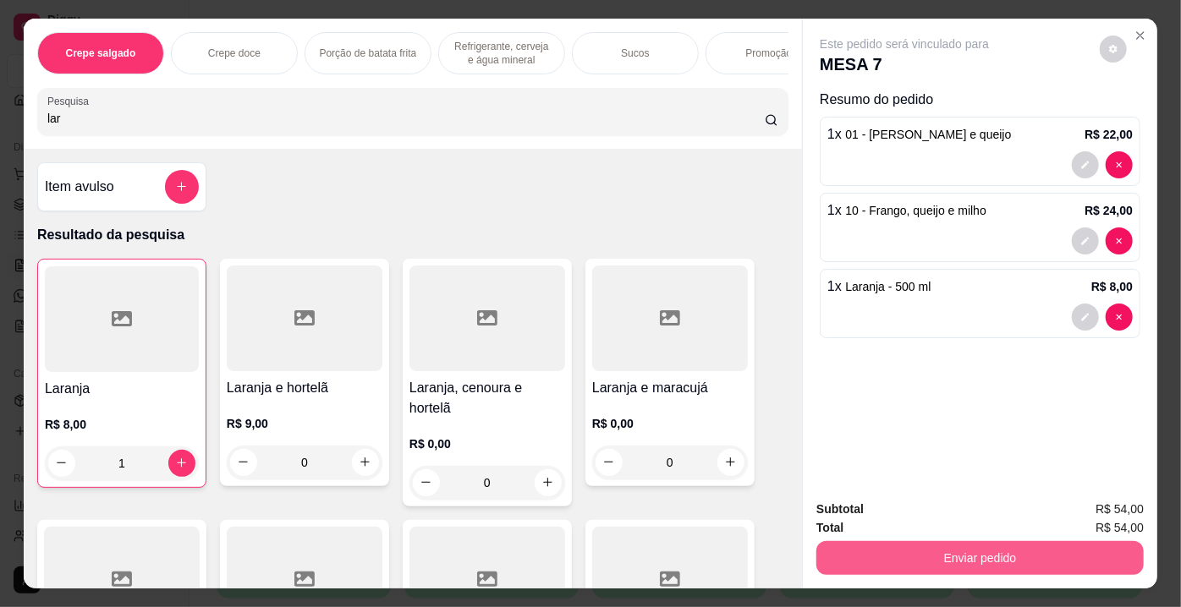
click at [1087, 548] on button "Enviar pedido" at bounding box center [979, 558] width 327 height 34
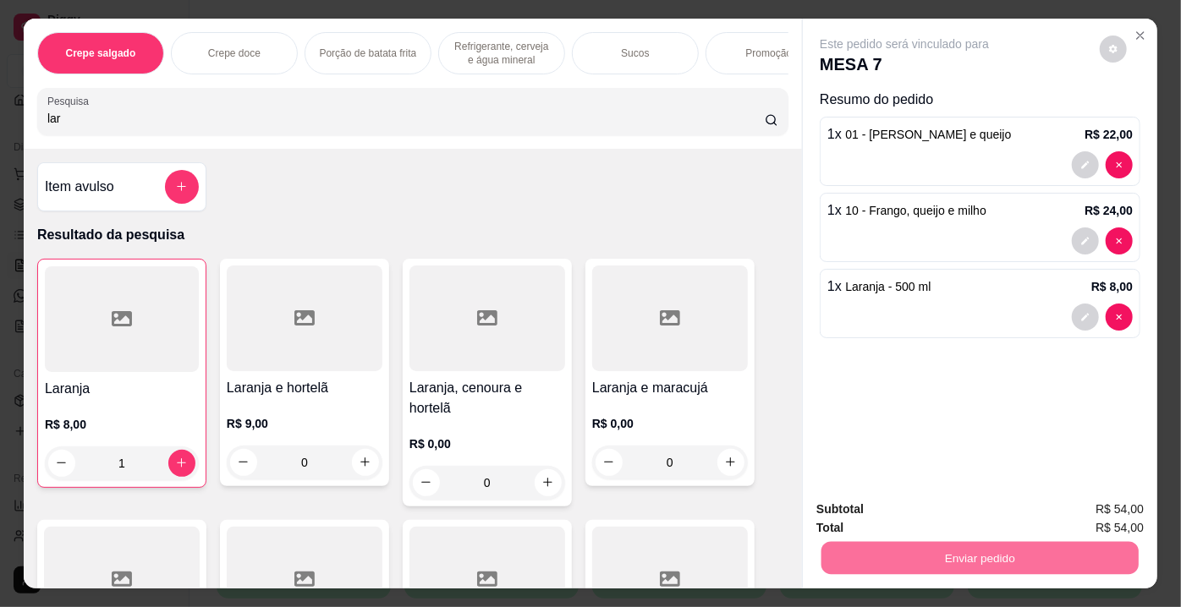
click at [1079, 500] on button "Enviar pedido" at bounding box center [1100, 512] width 96 height 32
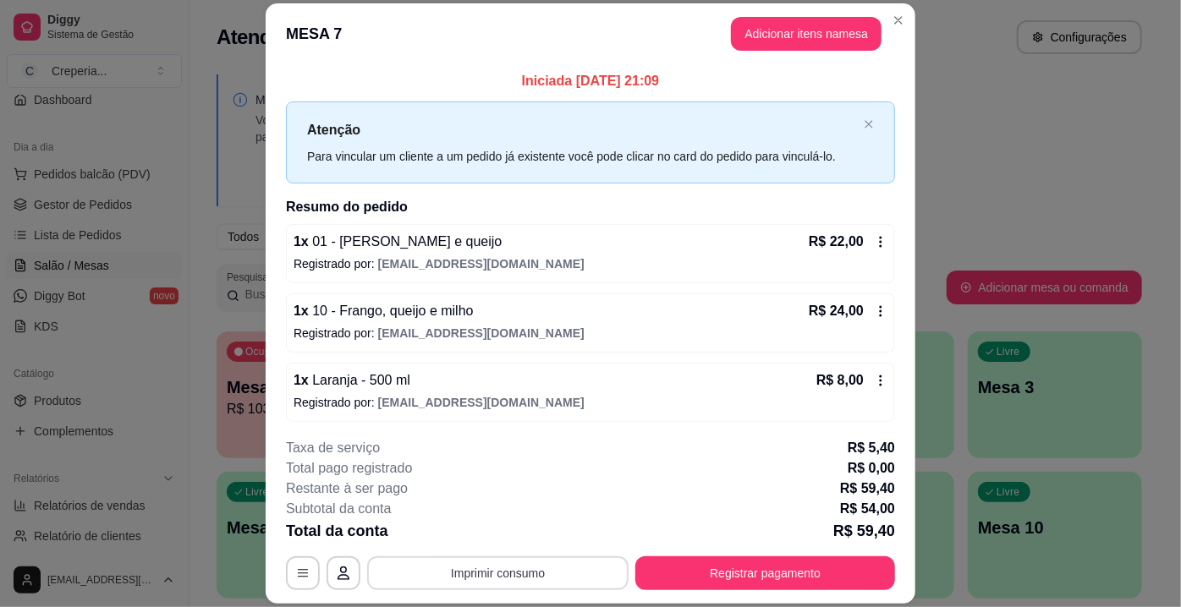
click at [537, 569] on button "Imprimir consumo" at bounding box center [497, 574] width 261 height 34
click at [507, 551] on div "Escolha a impressora IMPRESSORA" at bounding box center [498, 524] width 140 height 58
click at [489, 537] on button "IMPRESSORA" at bounding box center [497, 535] width 118 height 26
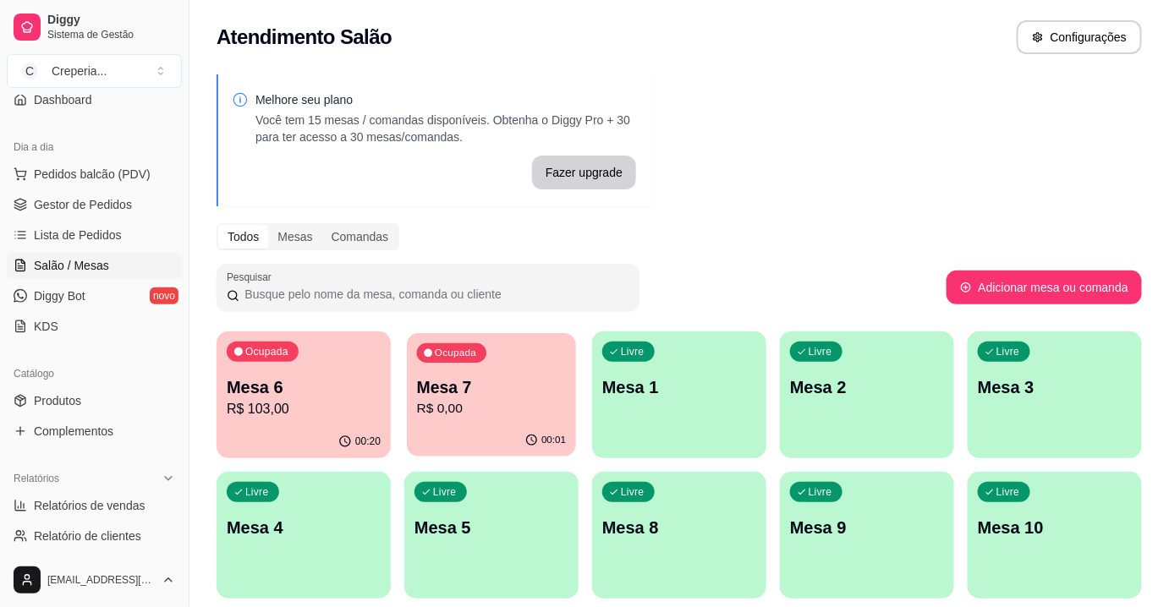
click at [426, 370] on div "Ocupada Mesa 7 R$ 0,00" at bounding box center [491, 378] width 169 height 91
click at [149, 506] on link "Relatórios de vendas" at bounding box center [94, 505] width 175 height 27
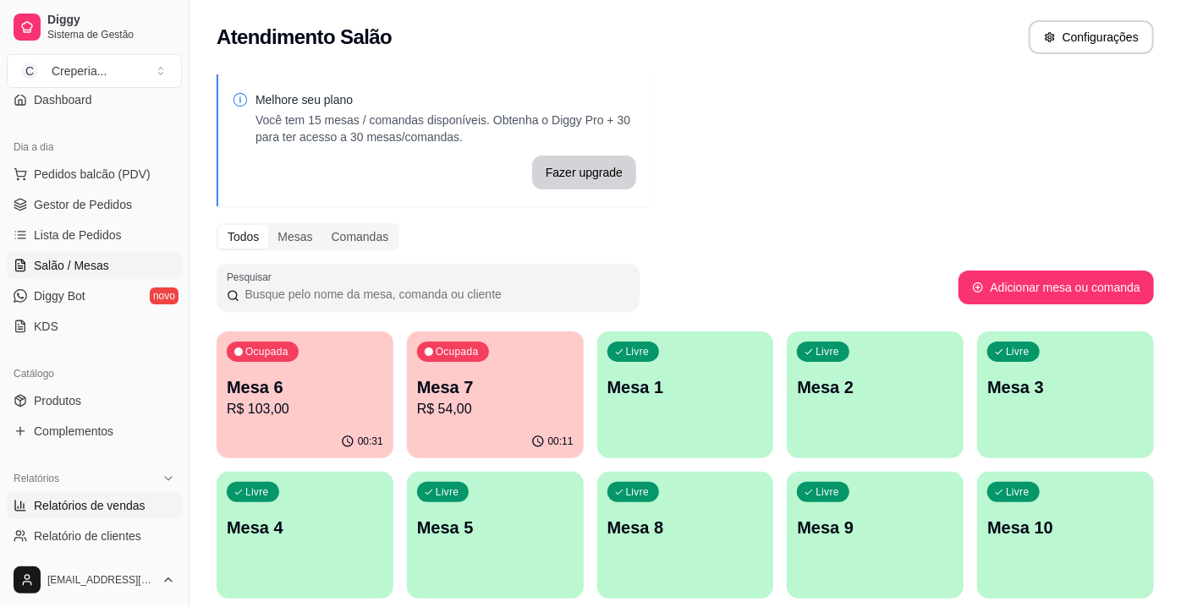
select select "ALL"
select select "0"
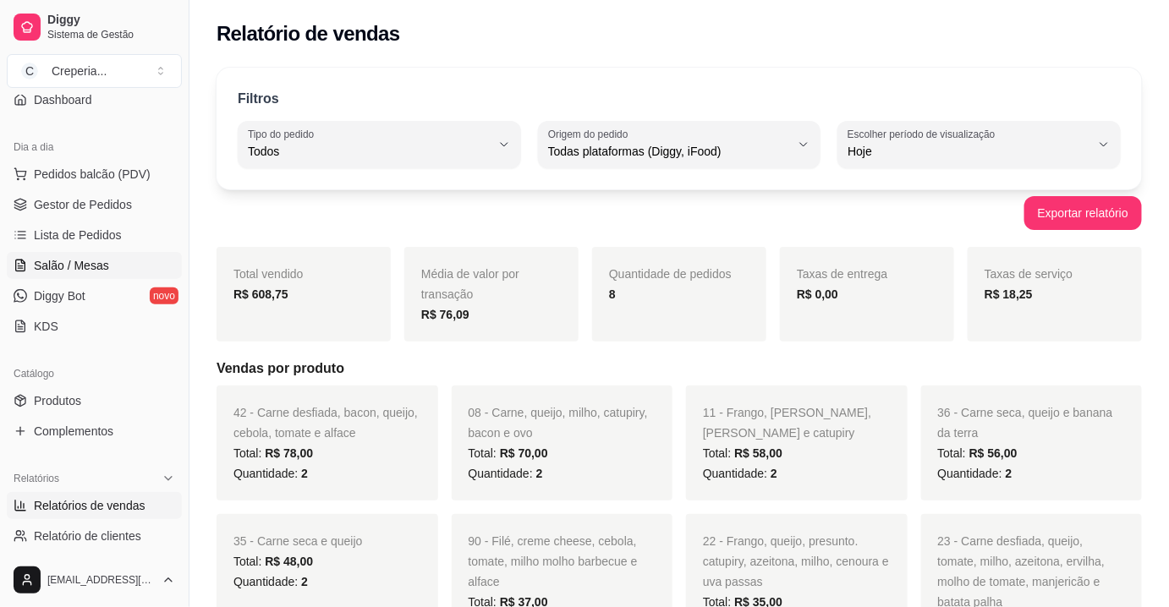
click at [103, 267] on span "Salão / Mesas" at bounding box center [71, 265] width 75 height 17
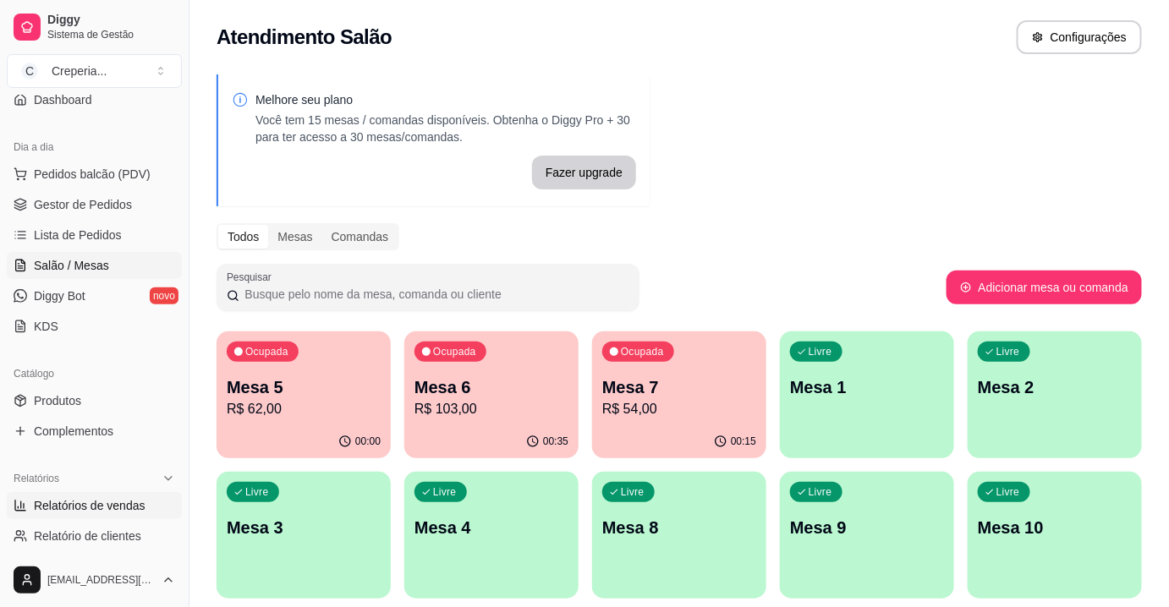
click at [101, 497] on span "Relatórios de vendas" at bounding box center [90, 505] width 112 height 17
select select "ALL"
select select "0"
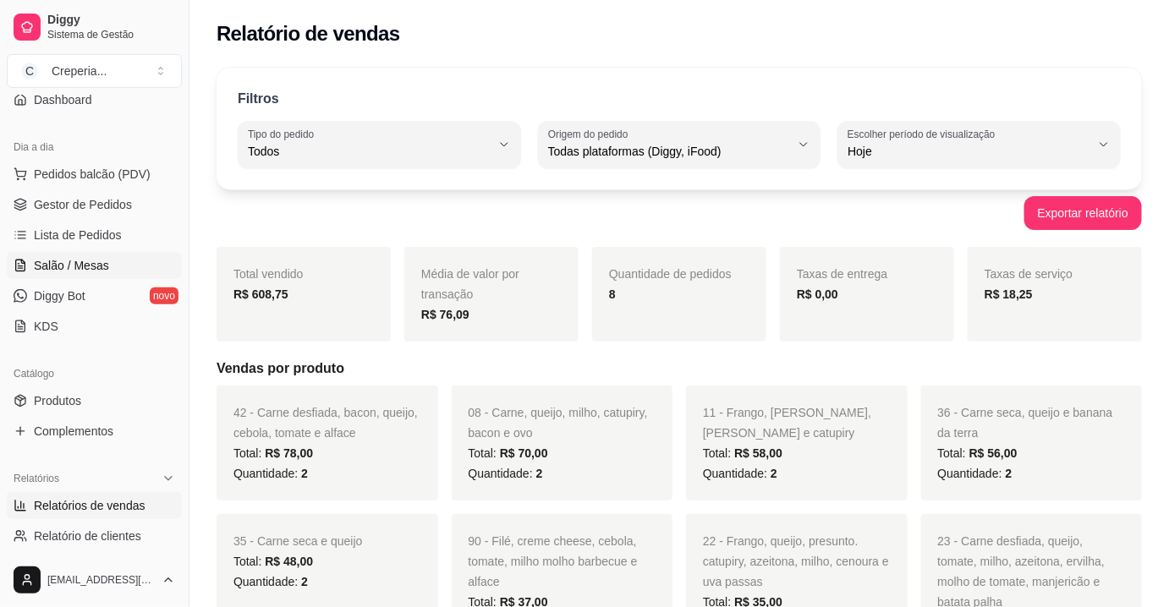
click at [67, 267] on span "Salão / Mesas" at bounding box center [71, 265] width 75 height 17
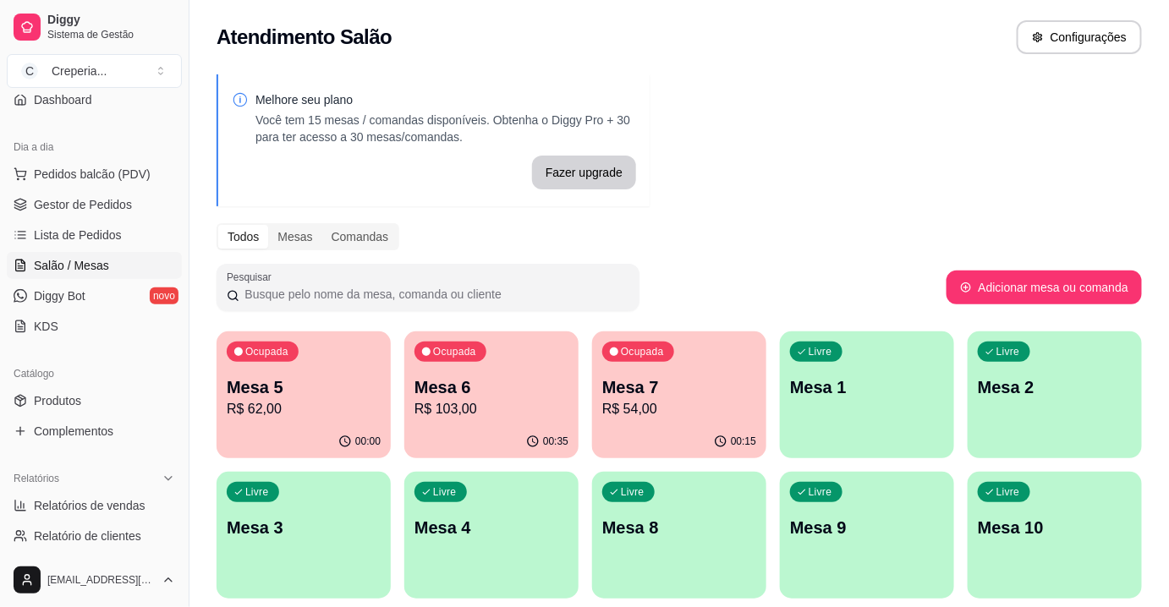
click at [447, 376] on p "Mesa 6" at bounding box center [491, 388] width 154 height 24
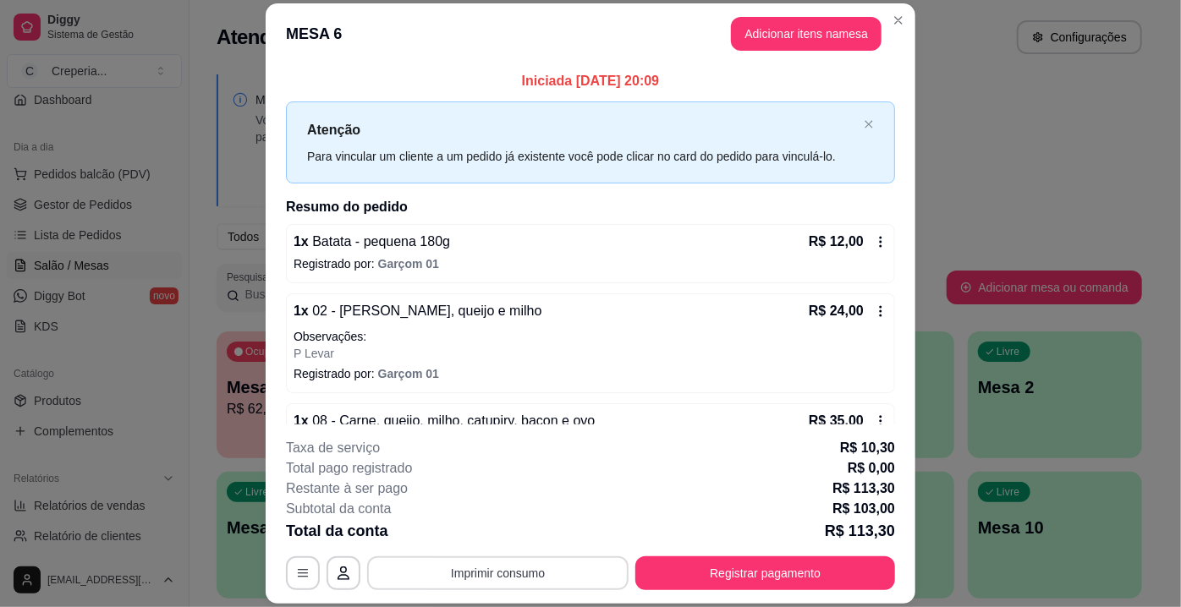
click at [567, 580] on button "Imprimir consumo" at bounding box center [497, 574] width 261 height 34
click at [525, 535] on button "IMPRESSORA" at bounding box center [497, 535] width 123 height 27
click at [908, 204] on div "**********" at bounding box center [590, 303] width 1181 height 607
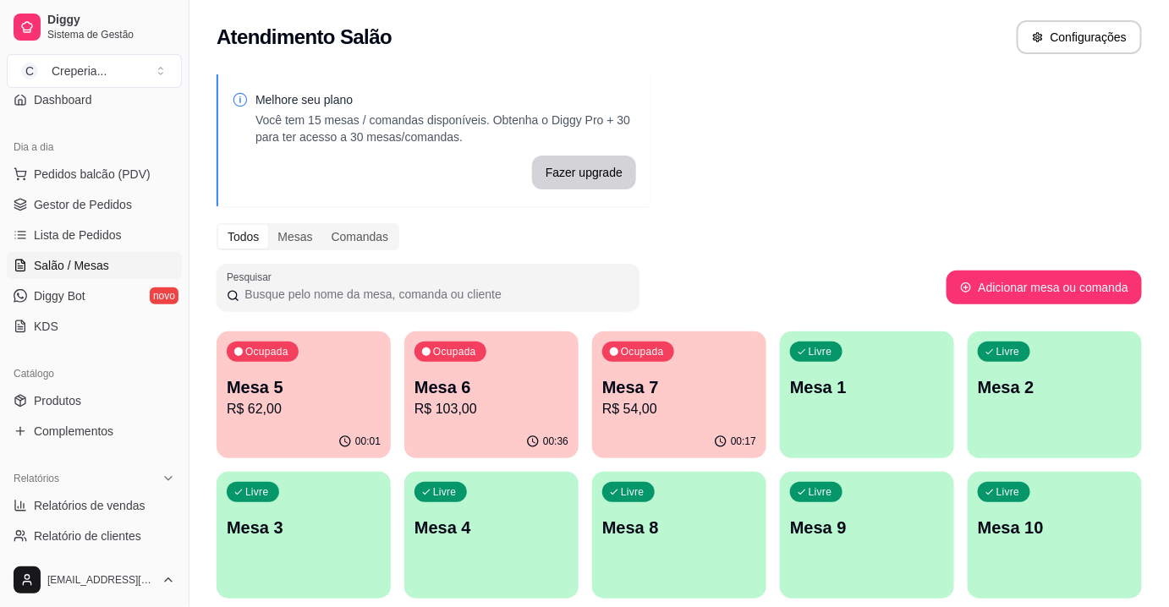
click at [634, 390] on p "Mesa 7" at bounding box center [679, 388] width 154 height 24
click at [80, 200] on span "Gestor de Pedidos" at bounding box center [83, 204] width 98 height 17
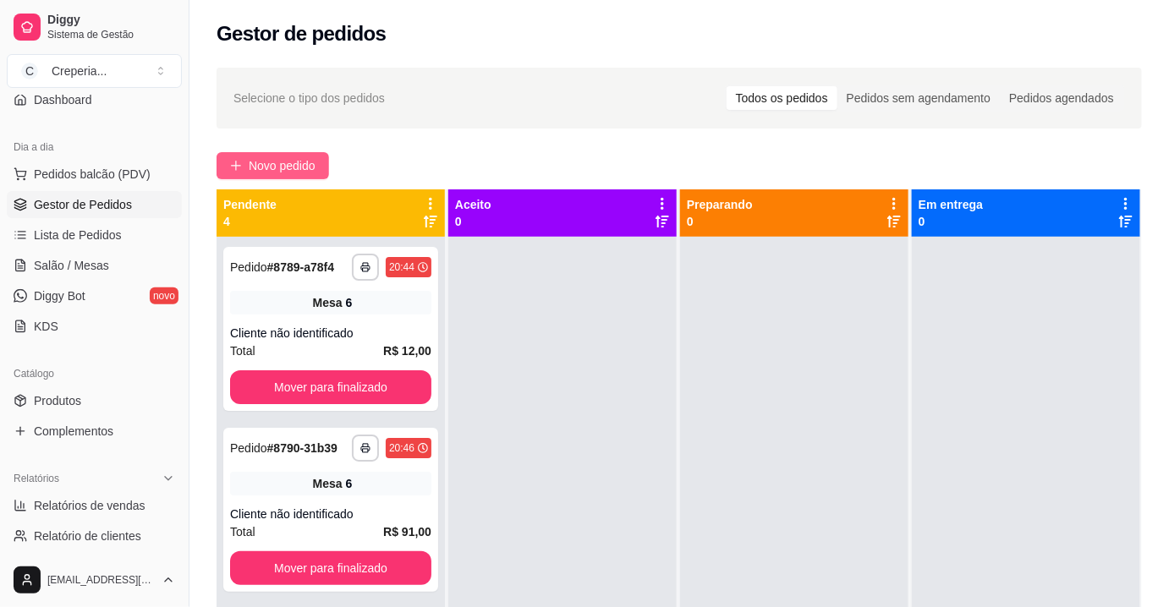
click at [255, 152] on button "Novo pedido" at bounding box center [273, 165] width 112 height 27
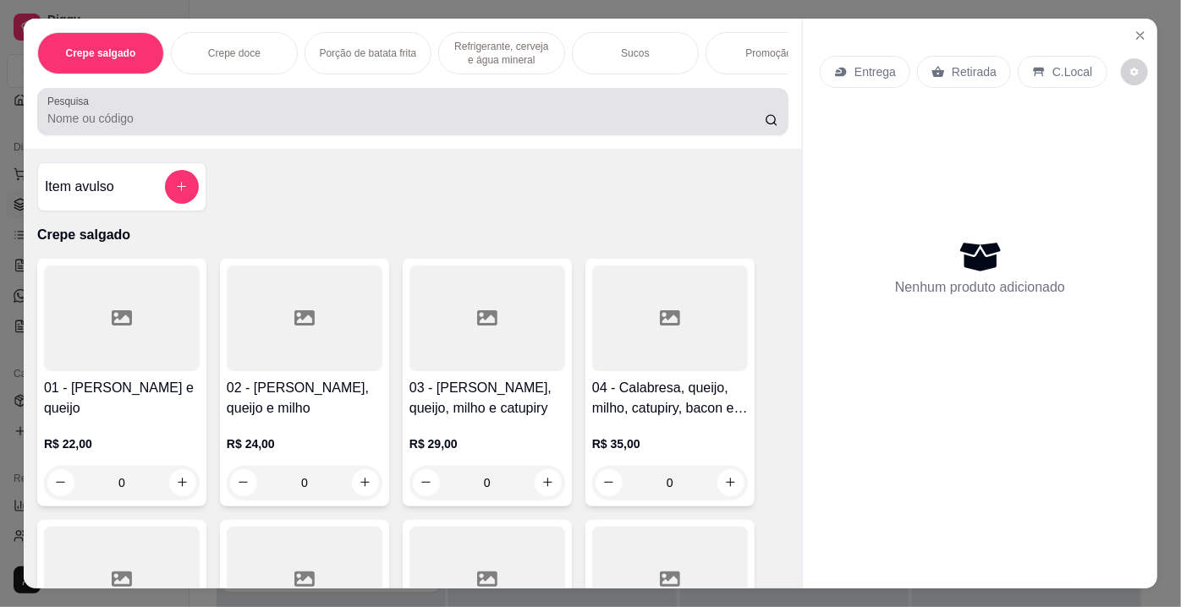
click at [390, 134] on div "Pesquisa" at bounding box center [412, 111] width 751 height 47
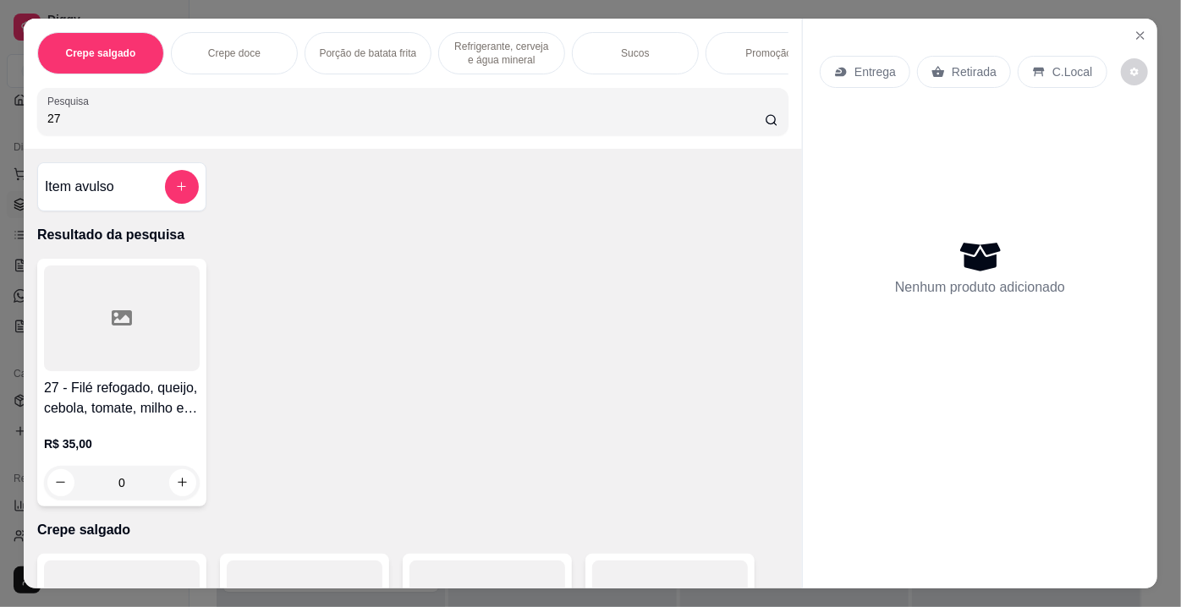
type input "27"
click at [169, 333] on div at bounding box center [122, 319] width 156 height 106
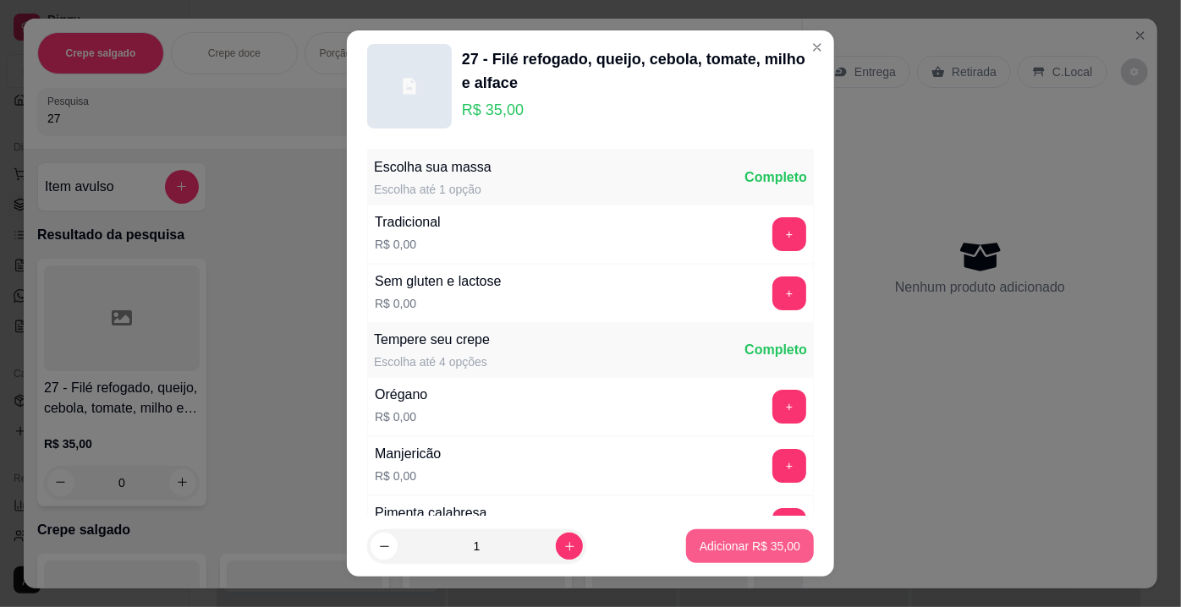
click at [711, 545] on p "Adicionar R$ 35,00" at bounding box center [749, 546] width 101 height 17
type input "1"
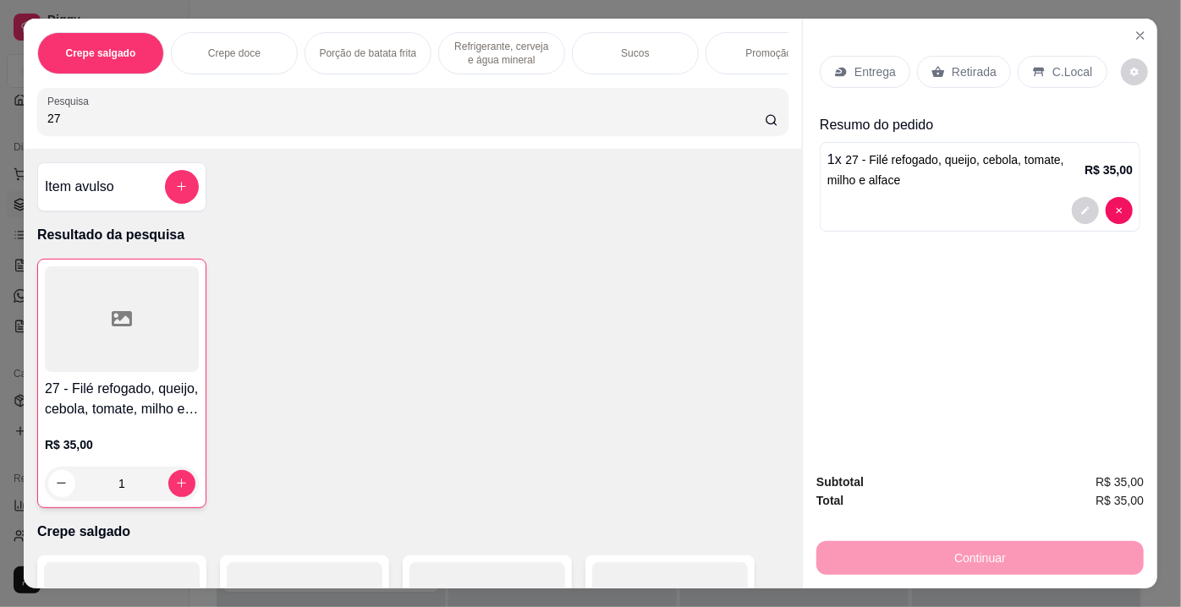
click at [932, 71] on icon at bounding box center [938, 72] width 14 height 14
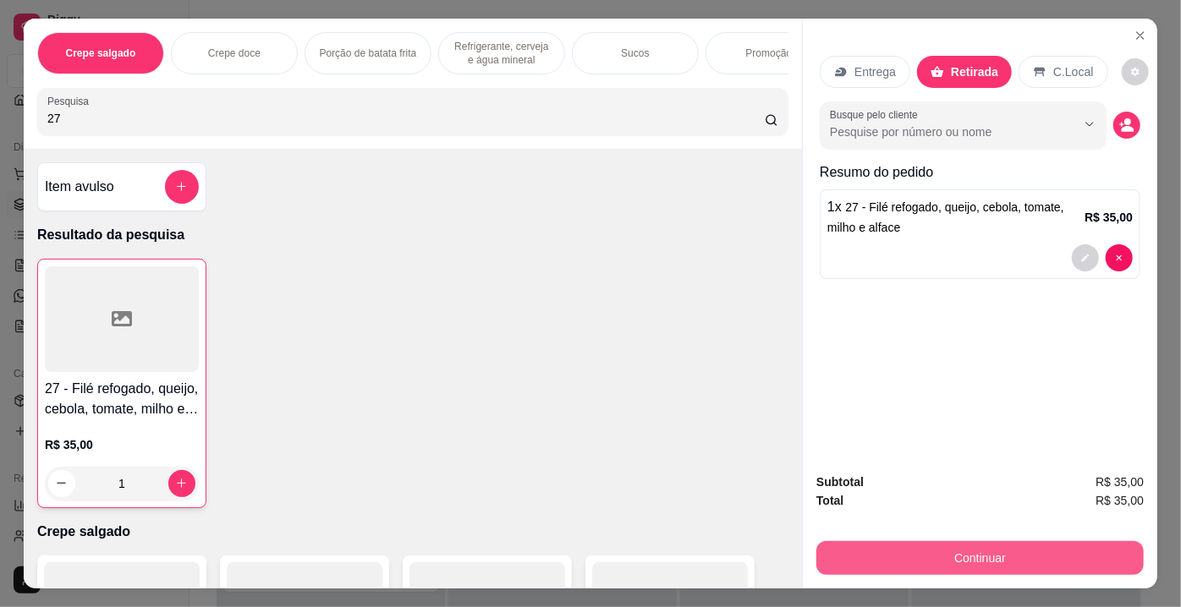
click at [983, 541] on button "Continuar" at bounding box center [979, 558] width 327 height 34
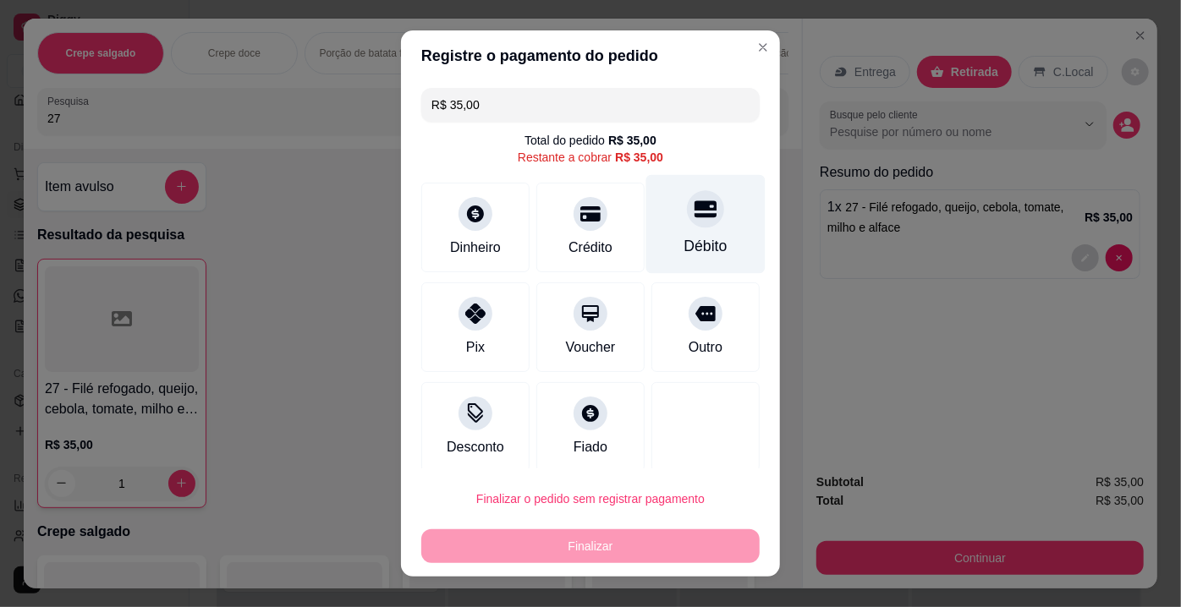
click at [694, 215] on icon at bounding box center [705, 208] width 22 height 17
type input "R$ 0,00"
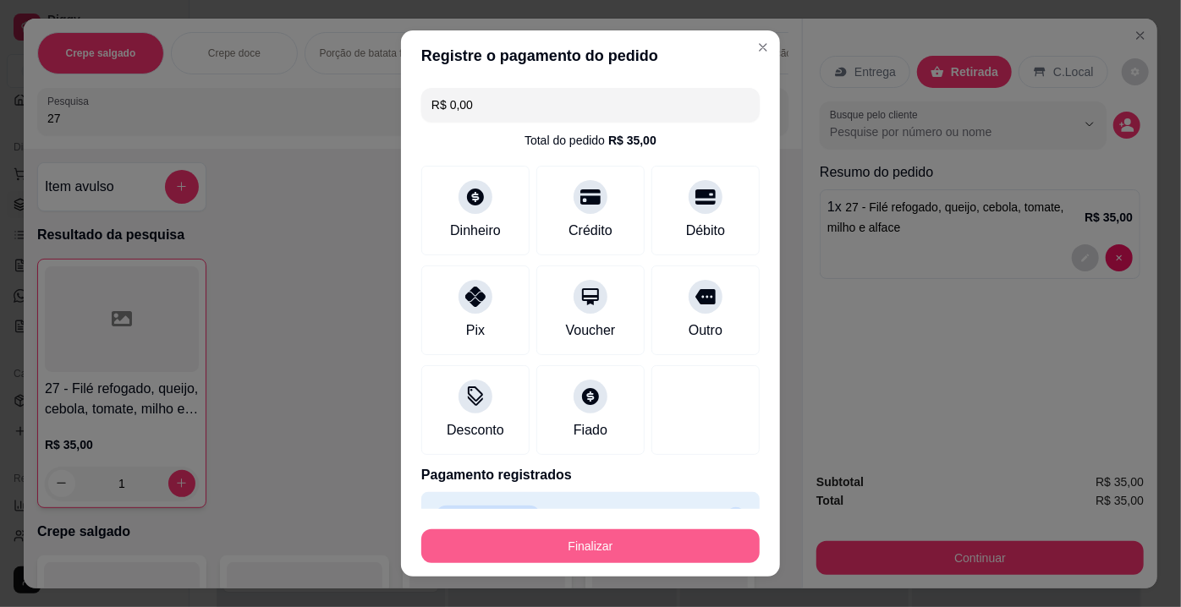
click at [573, 548] on button "Finalizar" at bounding box center [590, 546] width 338 height 34
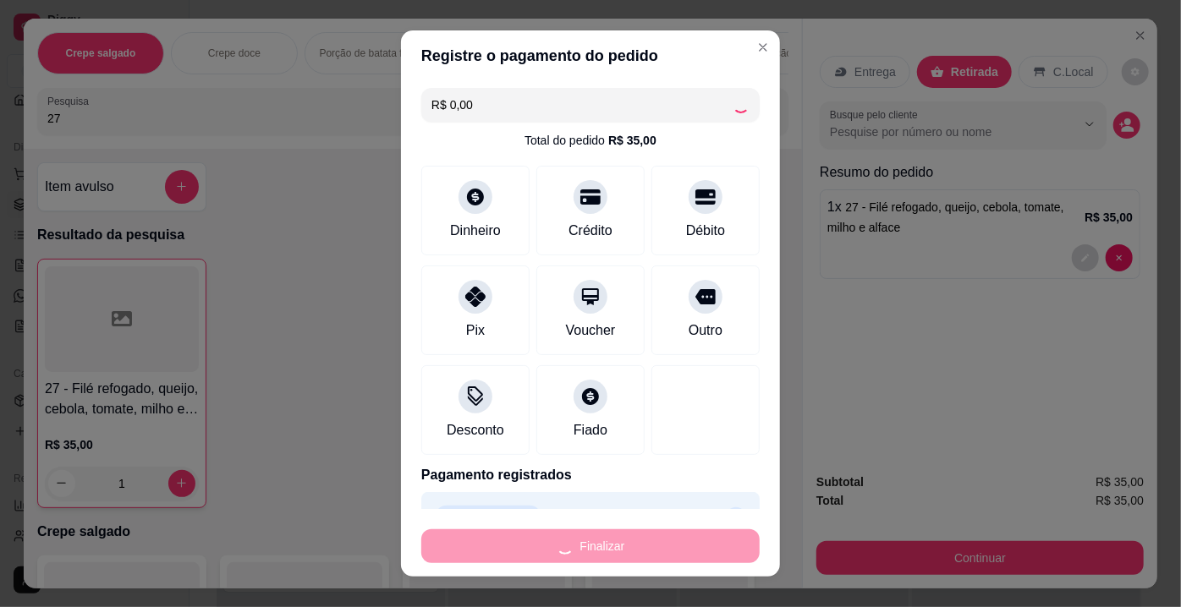
type input "0"
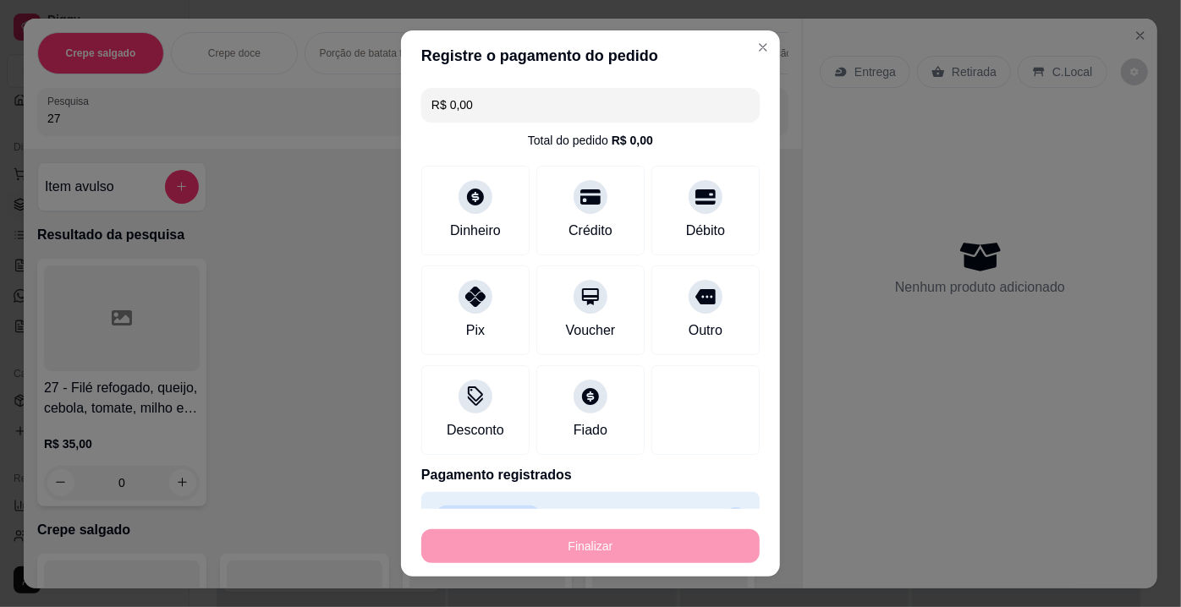
type input "-R$ 35,00"
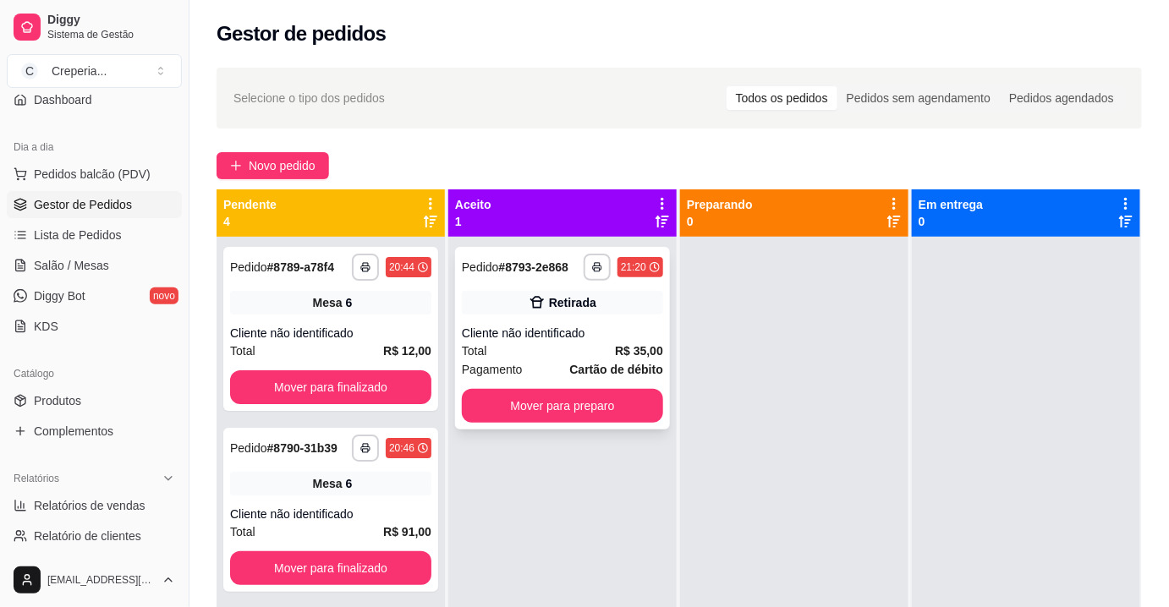
click at [638, 339] on div "Cliente não identificado" at bounding box center [562, 333] width 201 height 17
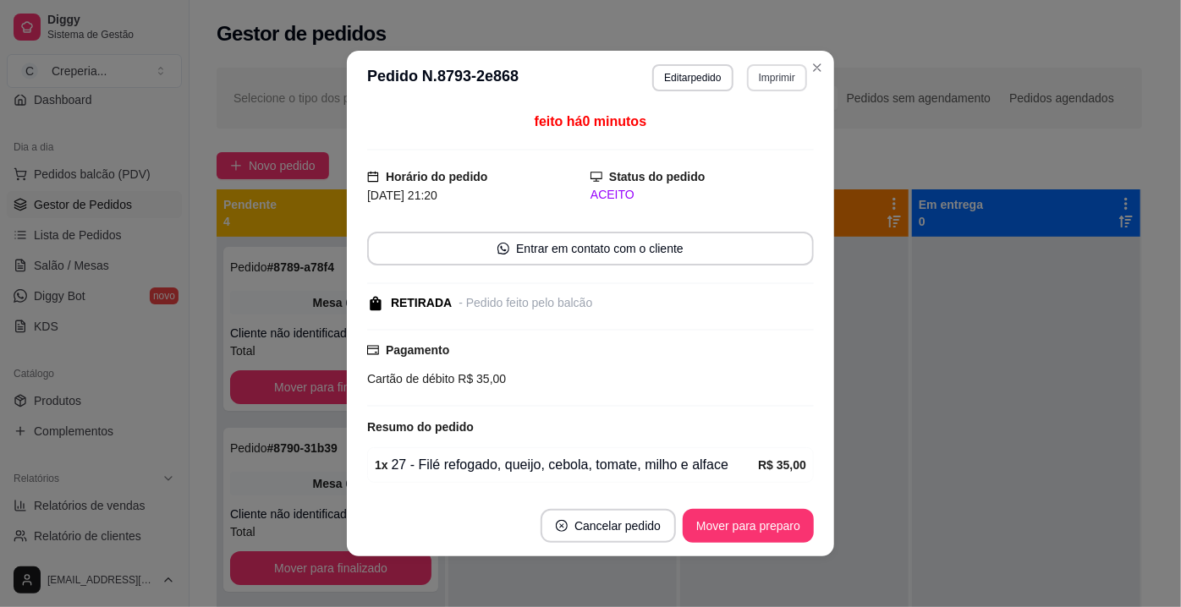
click at [776, 71] on button "Imprimir" at bounding box center [777, 77] width 60 height 27
click at [751, 136] on button "IMPRESSORA" at bounding box center [741, 136] width 118 height 26
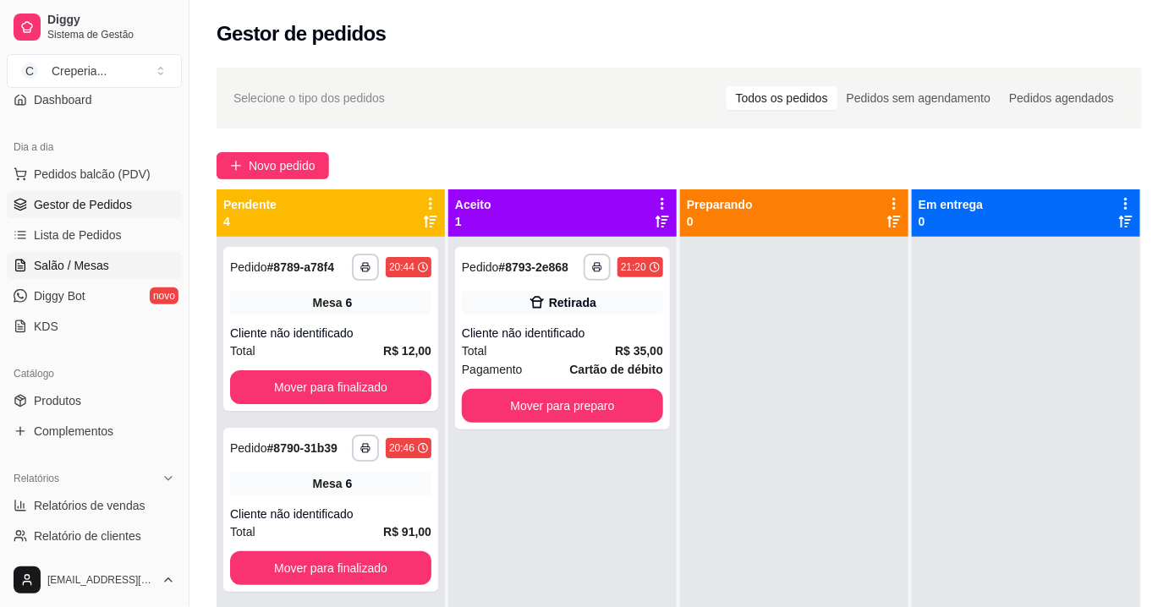
click at [67, 272] on span "Salão / Mesas" at bounding box center [71, 265] width 75 height 17
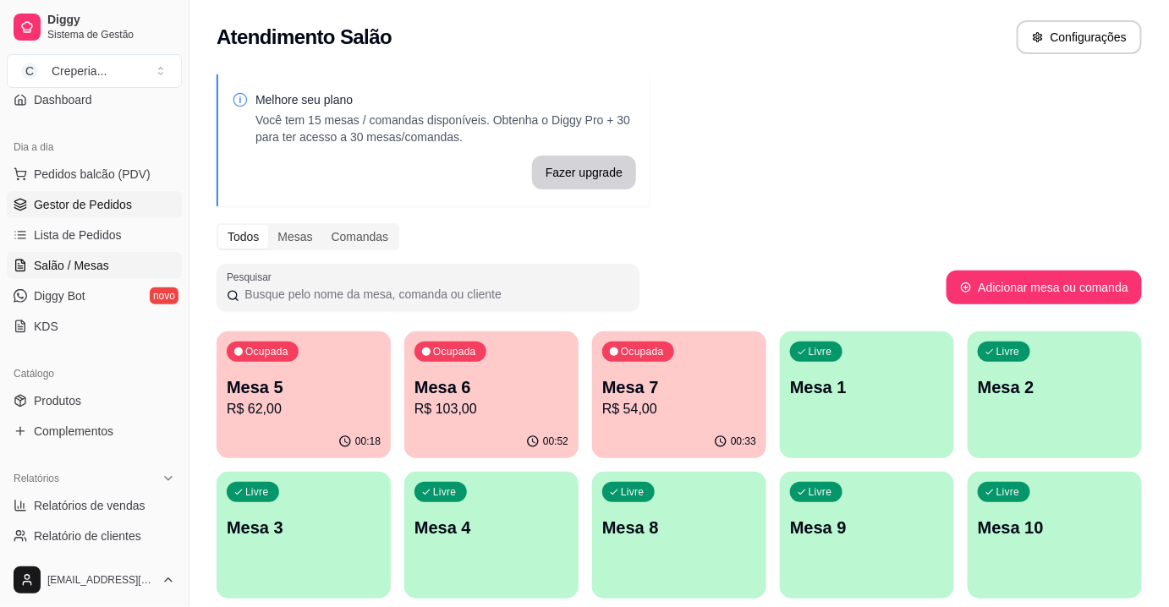
click at [79, 206] on span "Gestor de Pedidos" at bounding box center [83, 204] width 98 height 17
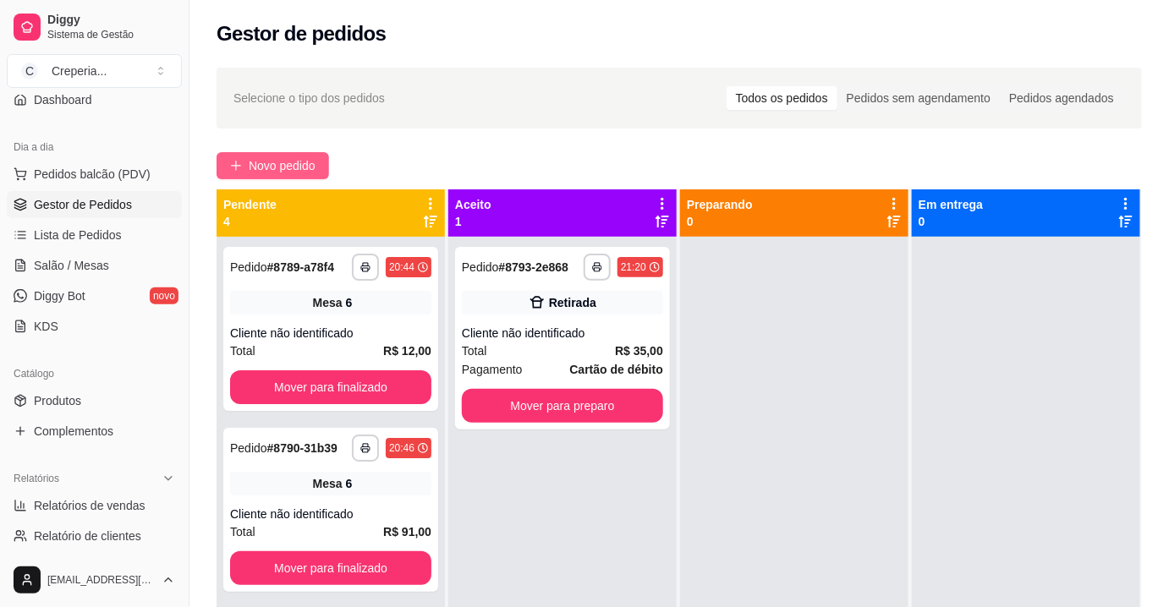
click at [319, 165] on button "Novo pedido" at bounding box center [273, 165] width 112 height 27
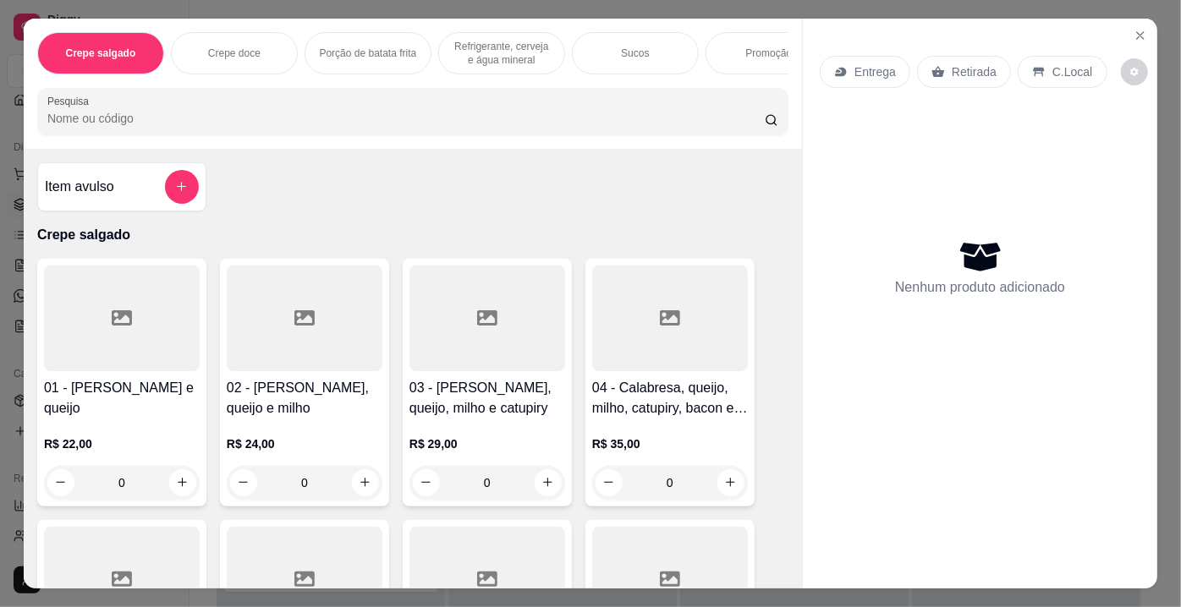
click at [514, 127] on input "Pesquisa" at bounding box center [405, 118] width 717 height 17
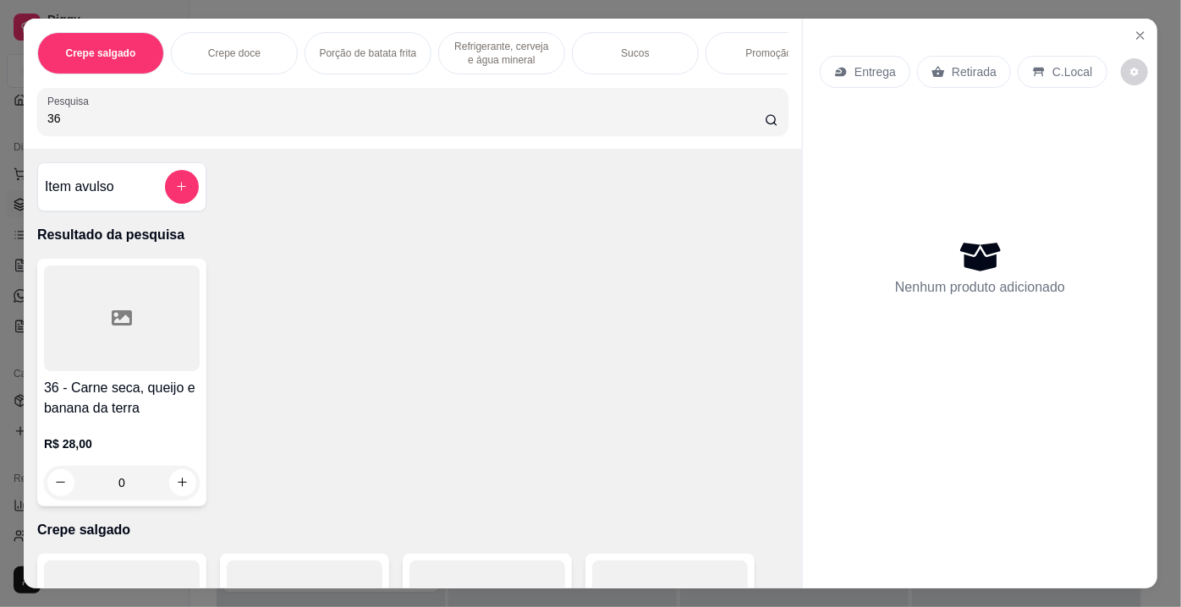
type input "36"
click at [89, 325] on div at bounding box center [122, 319] width 156 height 106
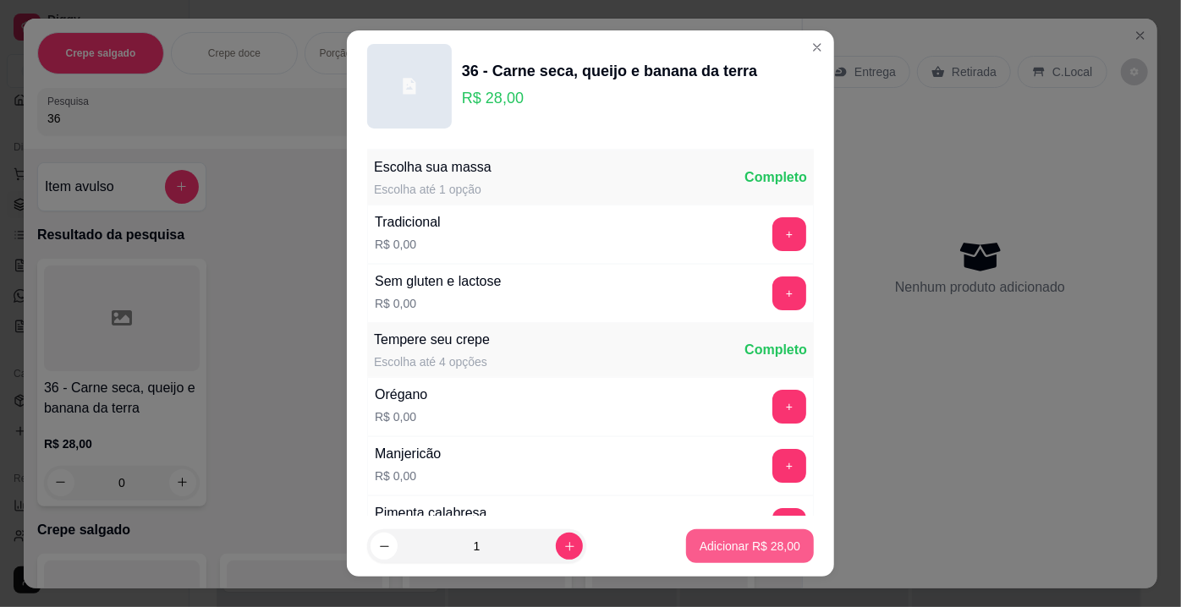
click at [739, 543] on p "Adicionar R$ 28,00" at bounding box center [749, 546] width 101 height 17
type input "1"
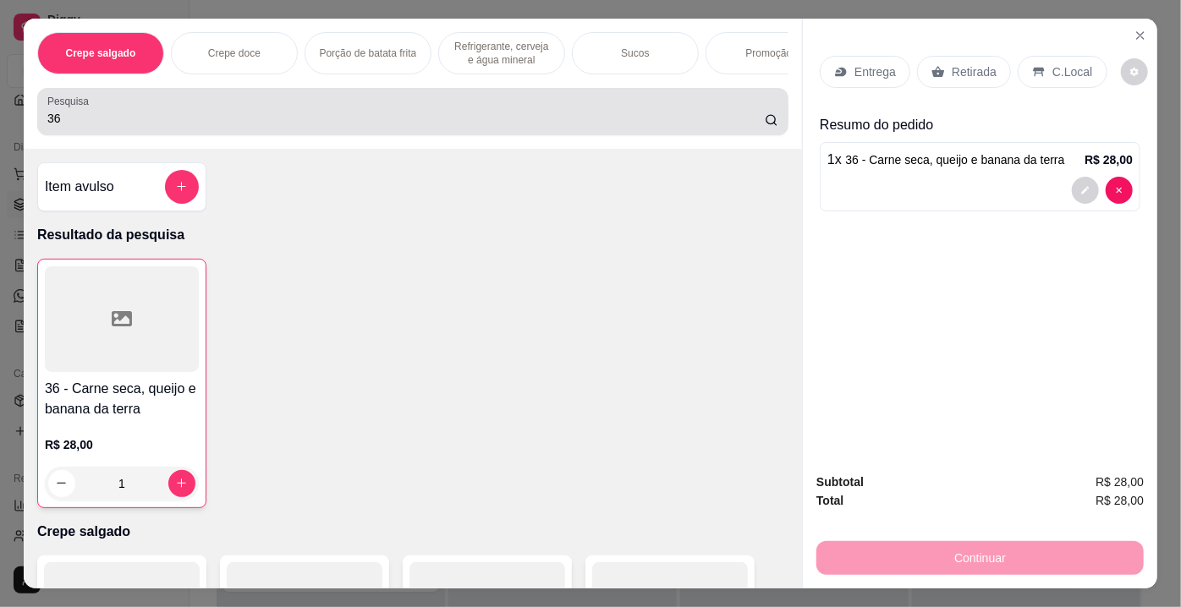
click at [242, 126] on input "36" at bounding box center [405, 118] width 717 height 17
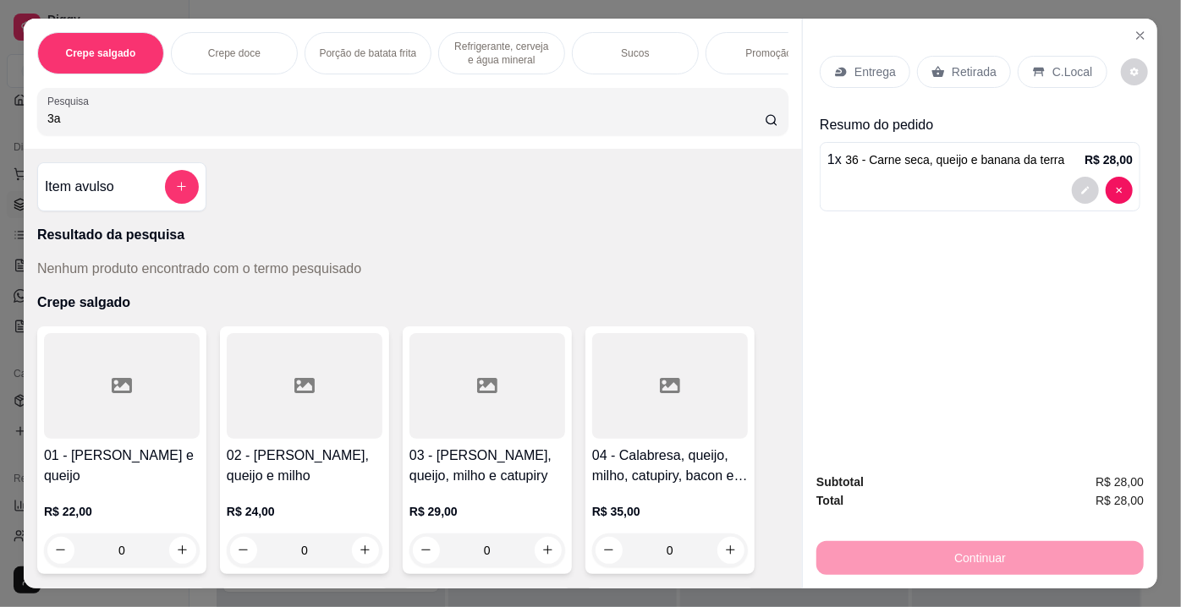
type input "3"
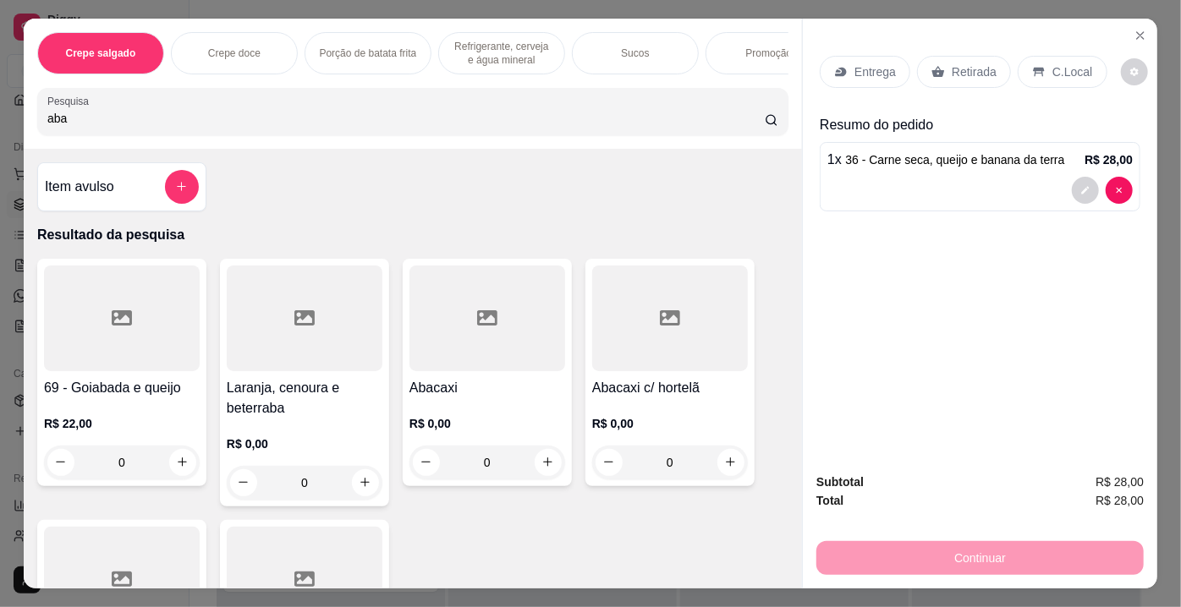
type input "aba"
click at [480, 283] on div at bounding box center [487, 319] width 156 height 106
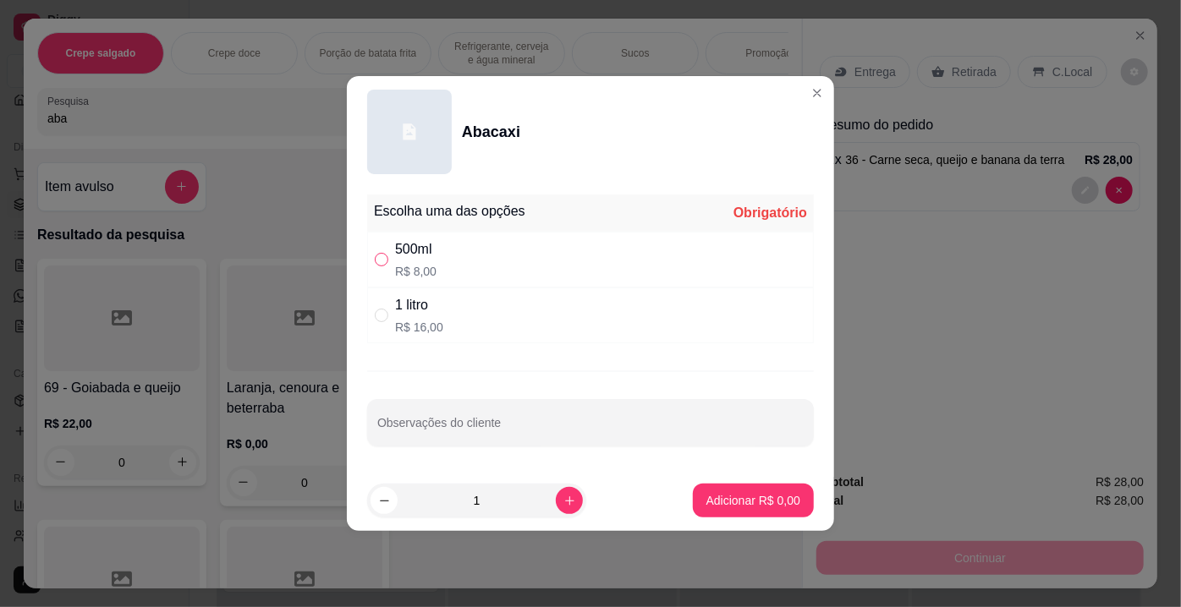
click at [379, 257] on input "" at bounding box center [382, 260] width 14 height 14
radio input "true"
click at [770, 497] on p "Adicionar R$ 8,00" at bounding box center [753, 500] width 94 height 17
type input "1"
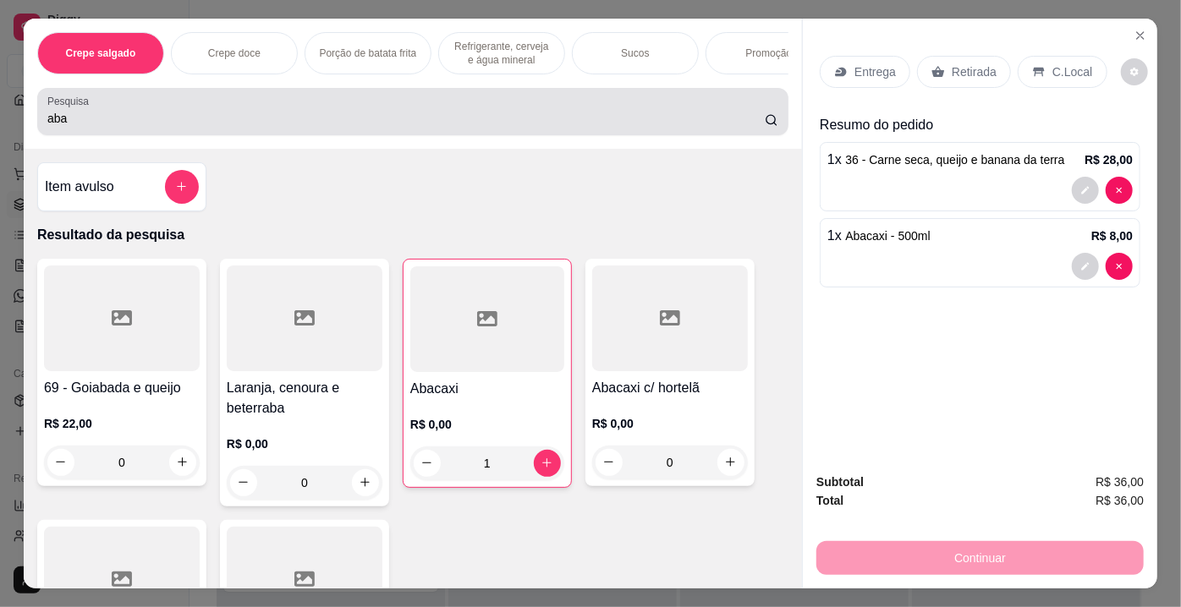
click at [329, 98] on div "Pesquisa aba" at bounding box center [412, 111] width 751 height 47
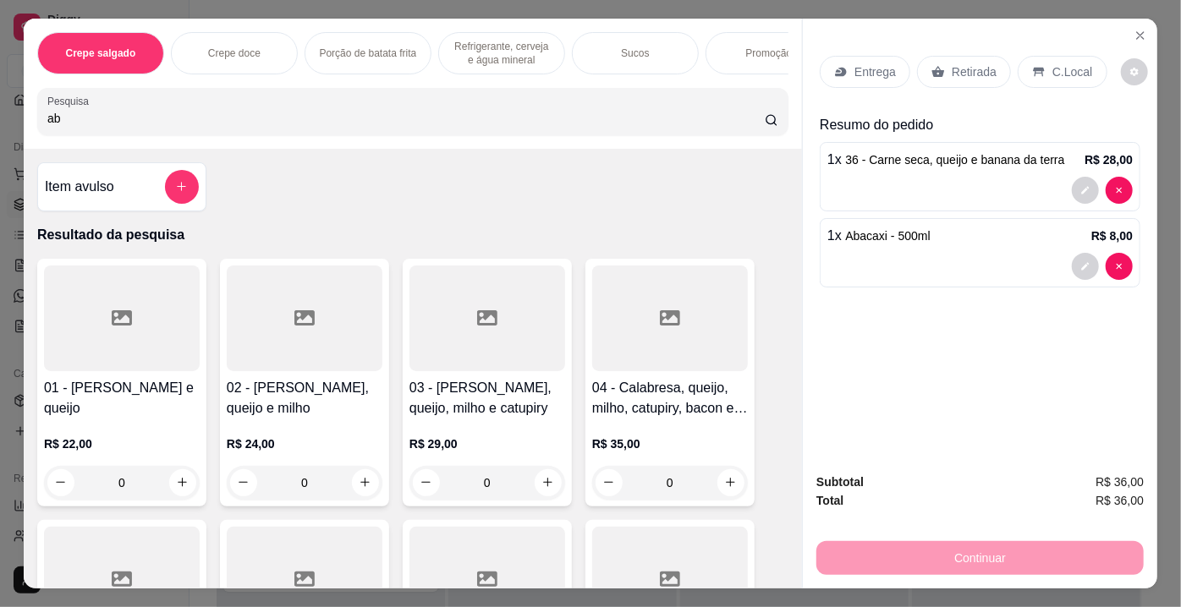
type input "a"
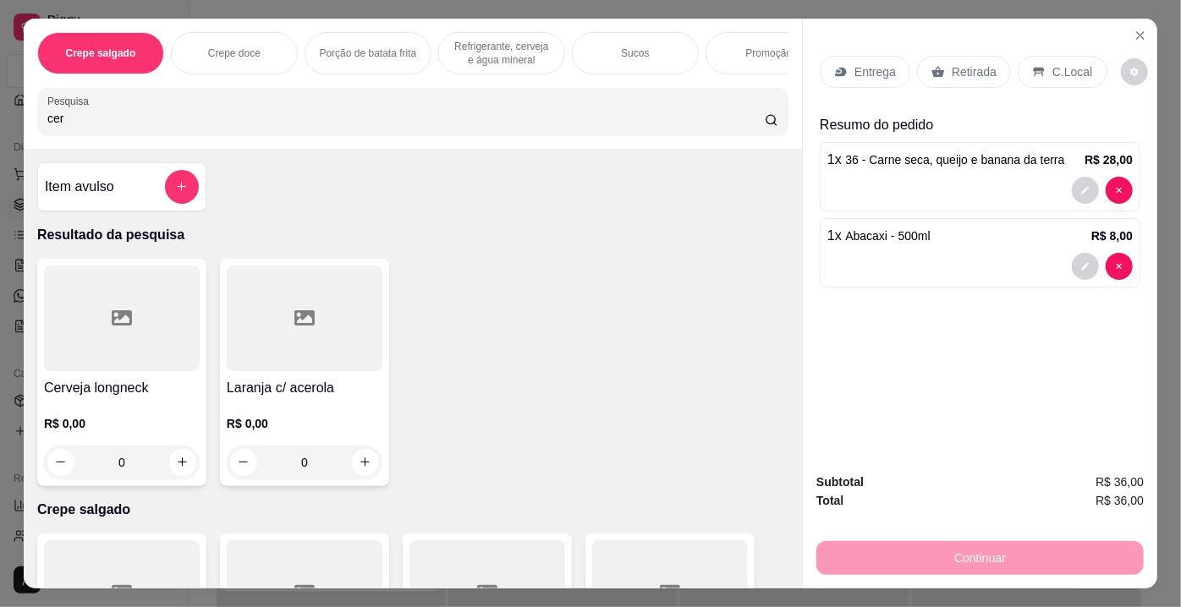
type input "cer"
click at [129, 323] on div at bounding box center [122, 319] width 156 height 106
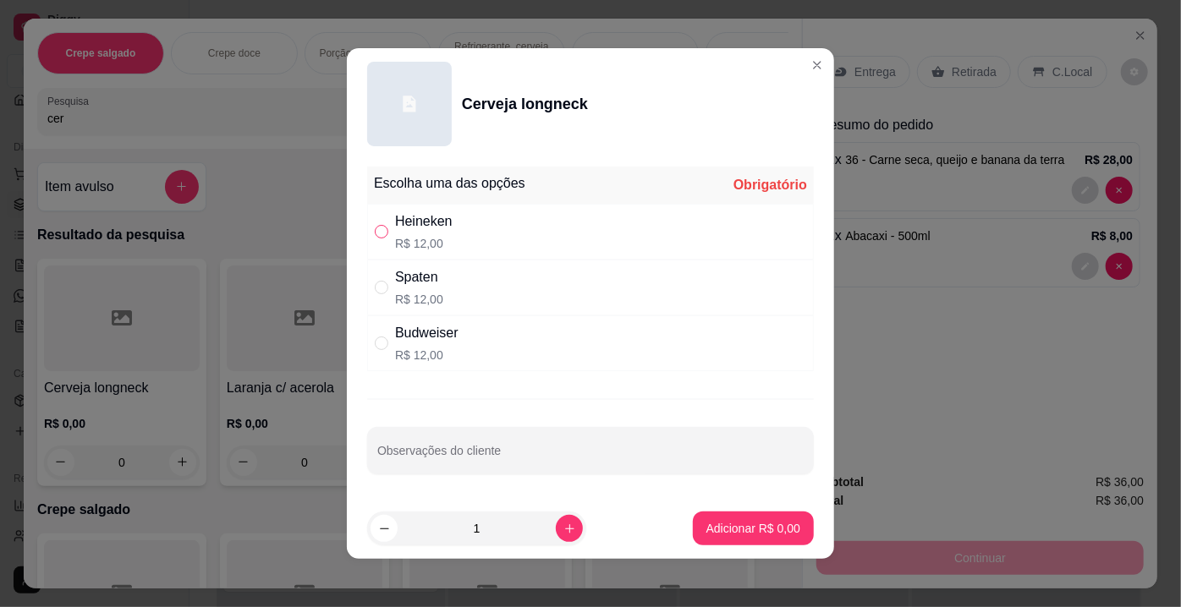
click at [375, 233] on input "" at bounding box center [382, 232] width 14 height 14
radio input "true"
click at [724, 536] on button "Adicionar R$ 12,00" at bounding box center [750, 529] width 124 height 33
type input "1"
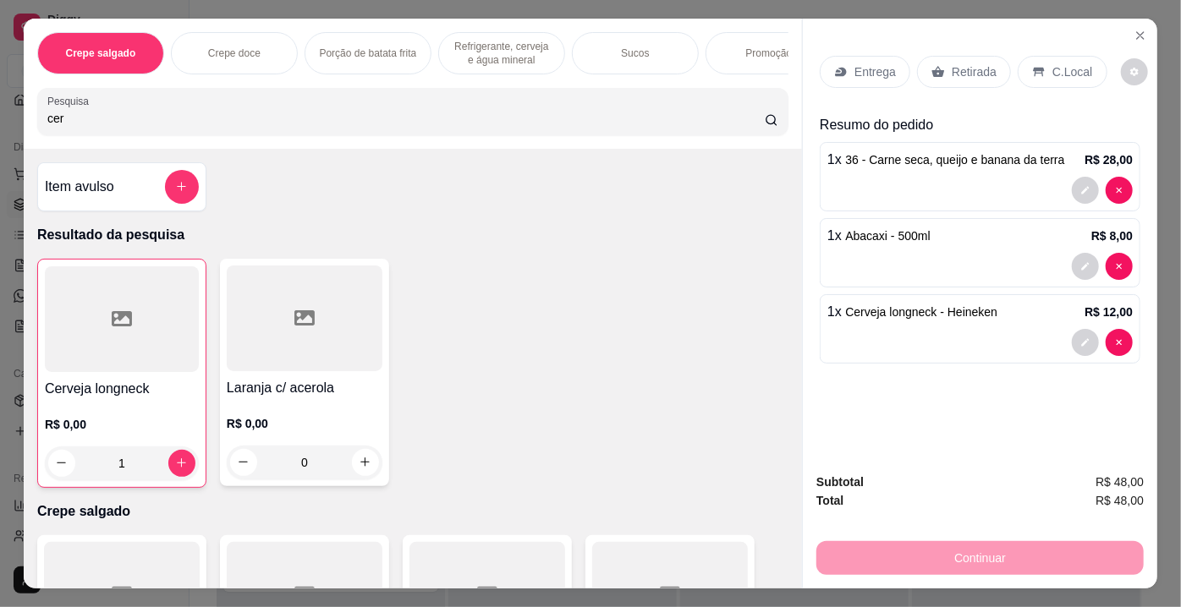
click at [971, 64] on p "Retirada" at bounding box center [974, 71] width 45 height 17
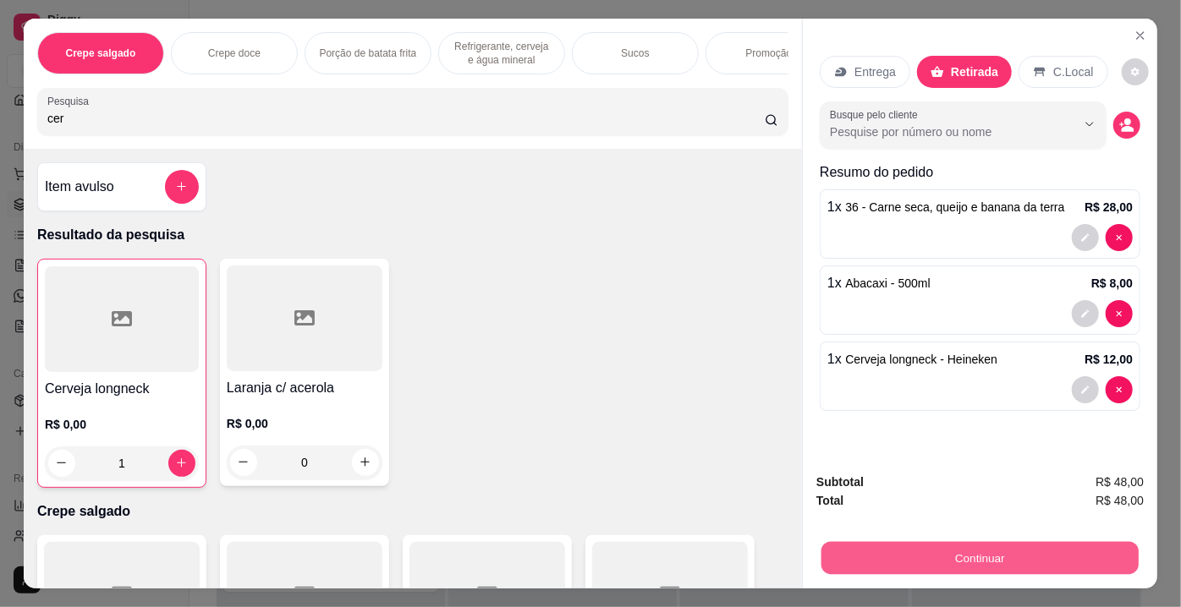
click at [1042, 545] on button "Continuar" at bounding box center [979, 558] width 317 height 33
click at [955, 557] on button "Continuar" at bounding box center [979, 558] width 327 height 34
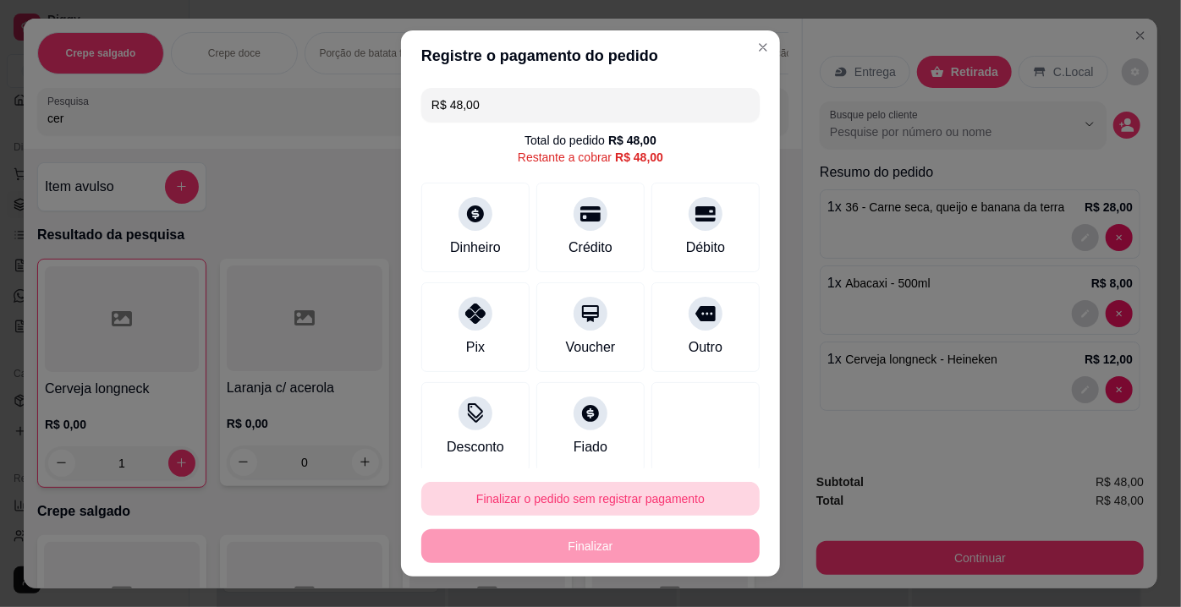
click at [579, 512] on button "Finalizar o pedido sem registrar pagamento" at bounding box center [590, 499] width 338 height 34
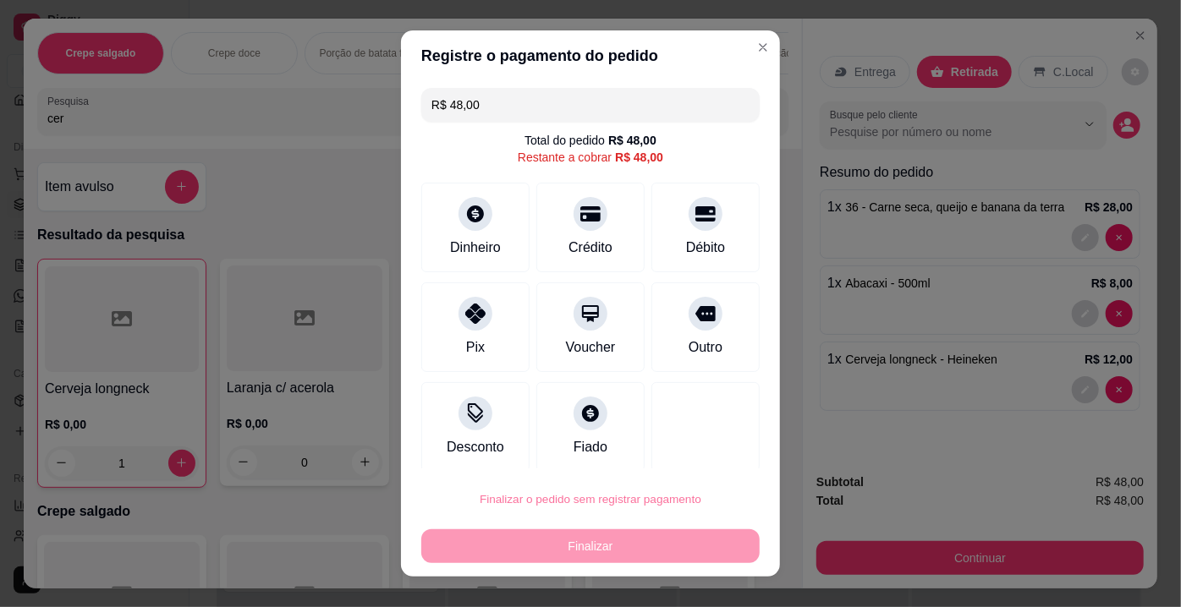
click at [676, 457] on button "Confirmar" at bounding box center [689, 452] width 63 height 26
type input "0"
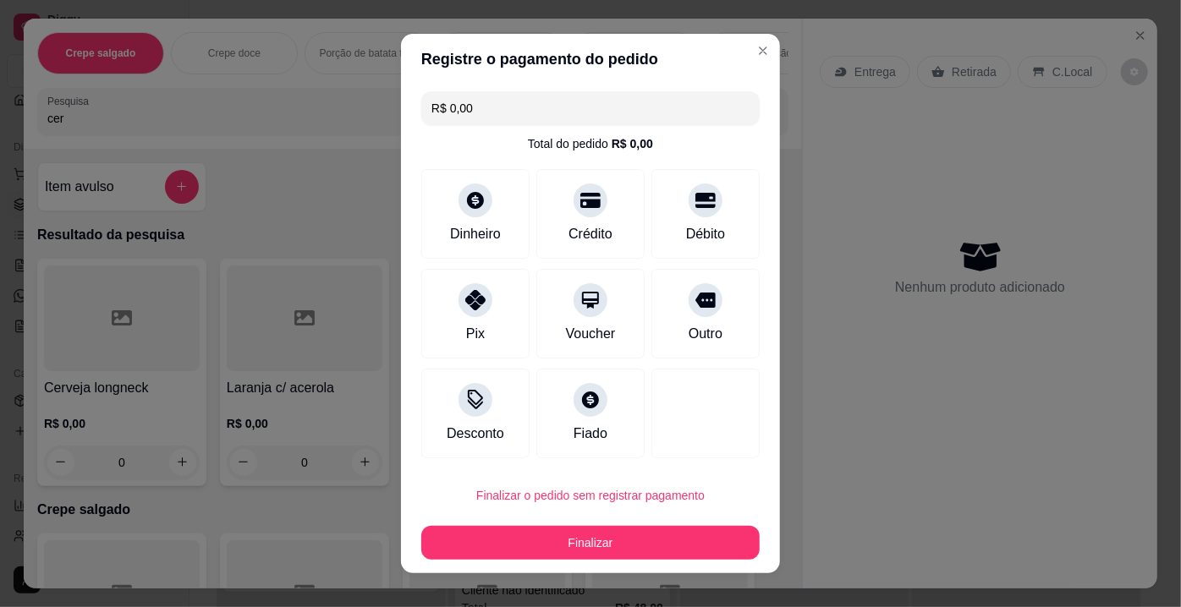
type input "R$ 0,00"
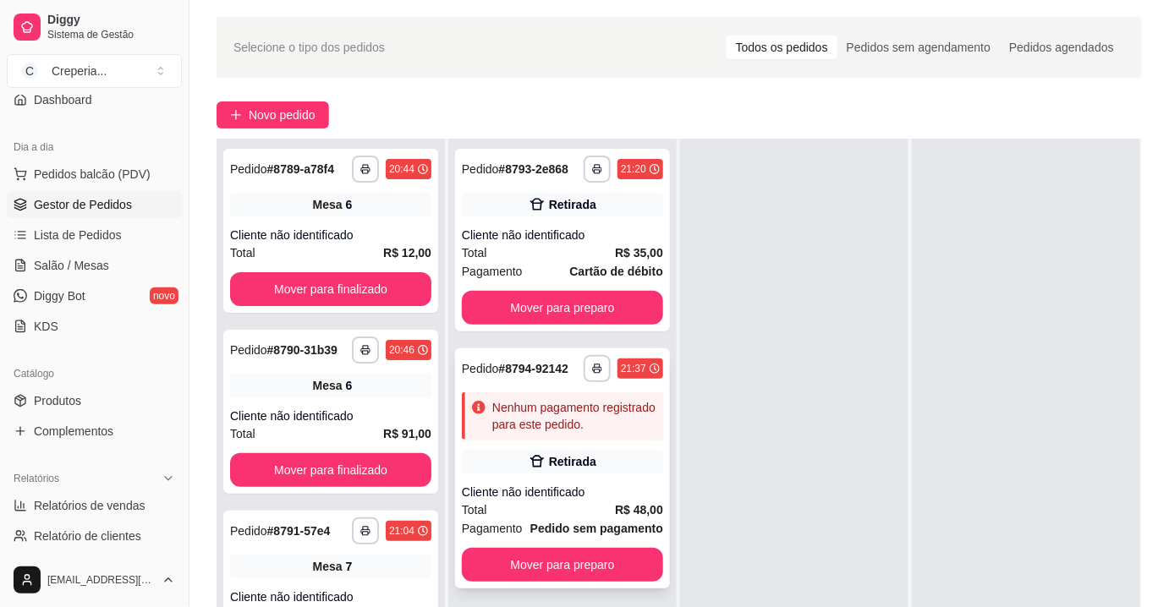
scroll to position [76, 0]
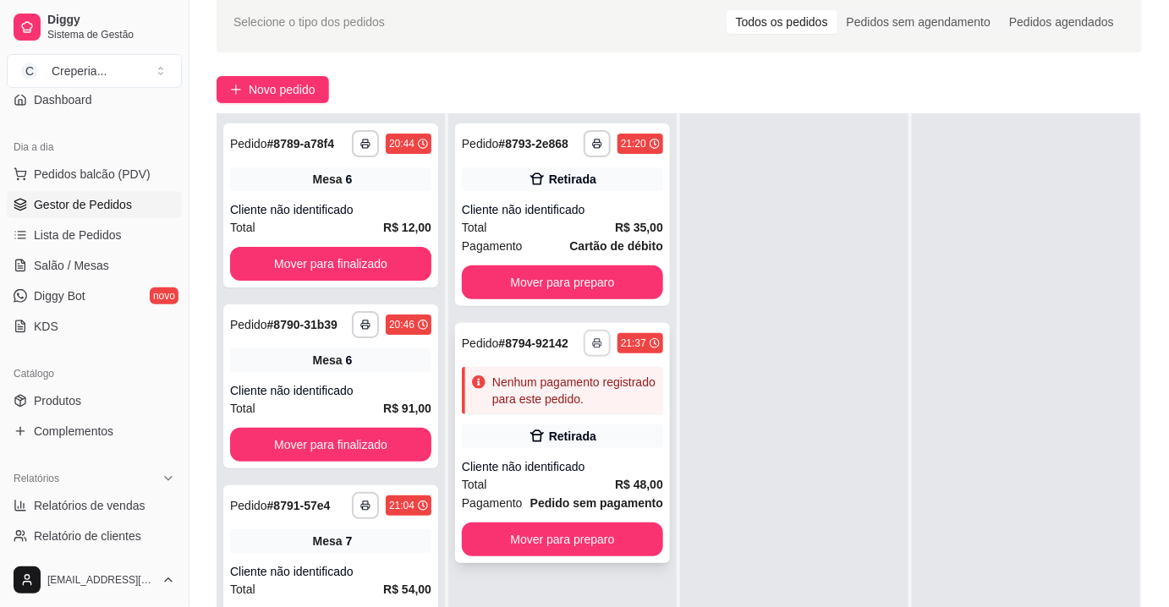
click at [589, 337] on button "button" at bounding box center [597, 343] width 27 height 27
click at [548, 407] on button "IMPRESSORA" at bounding box center [547, 402] width 118 height 26
drag, startPoint x: 99, startPoint y: 283, endPoint x: 99, endPoint y: 273, distance: 9.3
click at [99, 283] on link "Diggy Bot novo" at bounding box center [94, 296] width 175 height 27
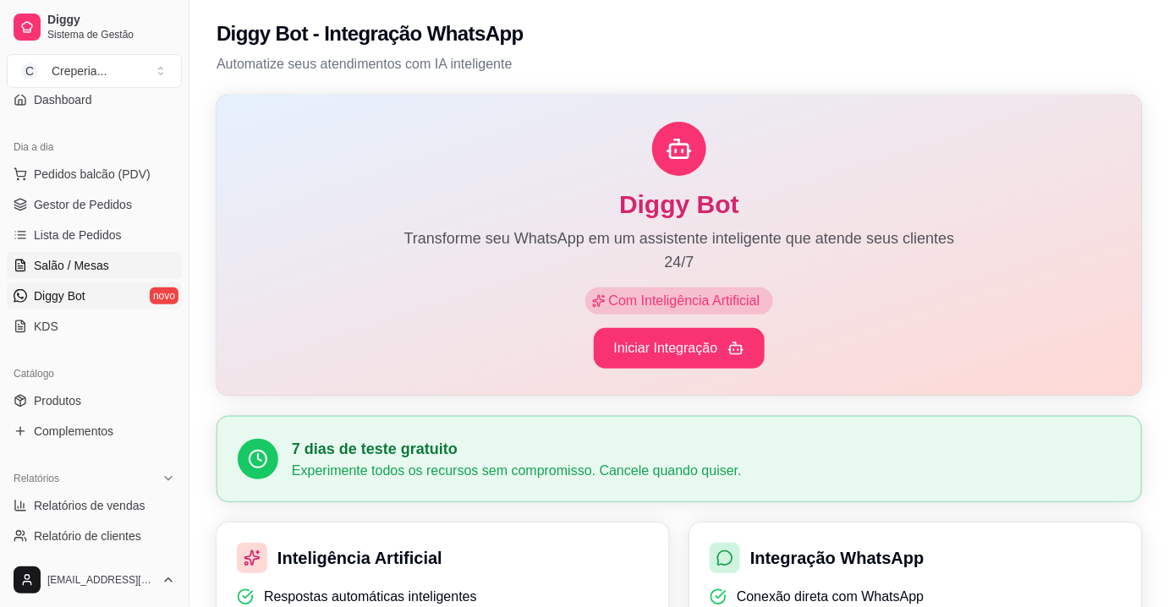
click at [99, 268] on span "Salão / Mesas" at bounding box center [71, 265] width 75 height 17
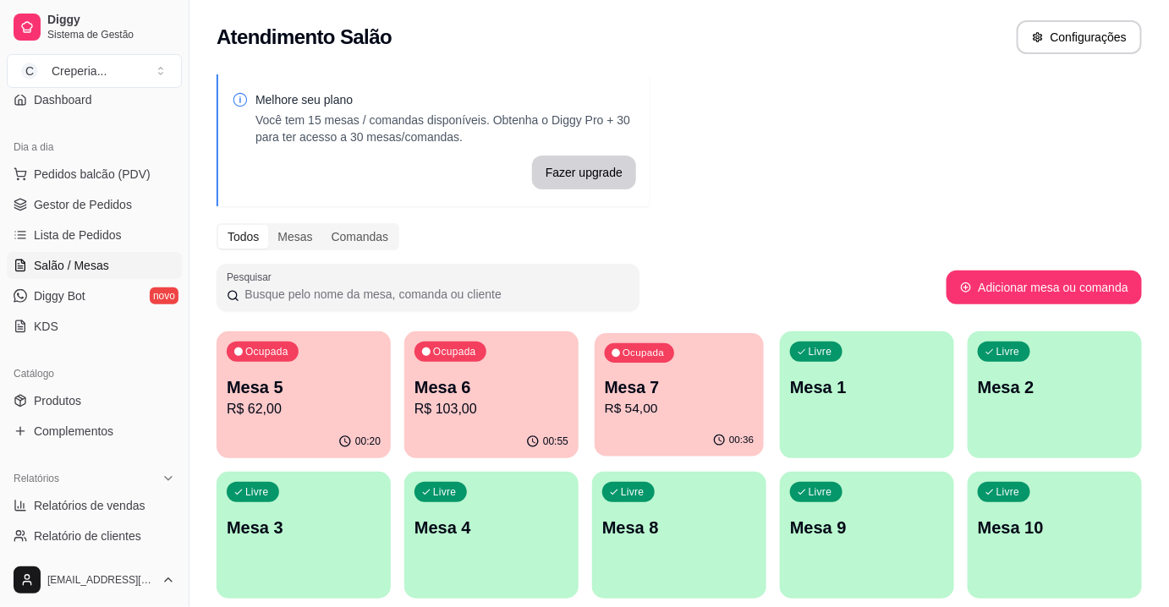
click at [661, 387] on p "Mesa 7" at bounding box center [680, 387] width 150 height 23
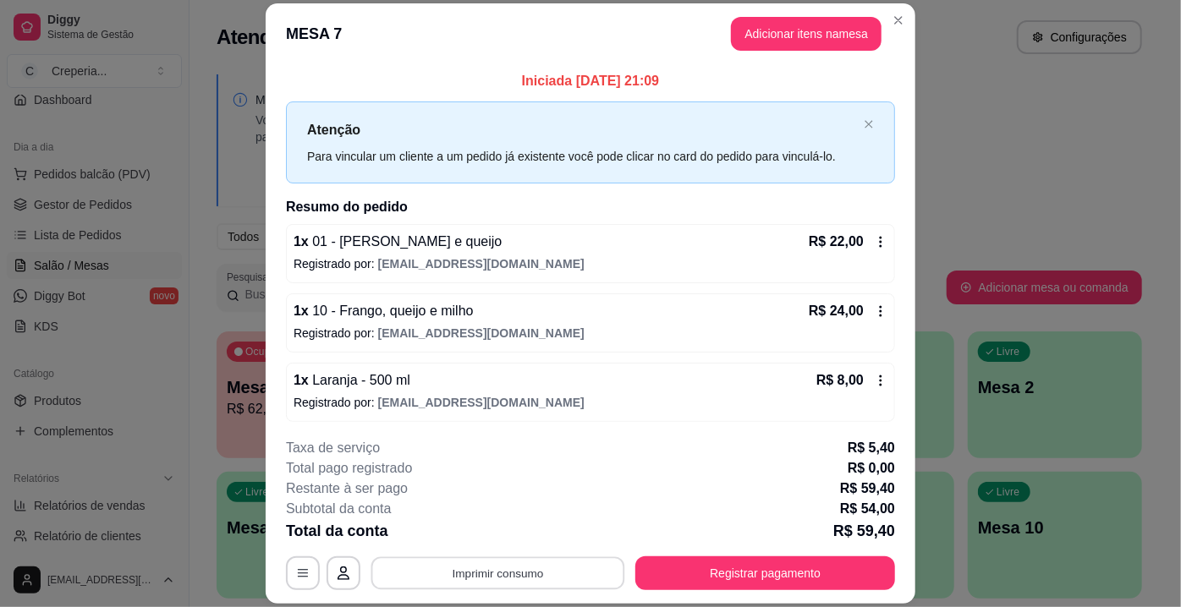
click at [574, 583] on button "Imprimir consumo" at bounding box center [498, 573] width 254 height 33
click at [506, 537] on button "IMPRESSORA" at bounding box center [497, 535] width 118 height 26
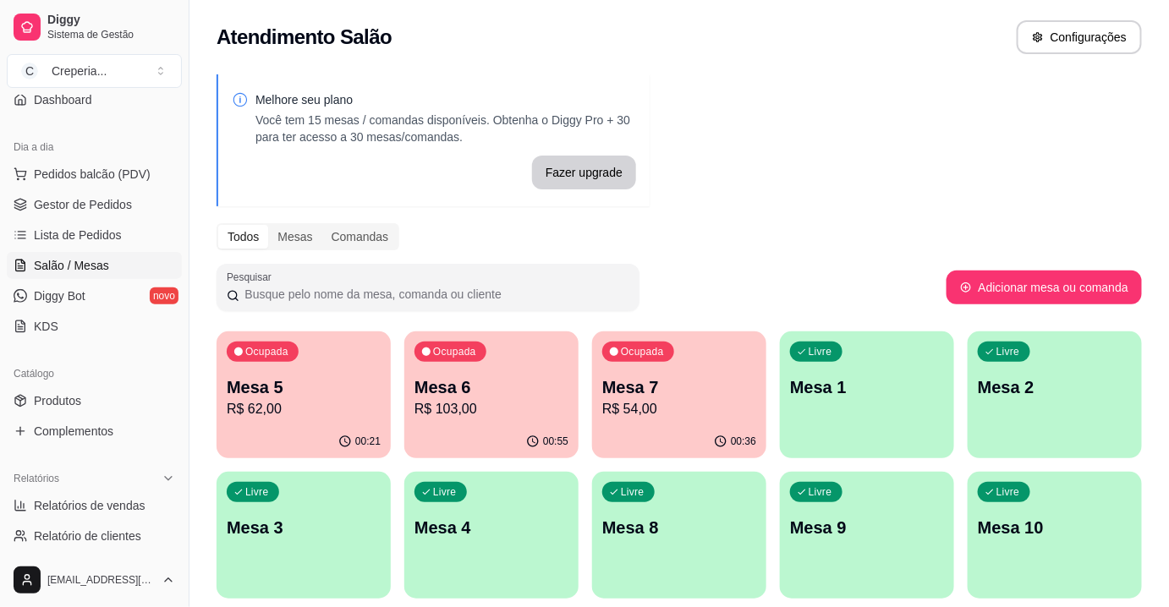
click at [709, 365] on div "Ocupada Mesa 7 R$ 54,00" at bounding box center [679, 379] width 174 height 94
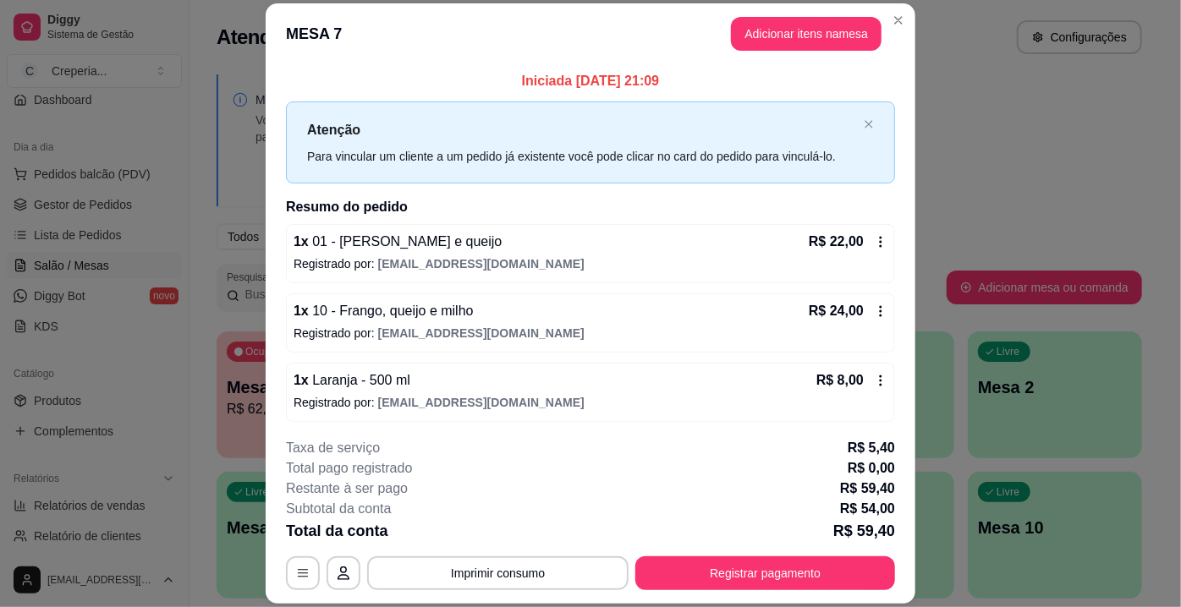
click at [758, 553] on div "**********" at bounding box center [590, 514] width 609 height 152
click at [738, 562] on button "Registrar pagamento" at bounding box center [765, 574] width 260 height 34
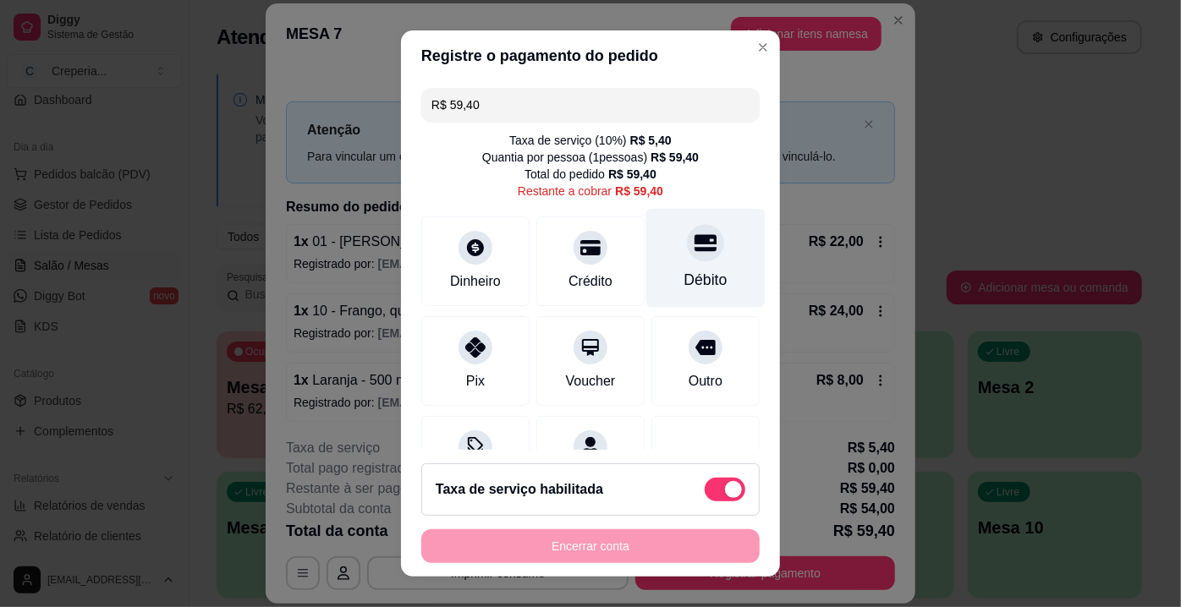
click at [694, 241] on icon at bounding box center [705, 242] width 22 height 17
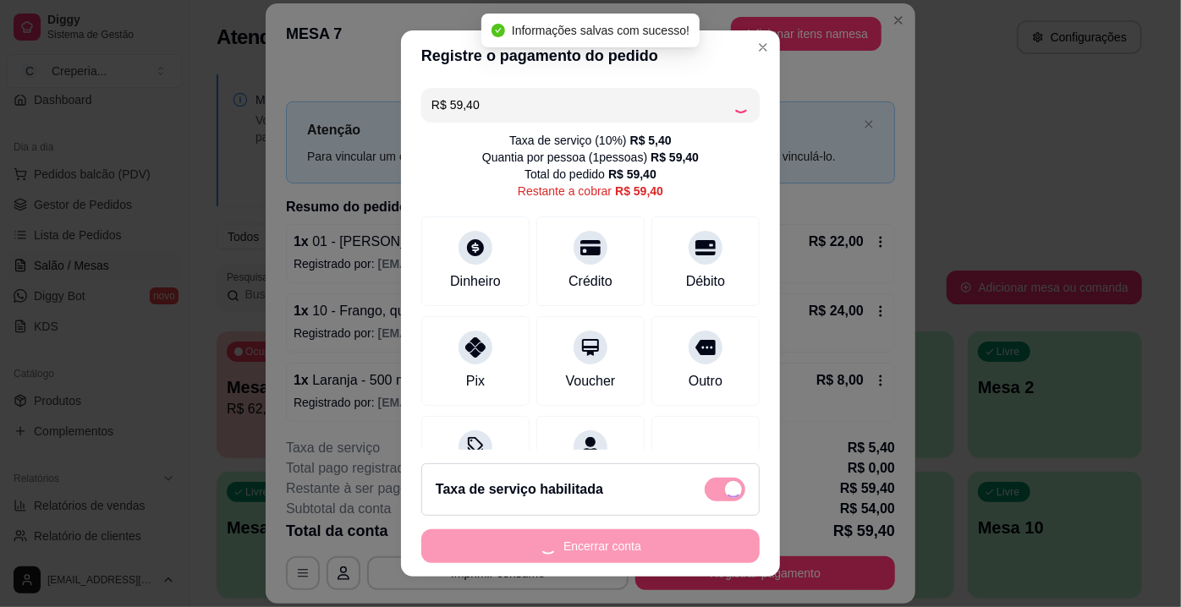
type input "R$ 0,00"
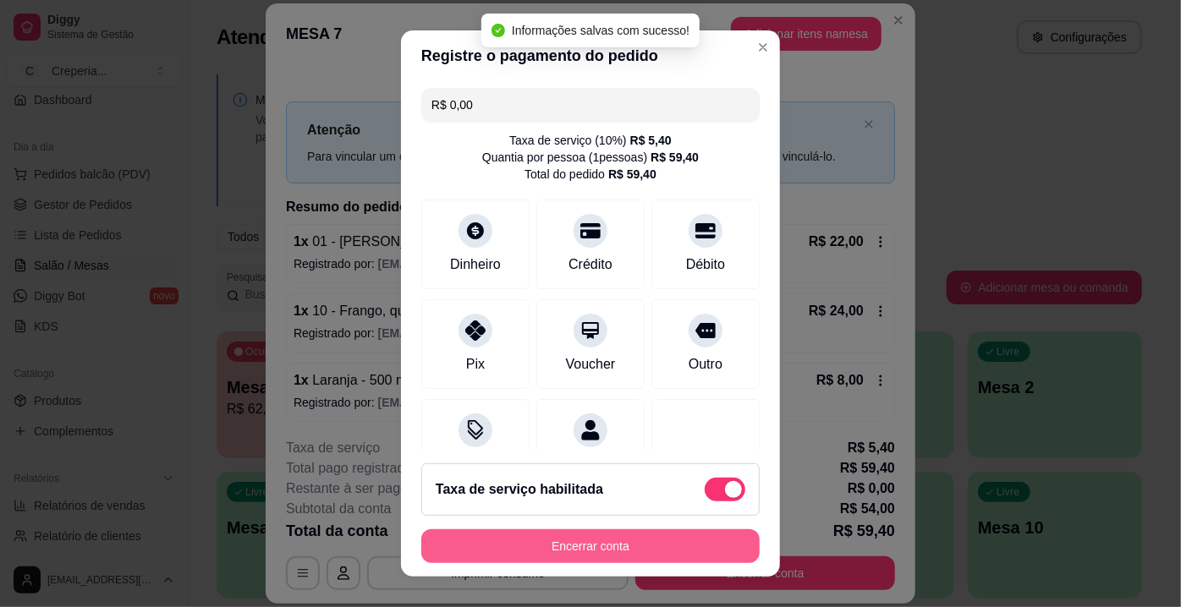
click at [665, 557] on button "Encerrar conta" at bounding box center [590, 546] width 338 height 34
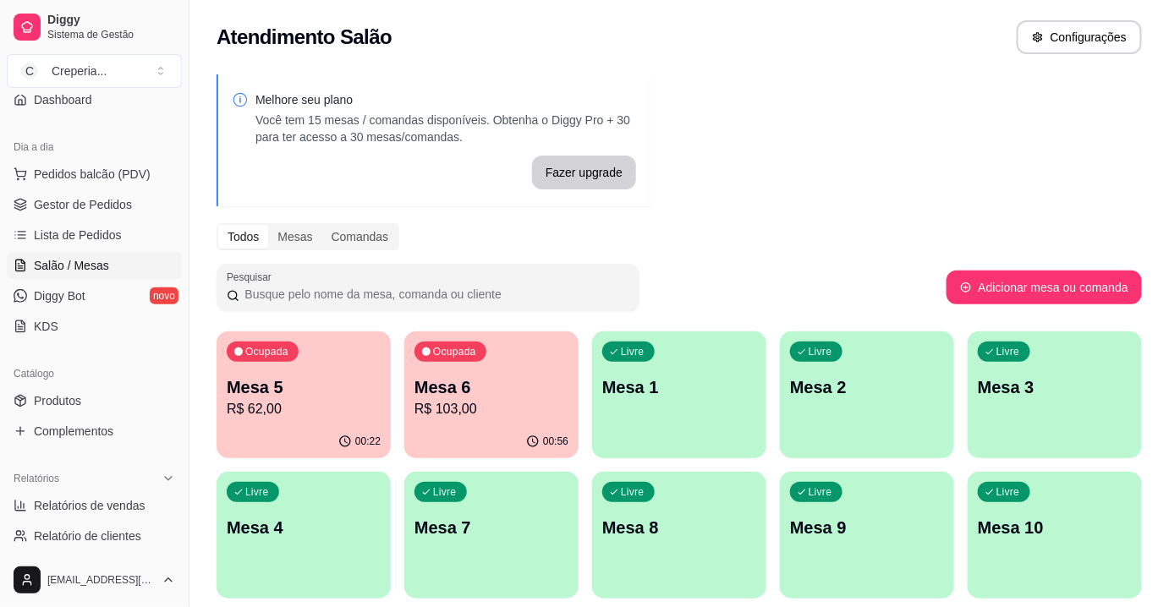
click at [502, 384] on p "Mesa 6" at bounding box center [491, 388] width 154 height 24
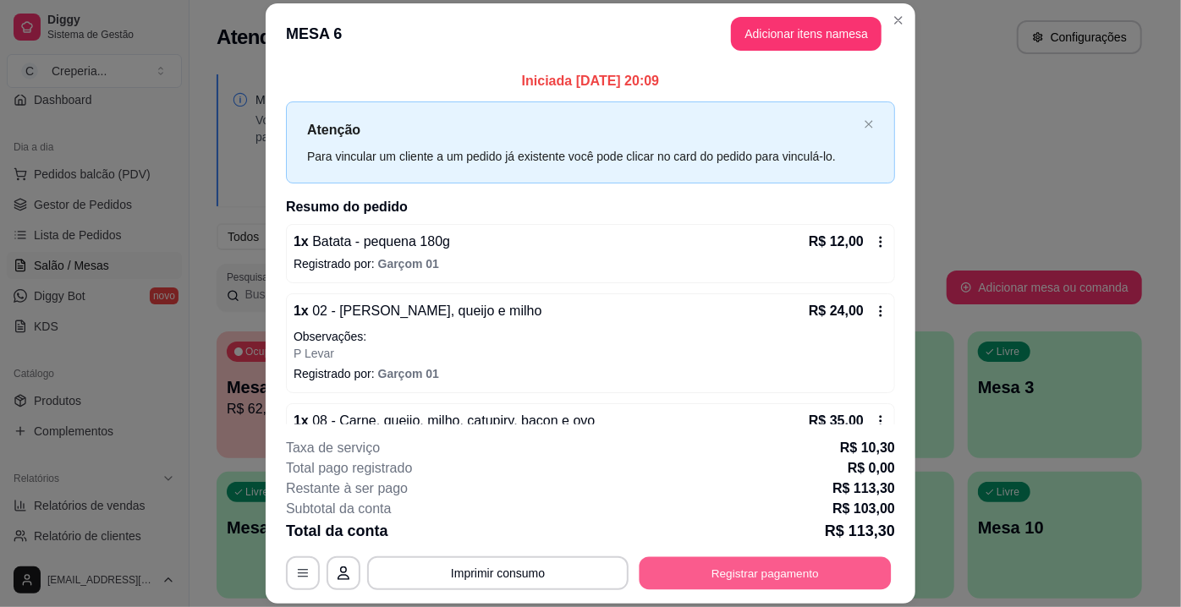
click at [769, 562] on button "Registrar pagamento" at bounding box center [765, 573] width 252 height 33
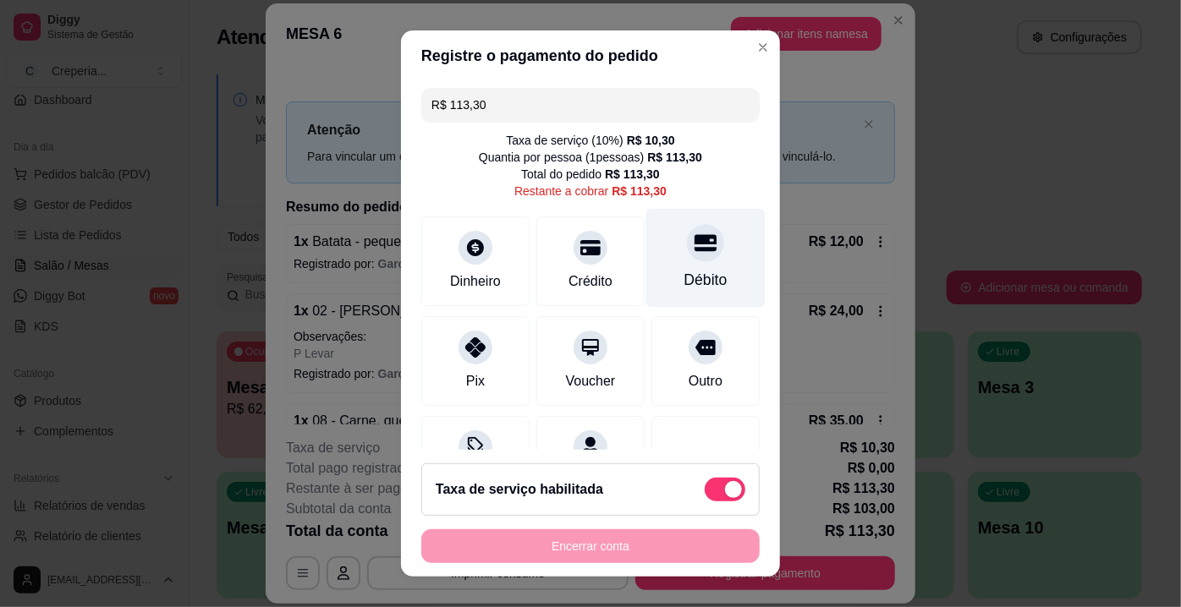
click at [690, 300] on div "Débito" at bounding box center [705, 258] width 119 height 99
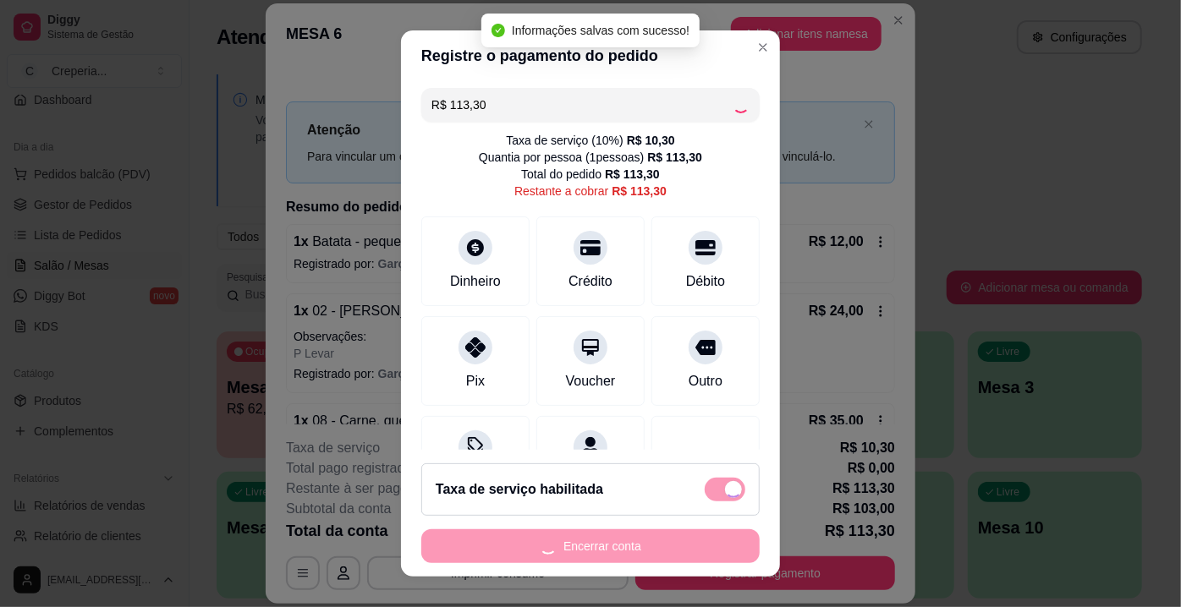
type input "R$ 0,00"
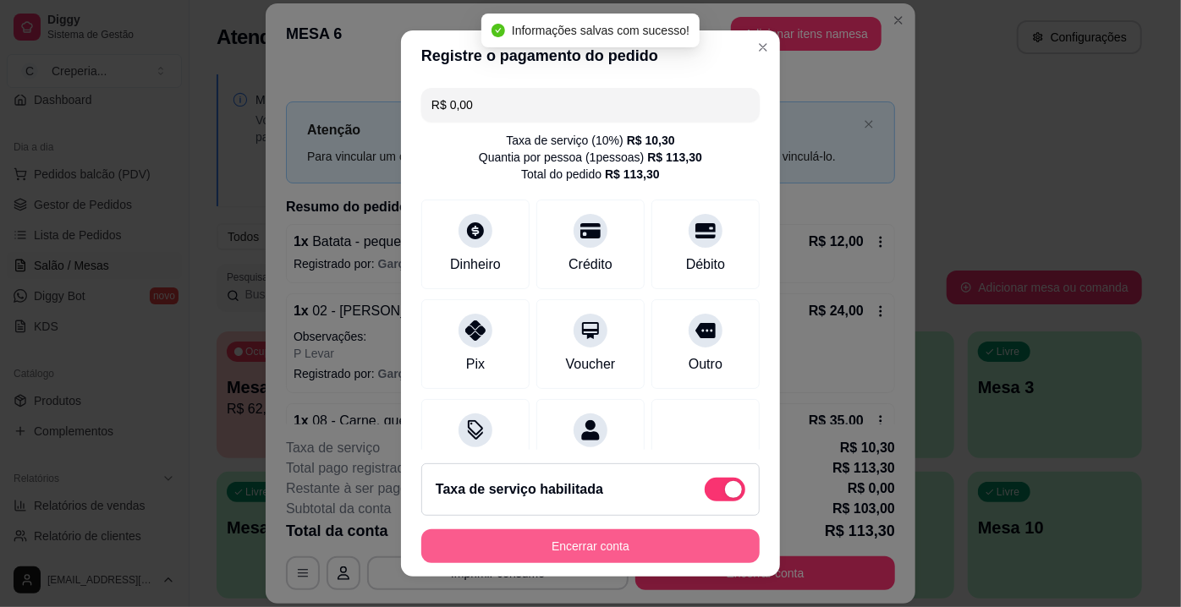
click at [688, 538] on button "Encerrar conta" at bounding box center [590, 546] width 338 height 34
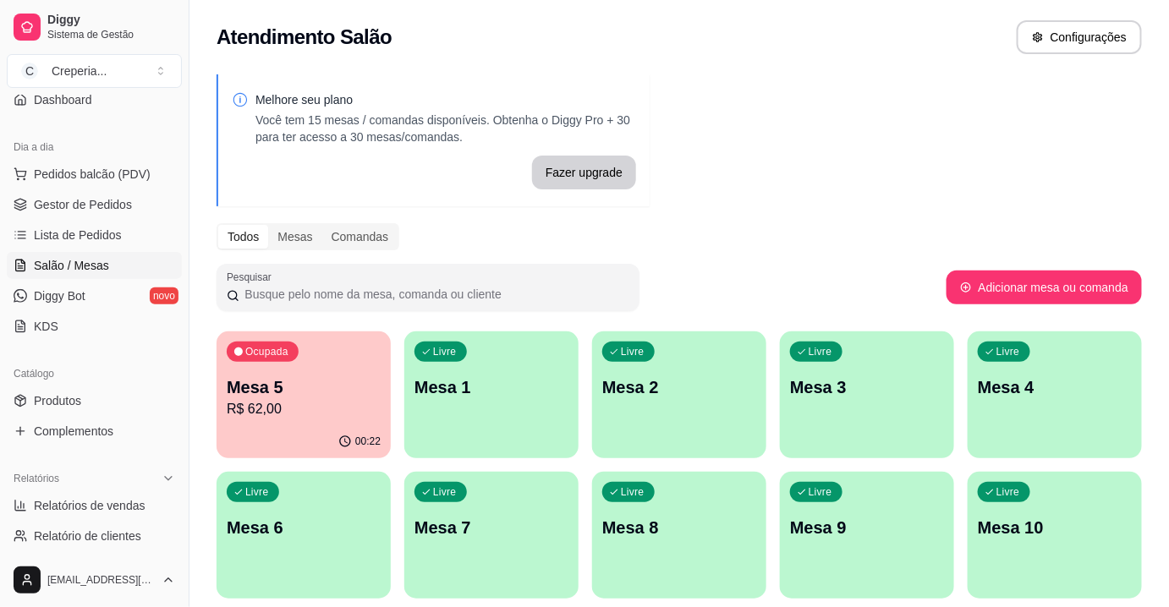
click at [259, 344] on div "Ocupada" at bounding box center [263, 352] width 72 height 20
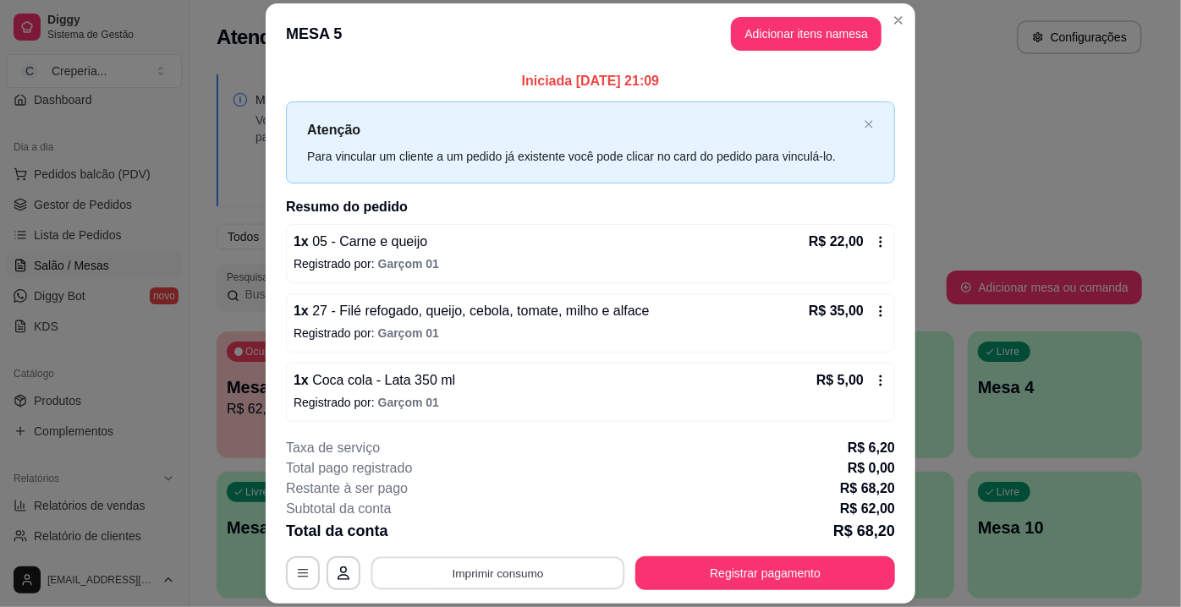
click at [562, 560] on button "Imprimir consumo" at bounding box center [498, 573] width 254 height 33
click at [528, 532] on button "IMPRESSORA" at bounding box center [497, 535] width 118 height 26
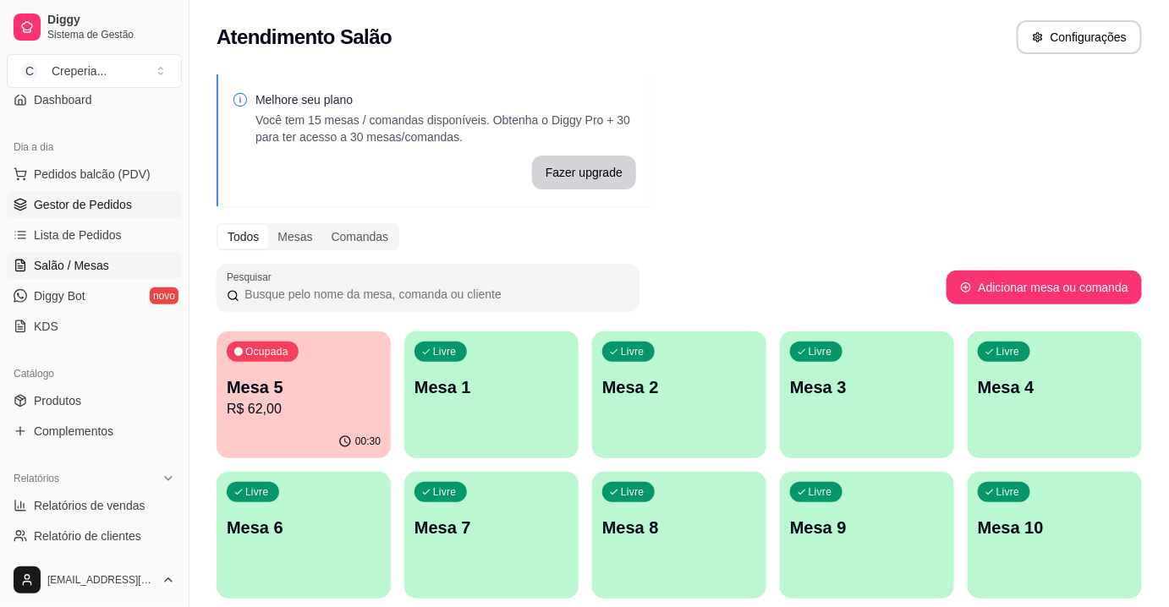
click at [115, 193] on link "Gestor de Pedidos" at bounding box center [94, 204] width 175 height 27
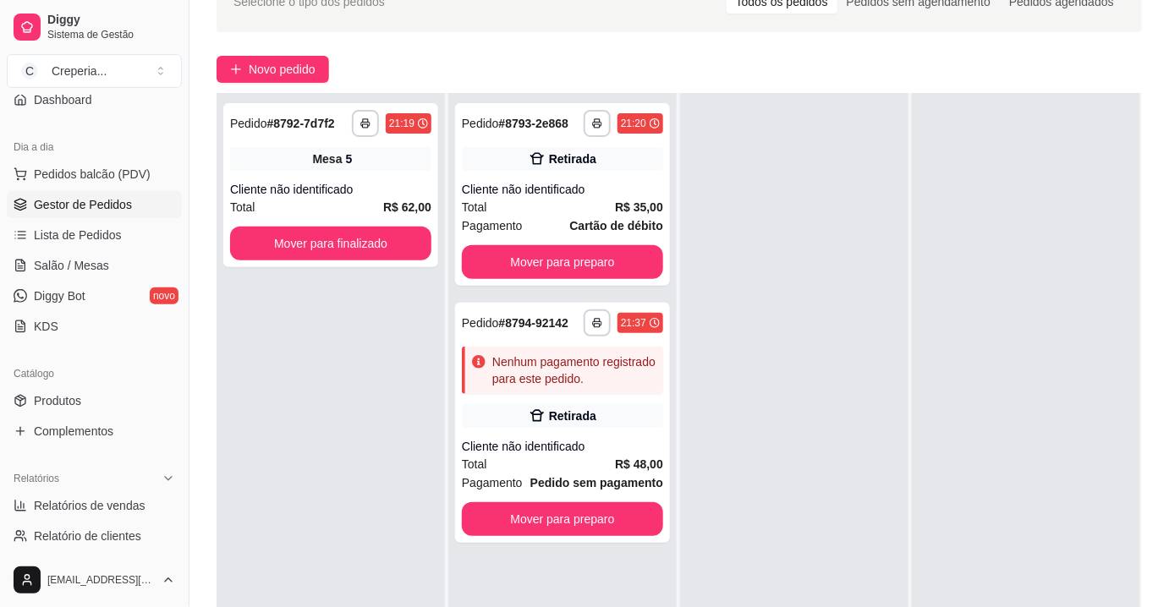
scroll to position [230, 0]
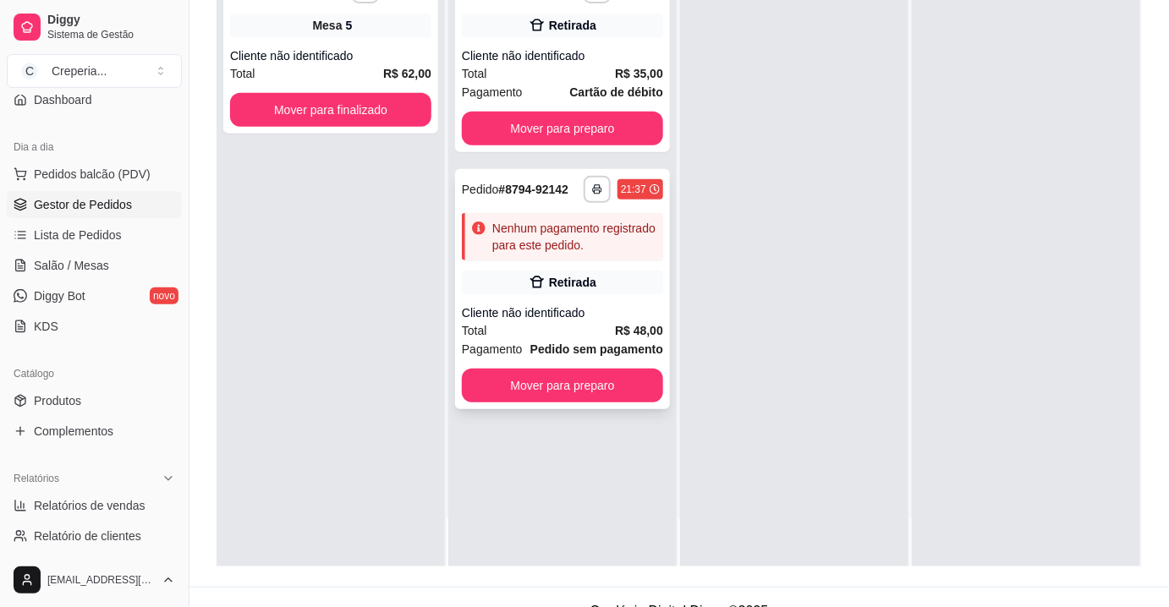
click at [584, 319] on div "Cliente não identificado" at bounding box center [562, 312] width 201 height 17
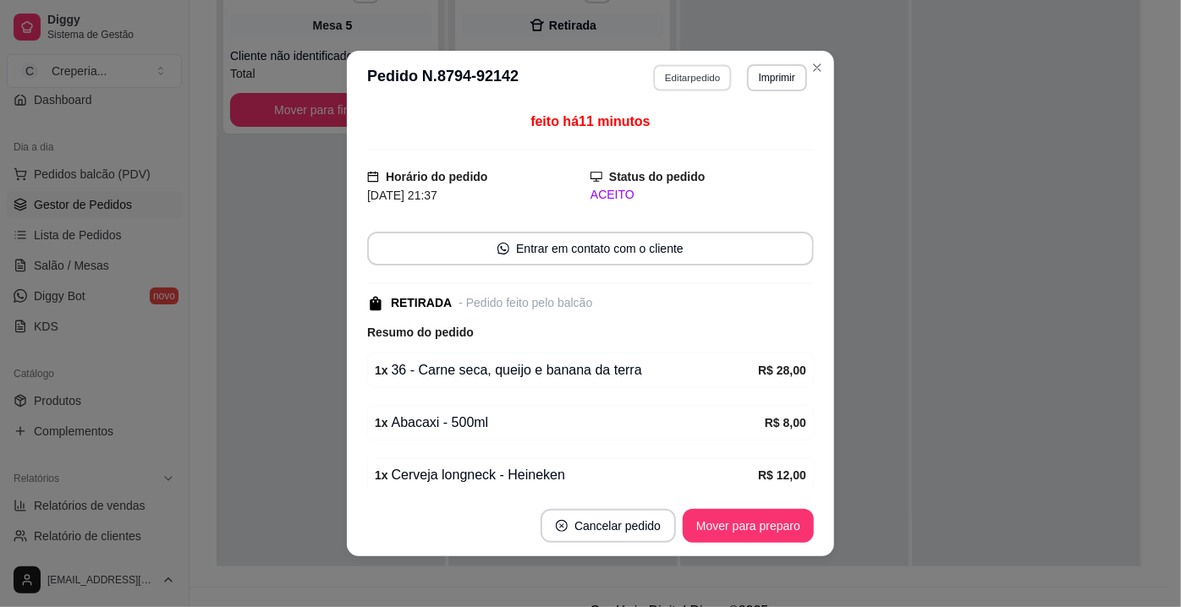
click at [685, 72] on button "Editar pedido" at bounding box center [693, 77] width 79 height 26
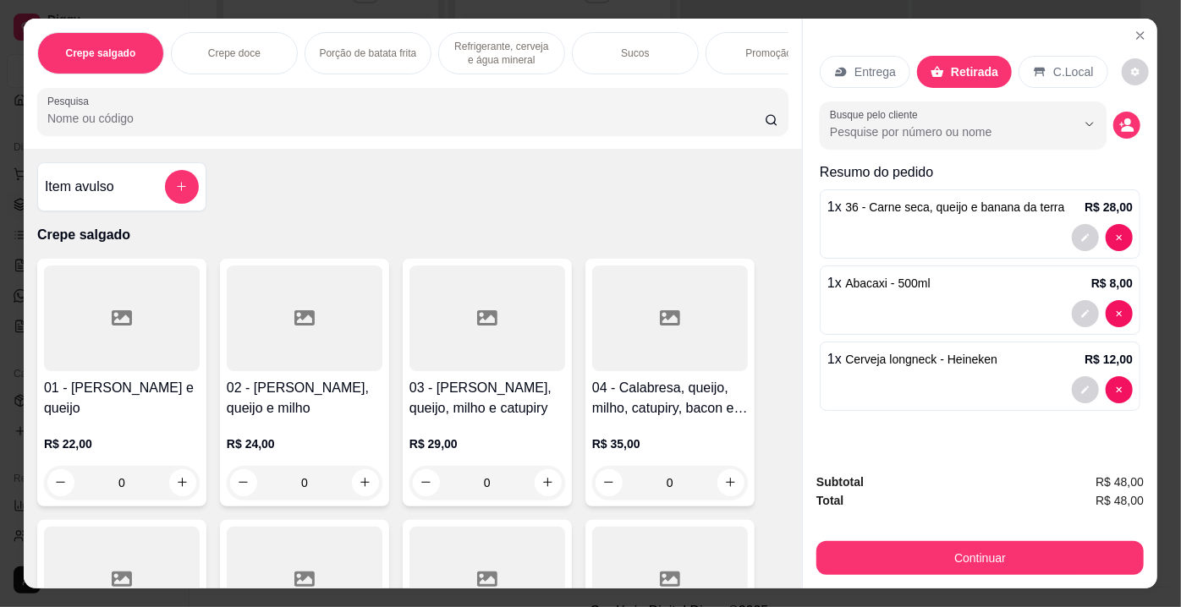
click at [967, 546] on button "Continuar" at bounding box center [979, 558] width 327 height 34
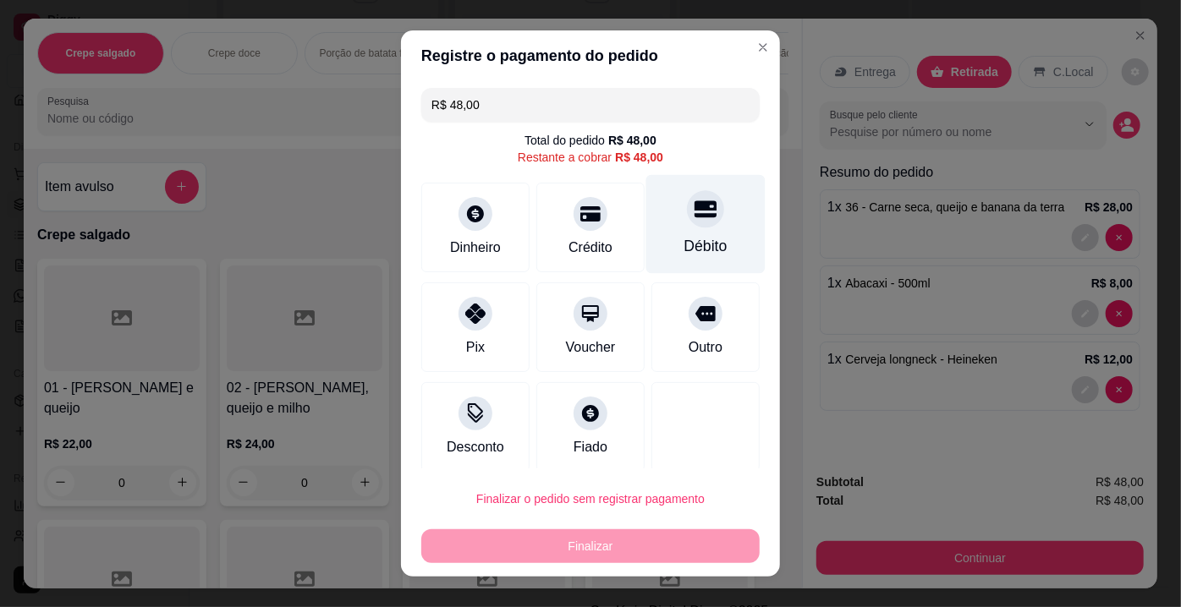
click at [677, 231] on div "Débito" at bounding box center [705, 224] width 119 height 99
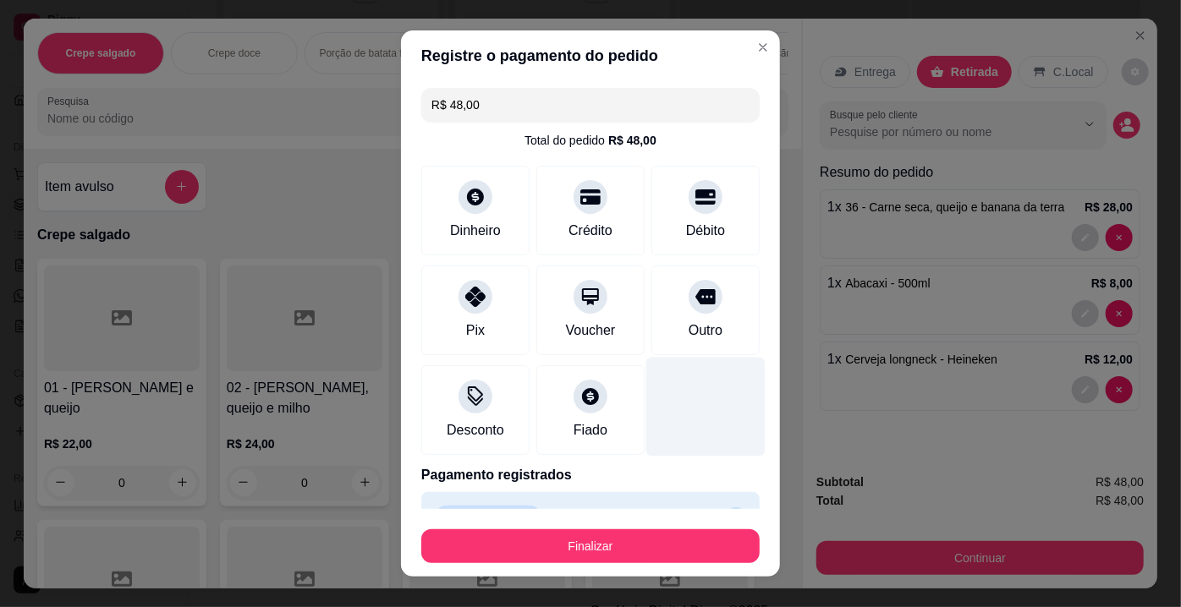
type input "R$ 0,00"
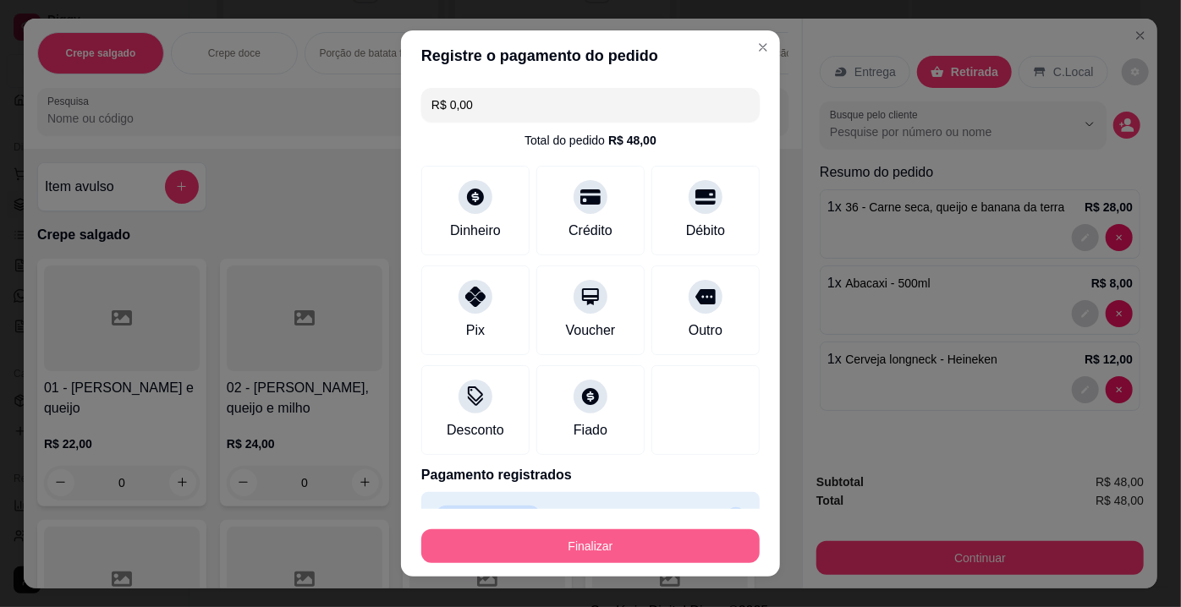
click at [599, 547] on button "Finalizar" at bounding box center [590, 546] width 338 height 34
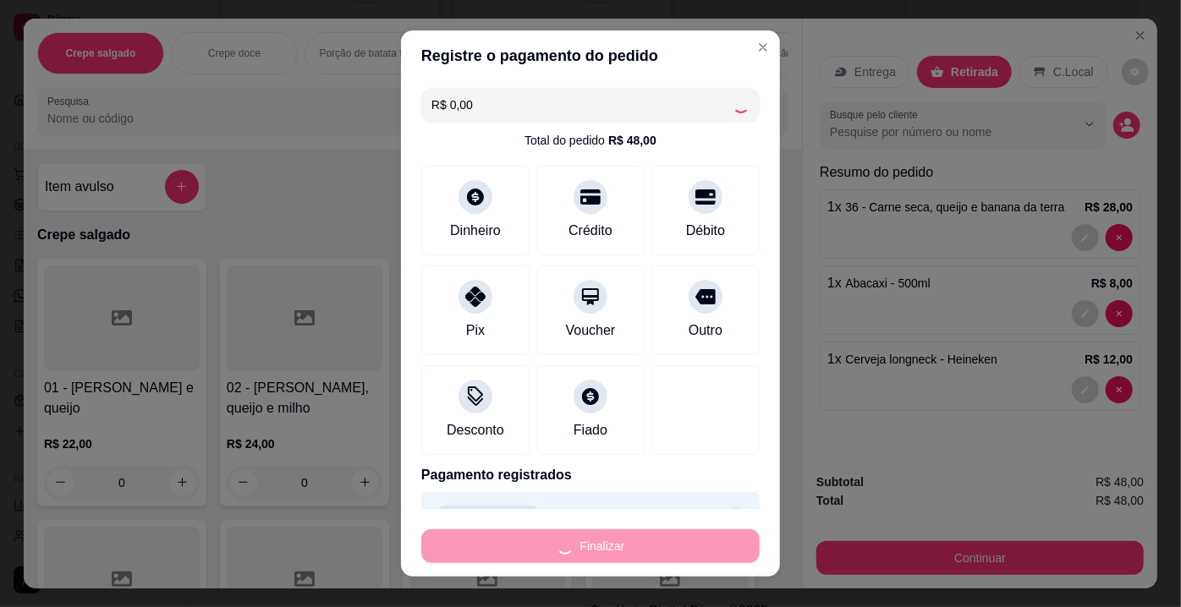
type input "0"
type input "-R$ 48,00"
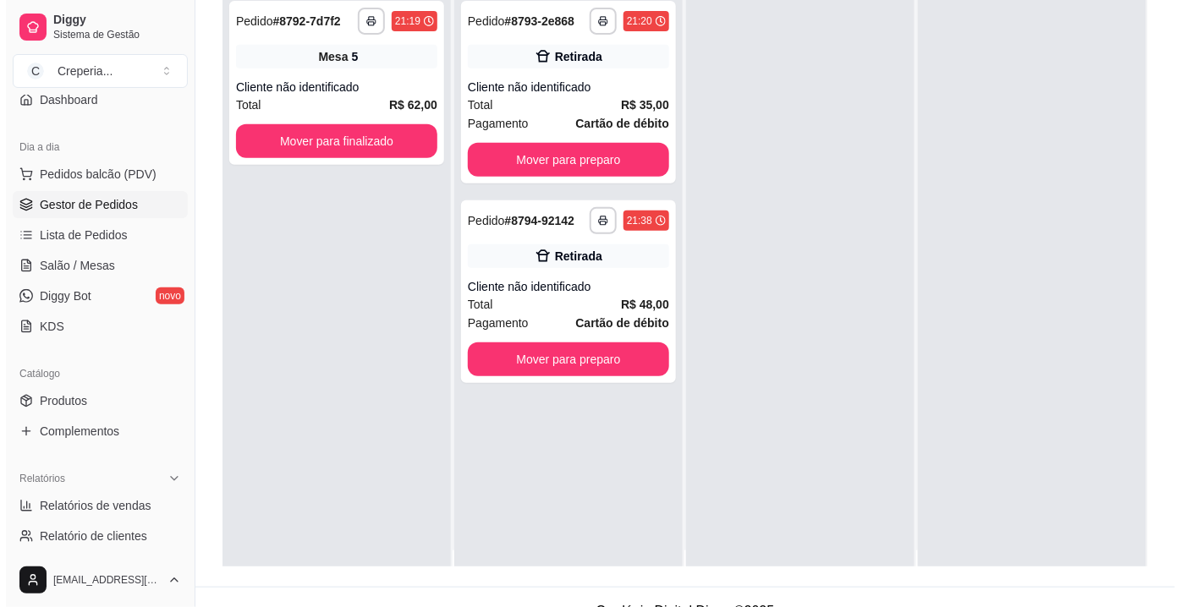
scroll to position [0, 0]
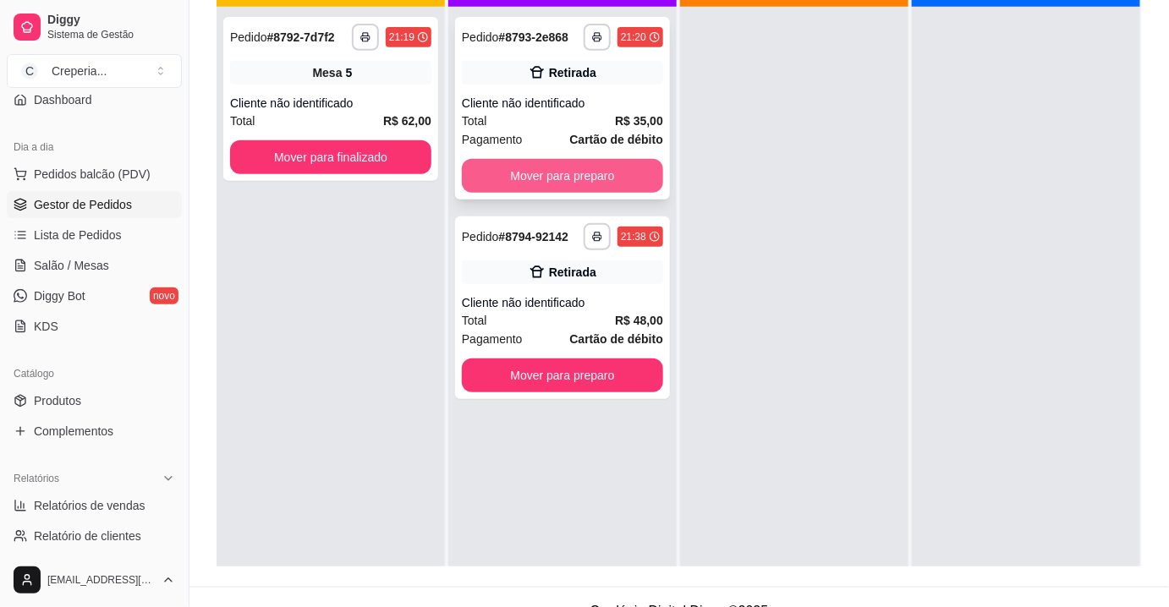
click at [617, 177] on button "Mover para preparo" at bounding box center [562, 176] width 201 height 34
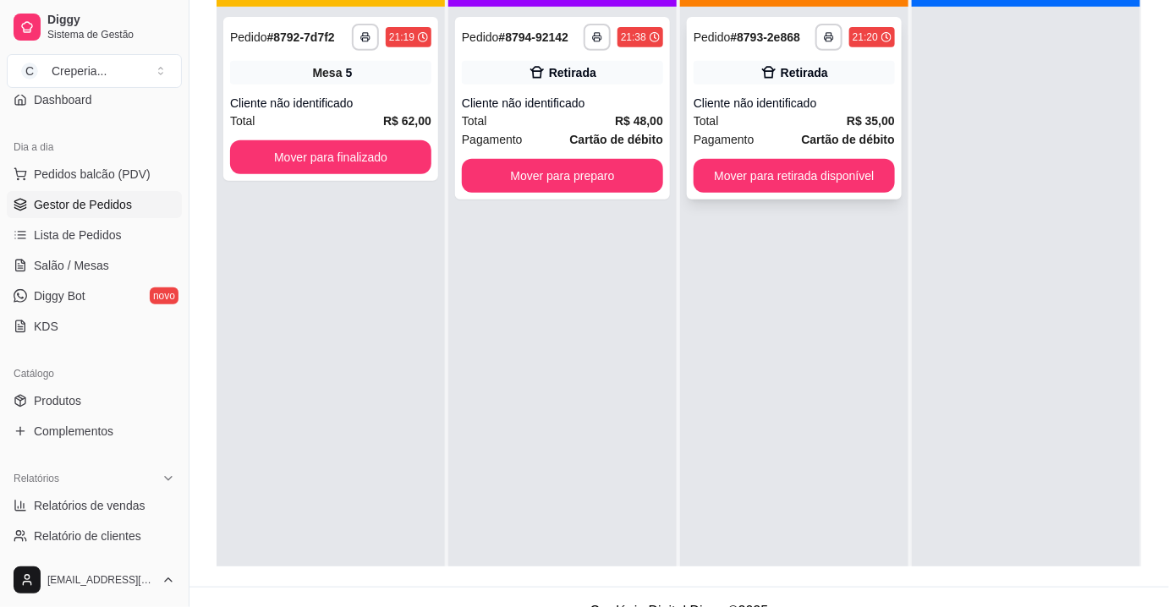
click at [826, 112] on div "Total R$ 35,00" at bounding box center [794, 121] width 201 height 19
click at [609, 115] on div "Total R$ 48,00" at bounding box center [562, 121] width 201 height 19
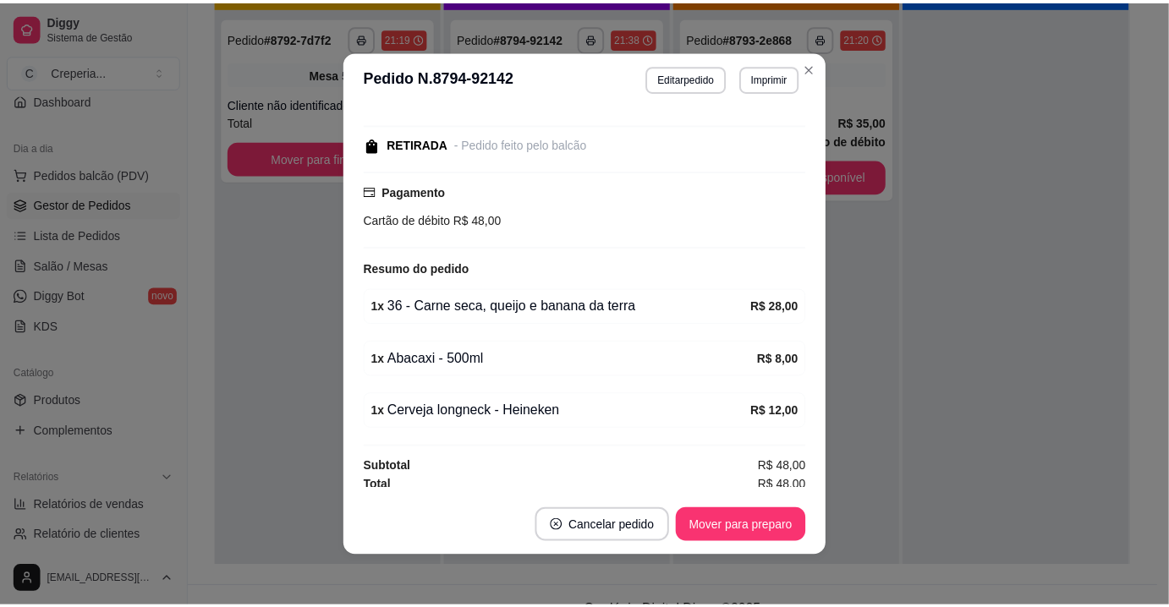
scroll to position [197, 0]
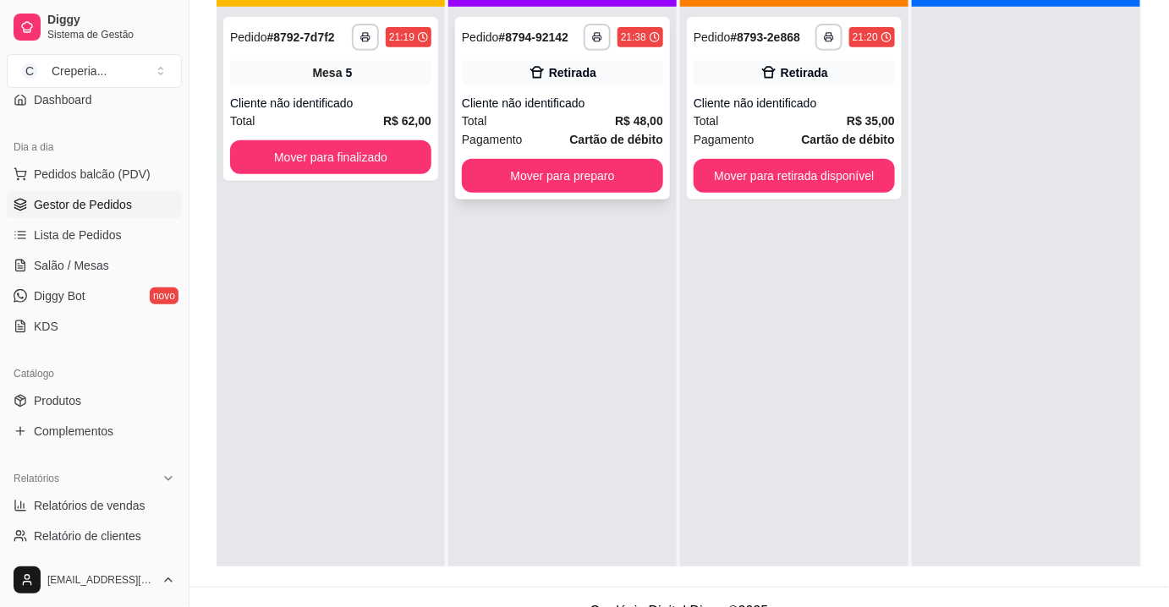
click at [597, 178] on button "Mover para preparo" at bounding box center [562, 176] width 201 height 34
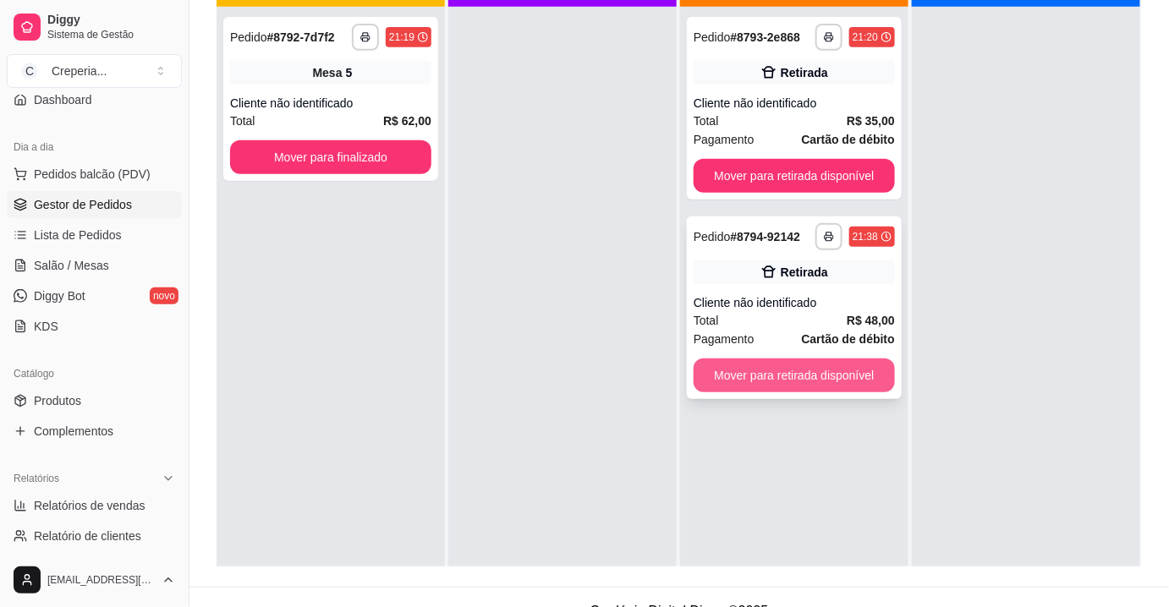
click at [834, 376] on button "Mover para retirada disponível" at bounding box center [794, 376] width 201 height 34
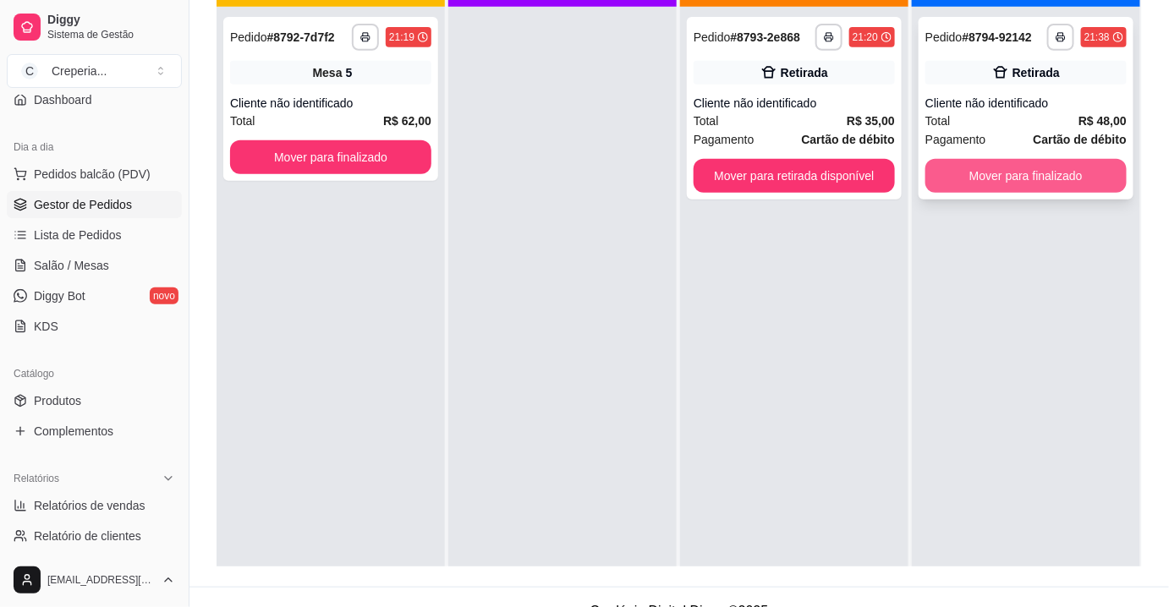
click at [978, 186] on button "Mover para finalizado" at bounding box center [1025, 176] width 201 height 34
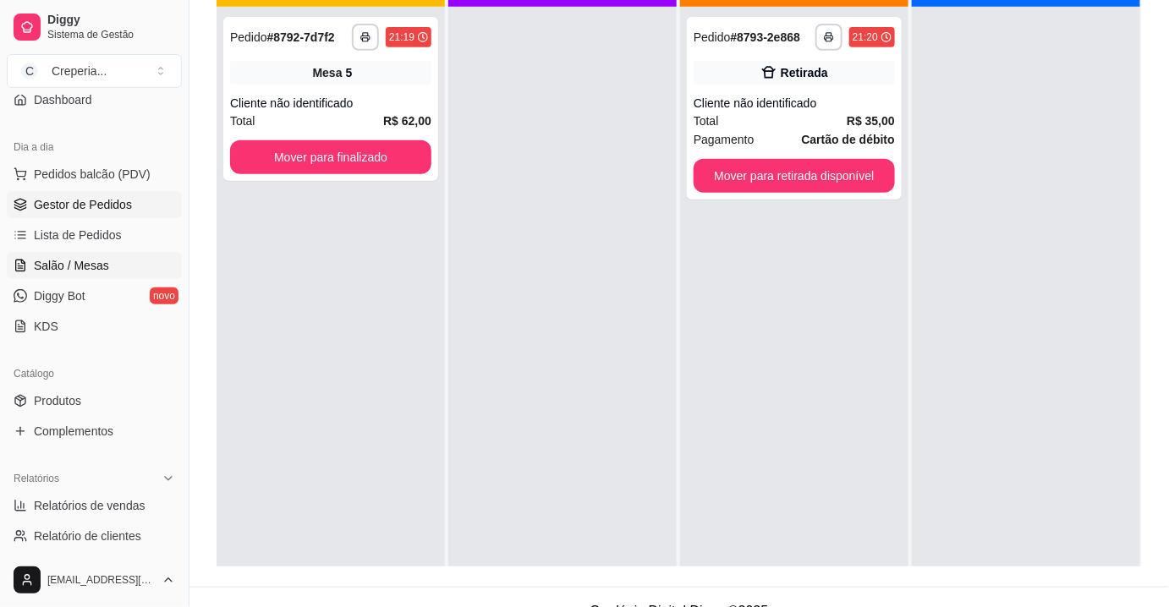
click at [93, 265] on span "Salão / Mesas" at bounding box center [71, 265] width 75 height 17
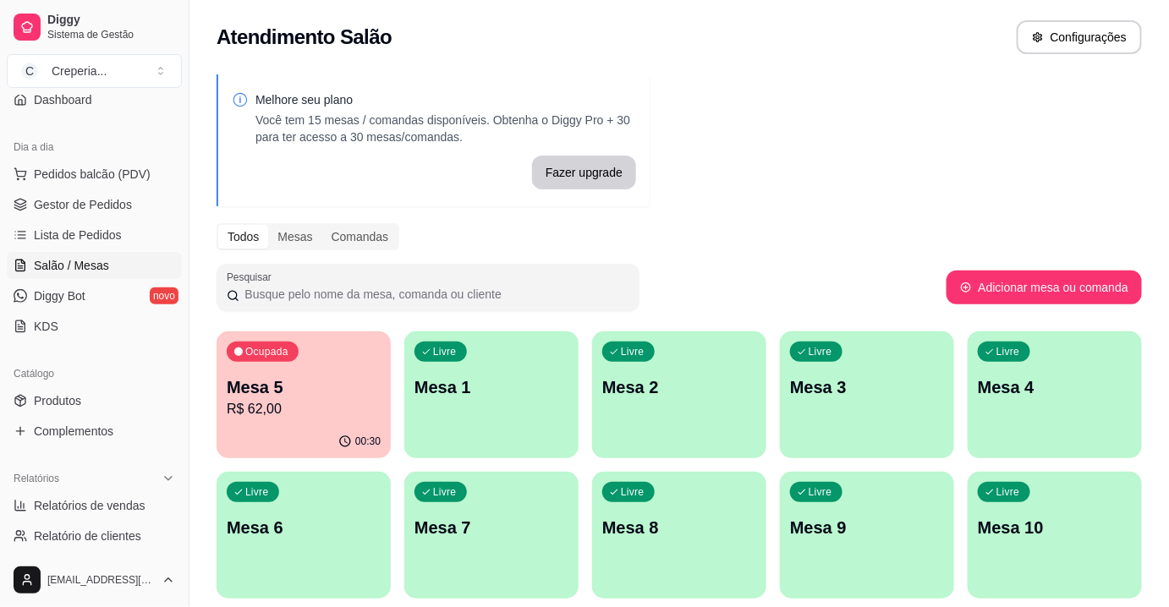
click at [318, 376] on p "Mesa 5" at bounding box center [304, 388] width 154 height 24
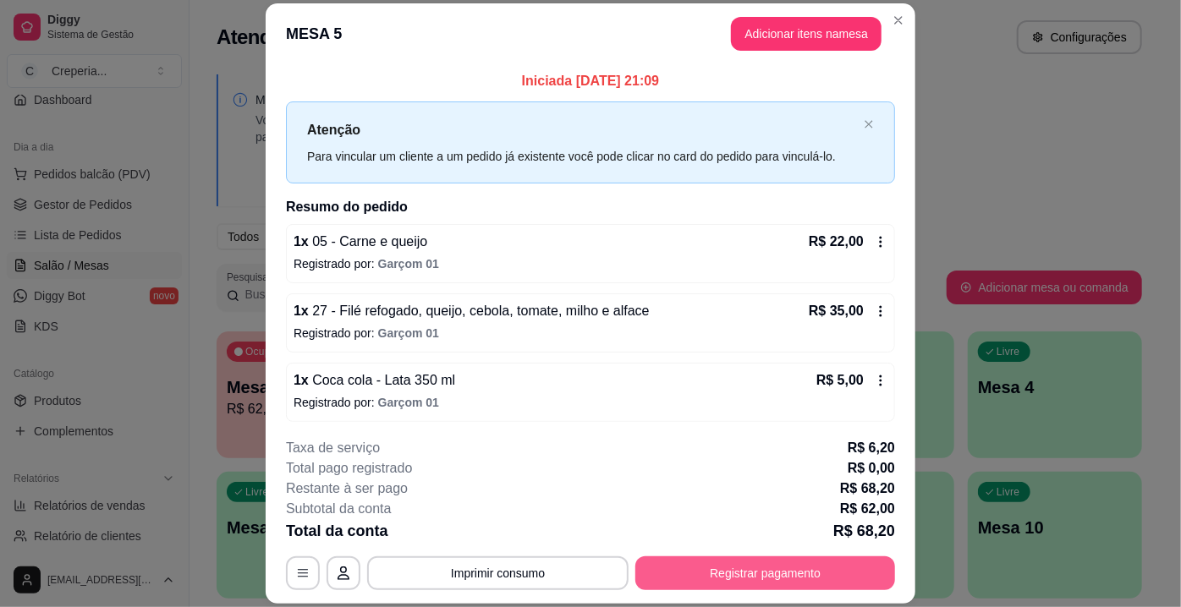
click at [744, 573] on button "Registrar pagamento" at bounding box center [765, 574] width 260 height 34
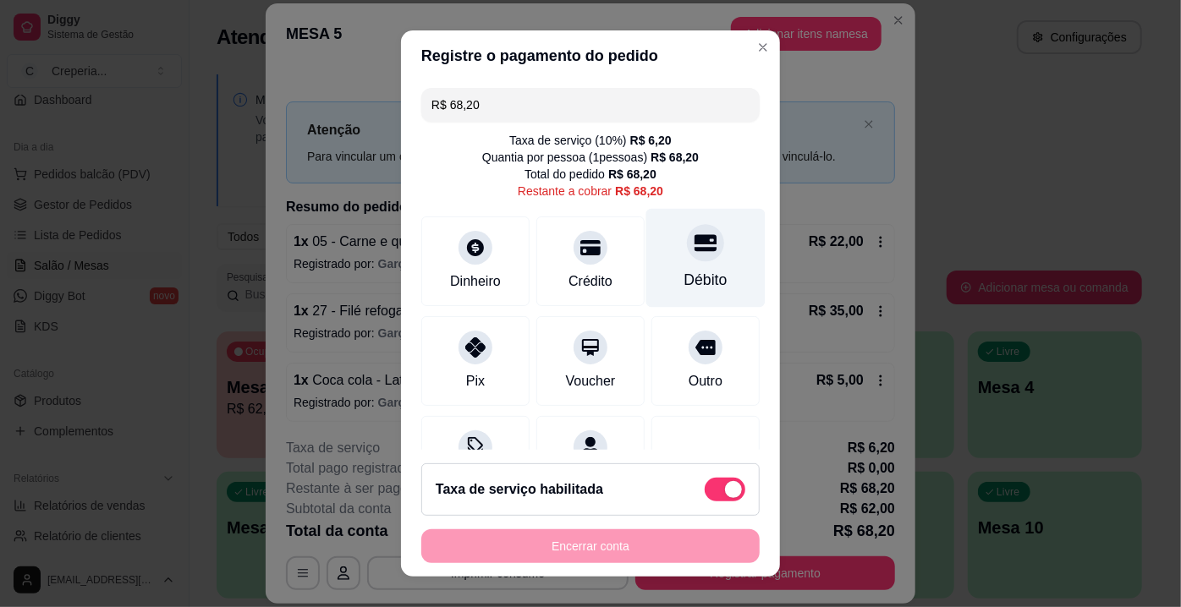
click at [693, 239] on div at bounding box center [705, 242] width 37 height 37
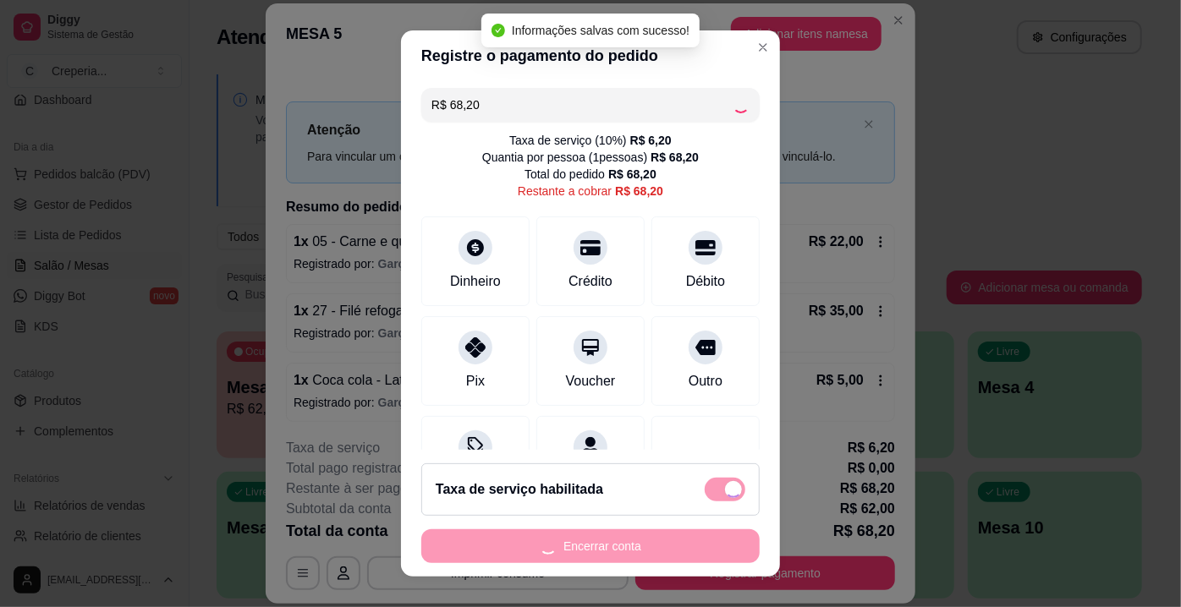
type input "R$ 0,00"
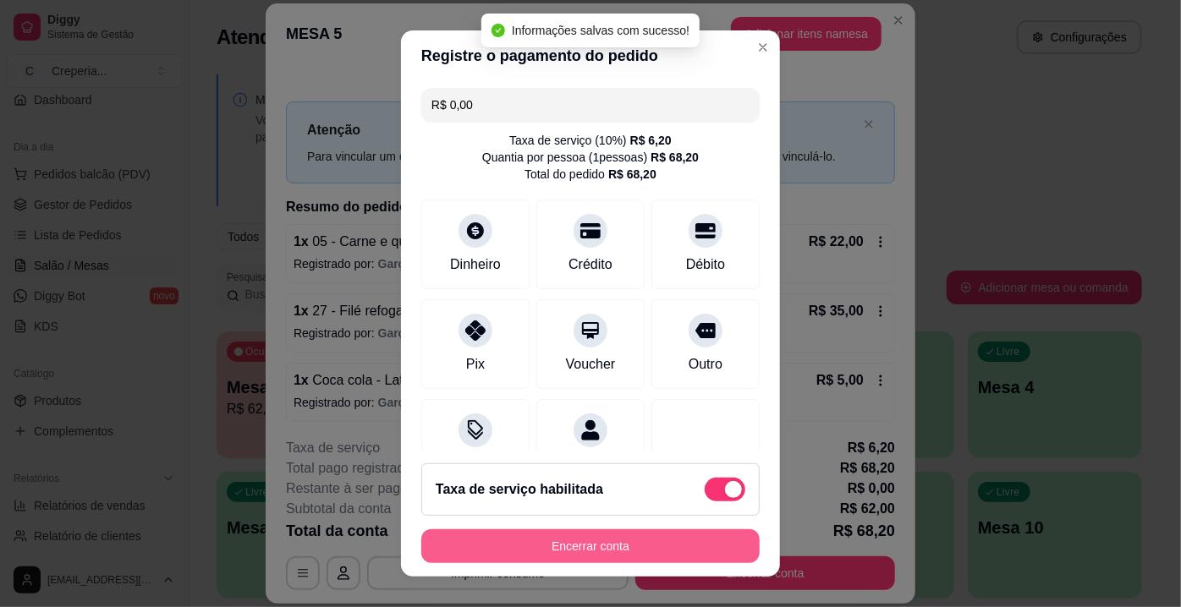
click at [584, 546] on button "Encerrar conta" at bounding box center [590, 546] width 338 height 34
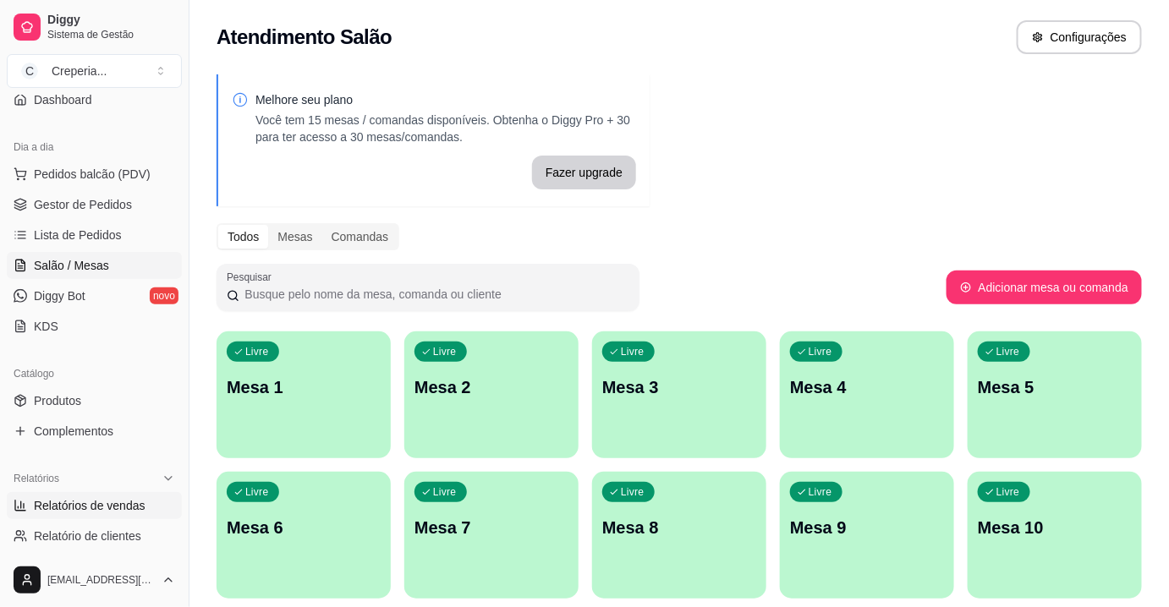
click at [68, 509] on span "Relatórios de vendas" at bounding box center [90, 505] width 112 height 17
select select "ALL"
select select "0"
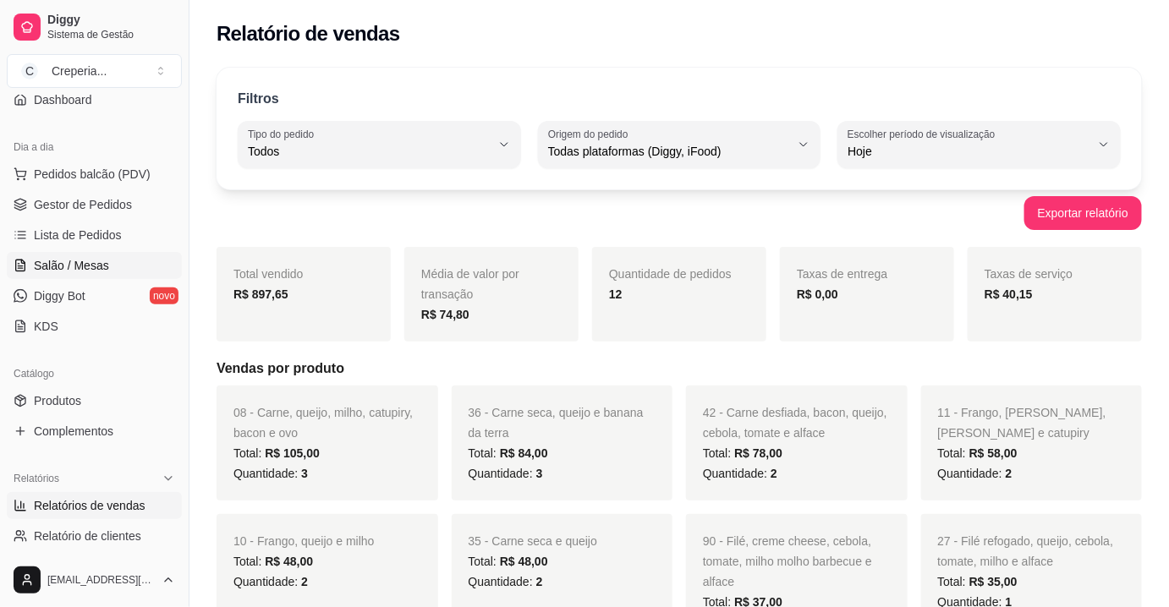
click at [99, 265] on span "Salão / Mesas" at bounding box center [71, 265] width 75 height 17
